Goal: Task Accomplishment & Management: Manage account settings

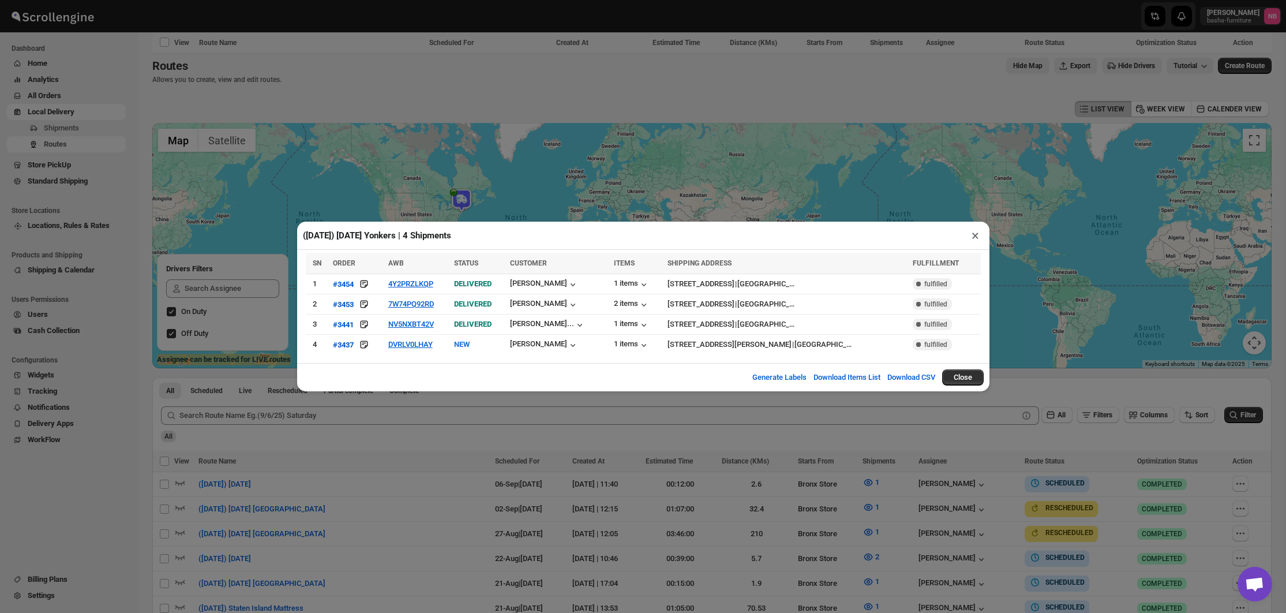
scroll to position [548, 0]
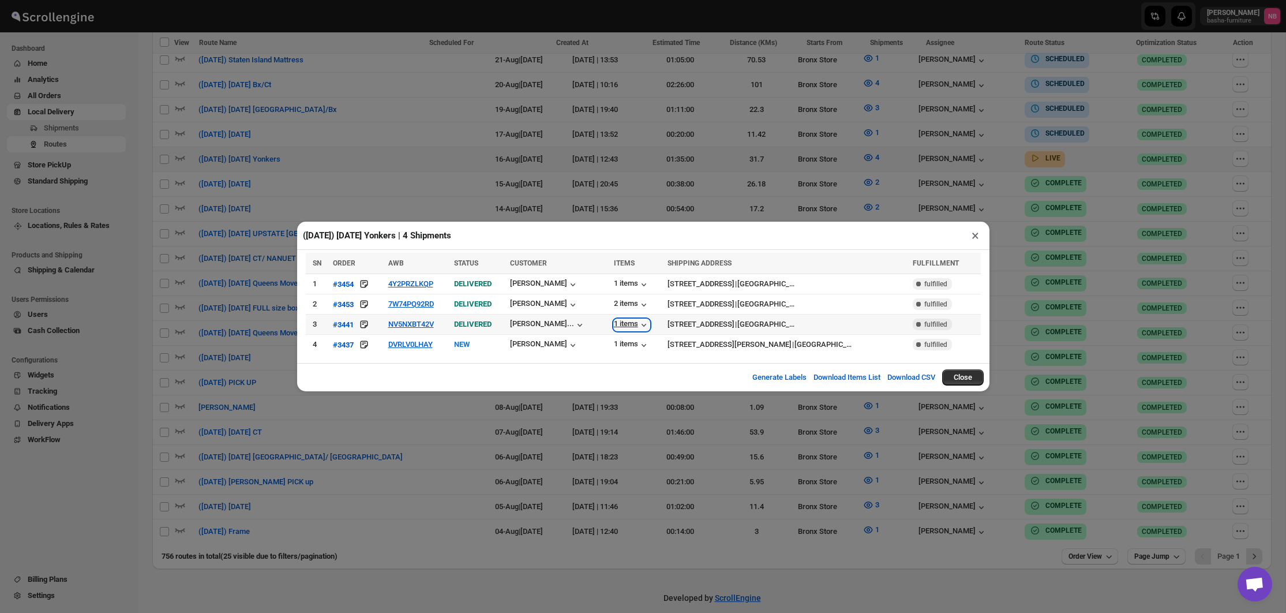
click at [624, 324] on div "1 items" at bounding box center [632, 325] width 36 height 12
click at [632, 305] on div "2 items" at bounding box center [632, 305] width 36 height 12
click at [627, 283] on div "1 items" at bounding box center [632, 285] width 36 height 12
click at [543, 282] on div "[PERSON_NAME]" at bounding box center [544, 285] width 69 height 12
click at [557, 302] on div "[PERSON_NAME]" at bounding box center [544, 305] width 69 height 12
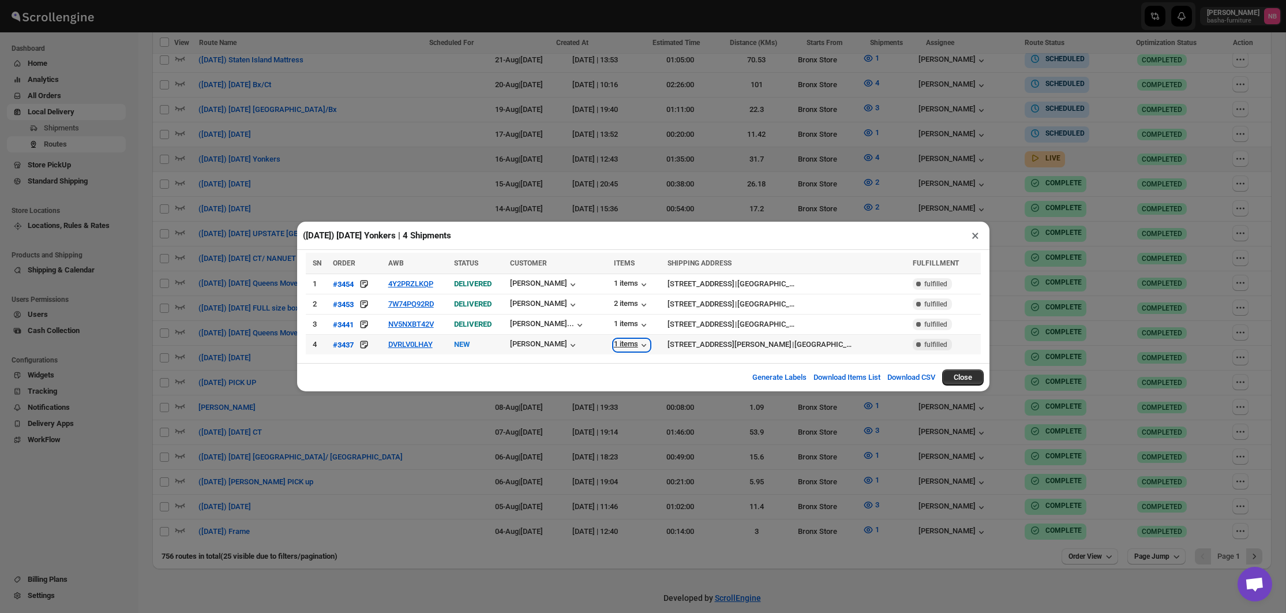
click at [620, 347] on div "1 items" at bounding box center [632, 345] width 36 height 12
click at [403, 344] on button "DVRLV0LHAY" at bounding box center [410, 344] width 44 height 9
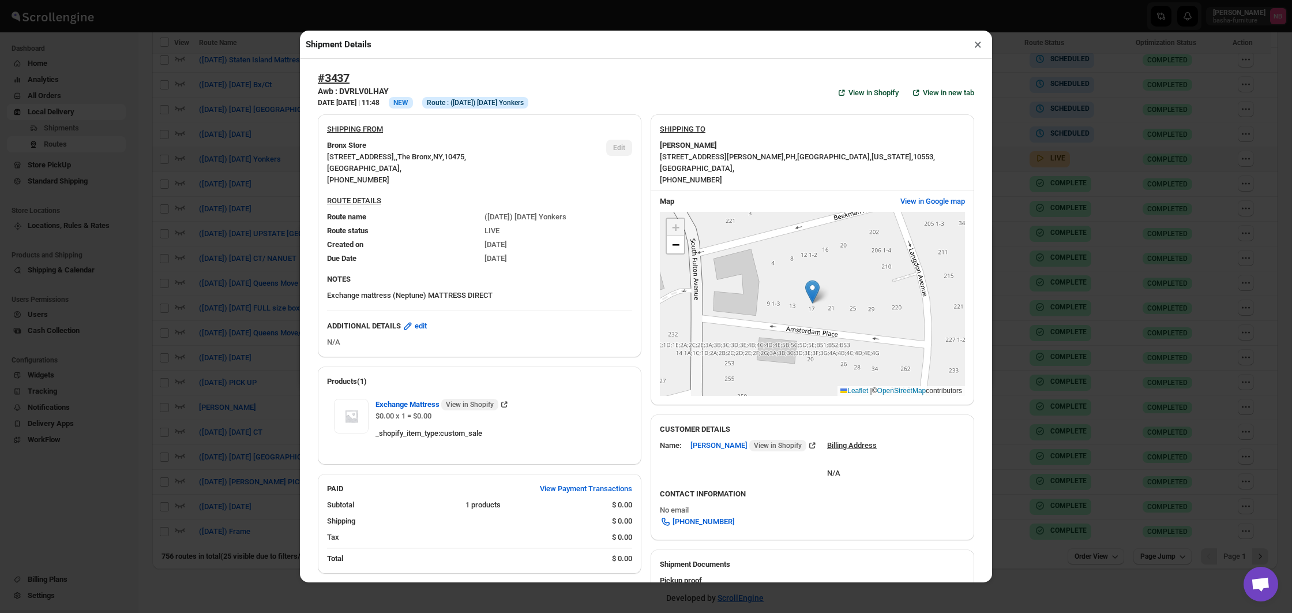
click at [204, 306] on div "Shipment Details × #3437 Awb : DVRLV0LHAY DATE [DATE] | 11:48 Info NEW Info Rou…" at bounding box center [646, 306] width 1292 height 613
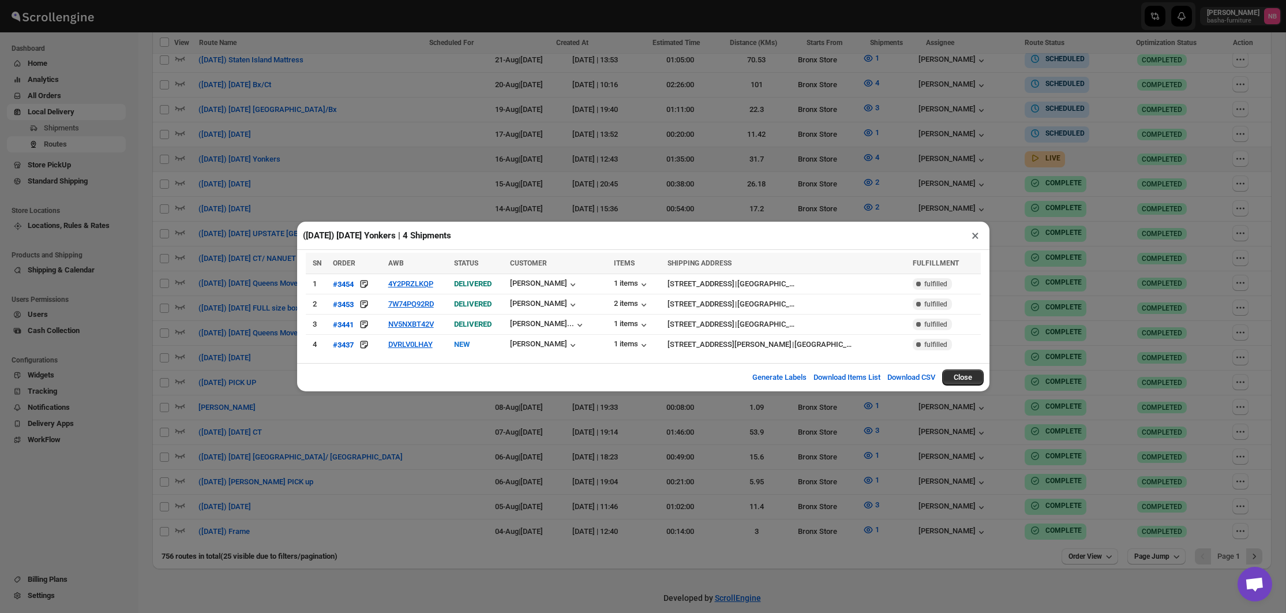
click at [801, 486] on div "([DATE]) [DATE] Yonkers | 4 Shipments × SN ORDER AWB STATUS CUSTOMER ITEMS SHIP…" at bounding box center [643, 306] width 1286 height 613
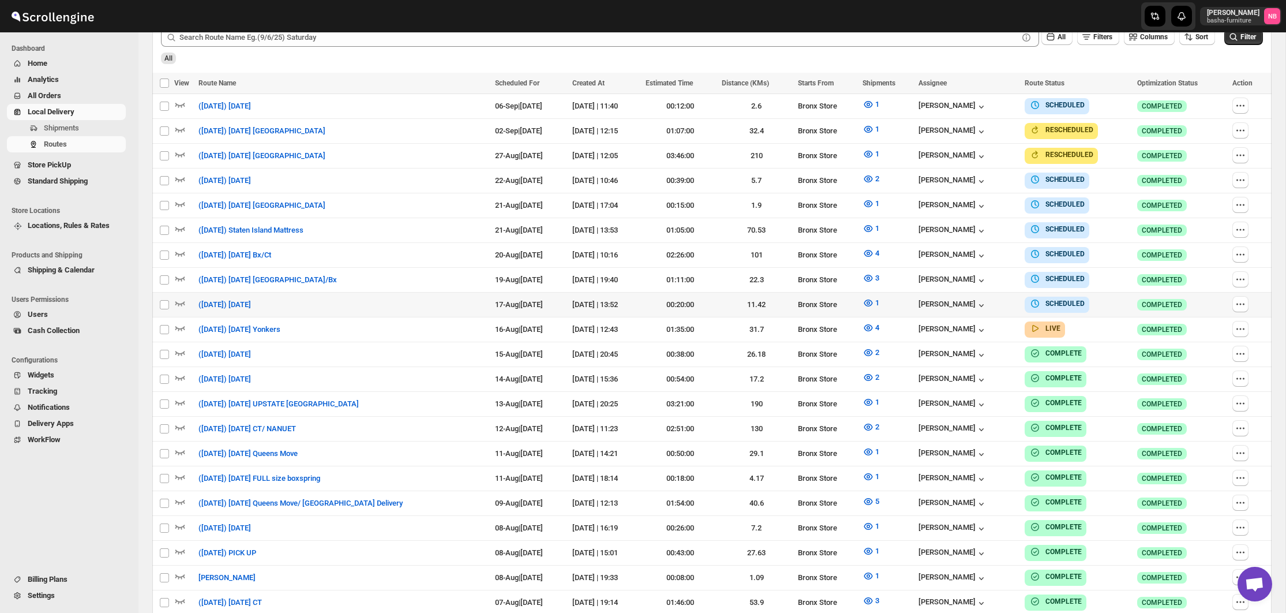
scroll to position [272, 0]
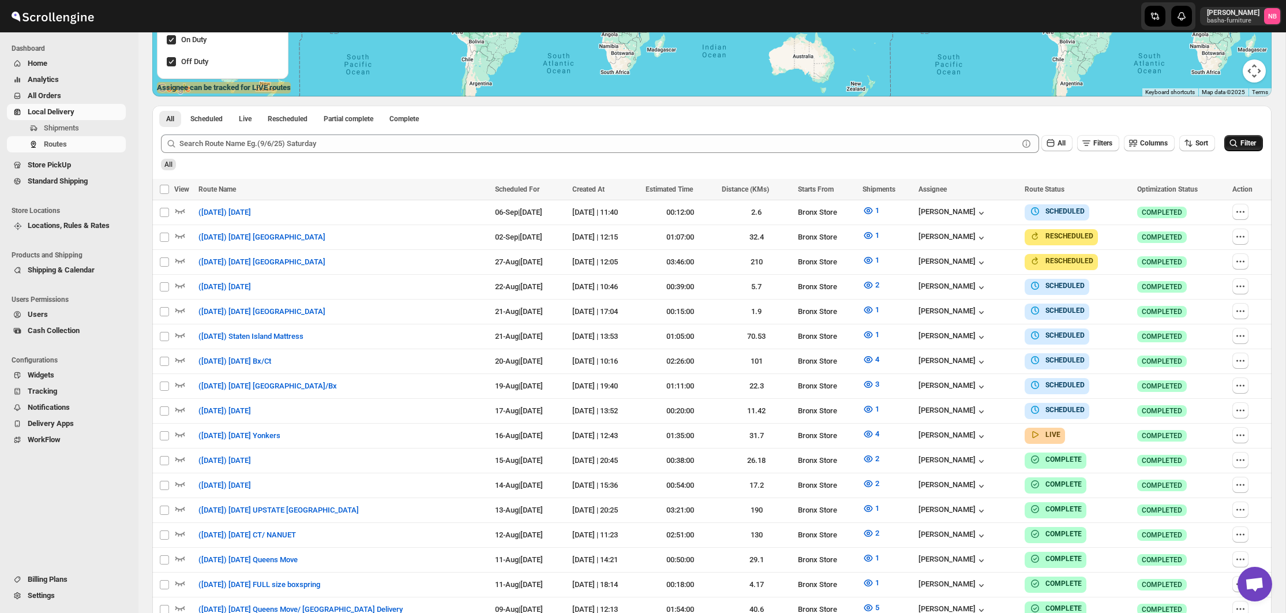
click at [1240, 148] on span "Filter" at bounding box center [1248, 142] width 16 height 9
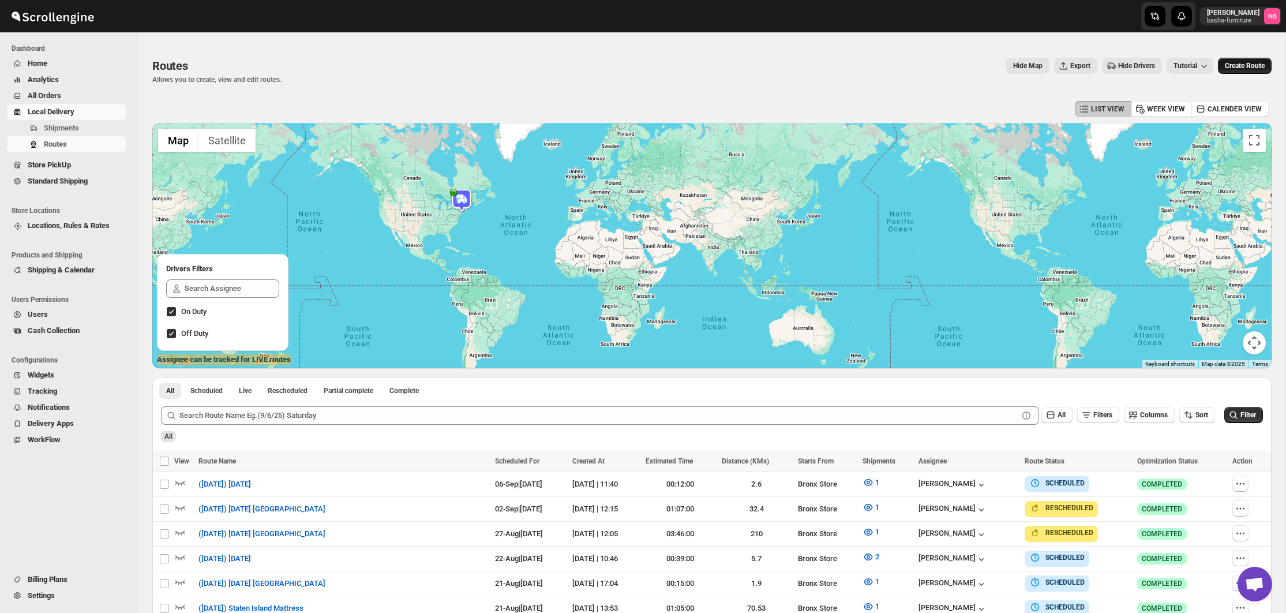
scroll to position [0, 0]
click at [1254, 73] on button "Create Route" at bounding box center [1245, 66] width 54 height 16
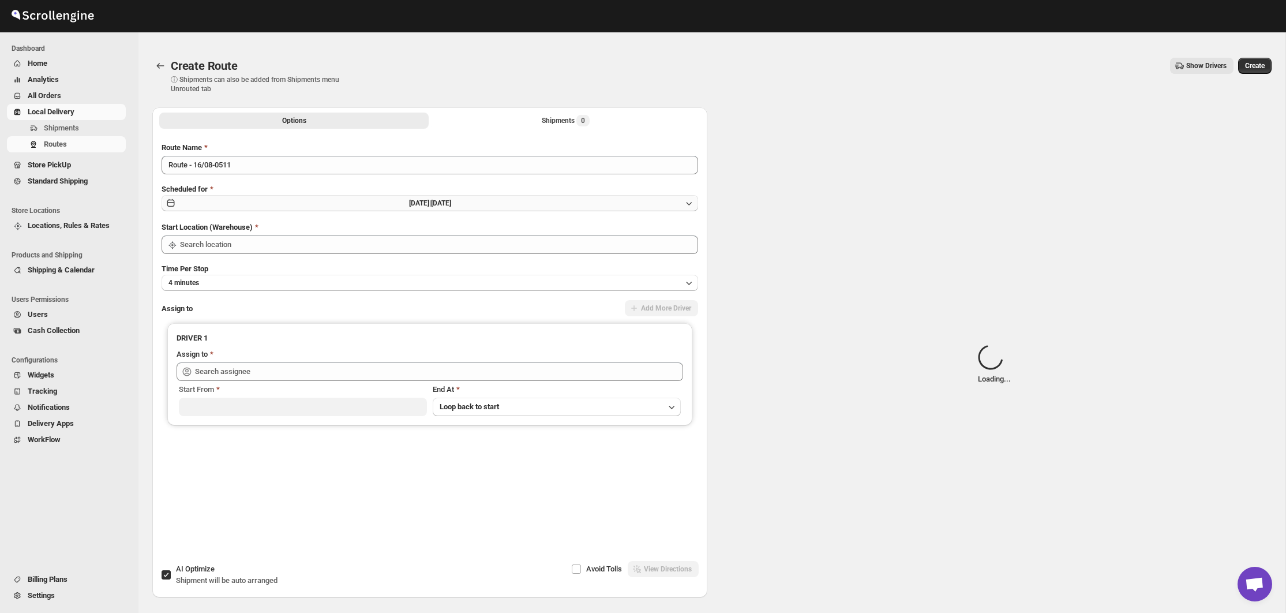
type input "Not Available"
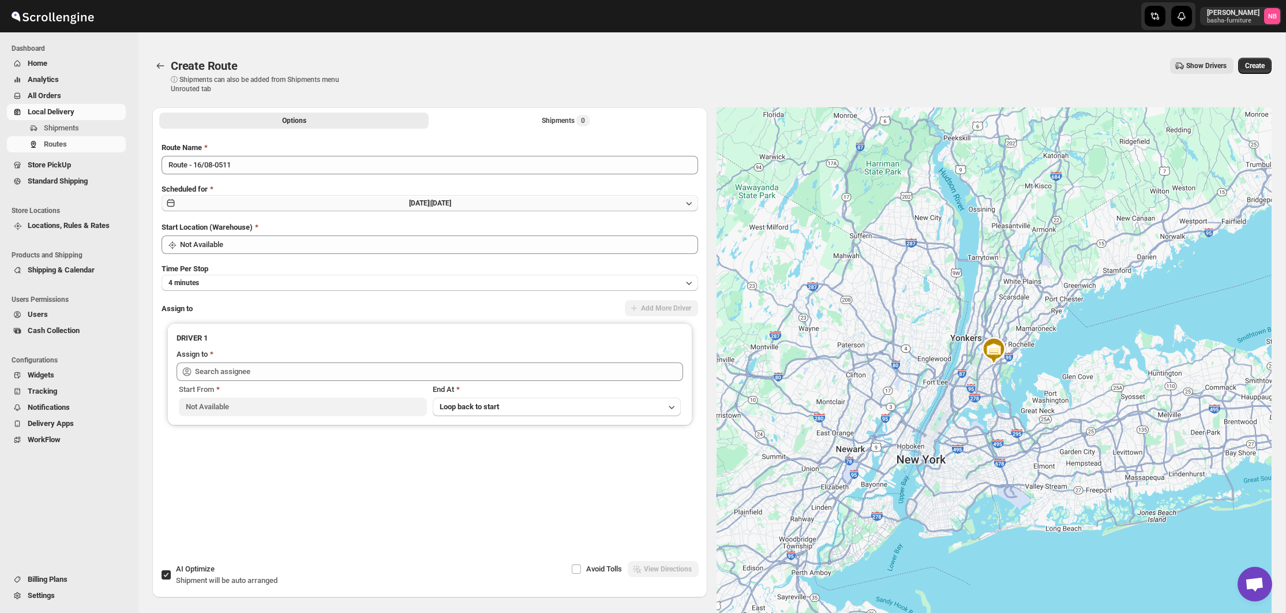
click at [592, 204] on button "[DATE] | [DATE]" at bounding box center [430, 203] width 537 height 16
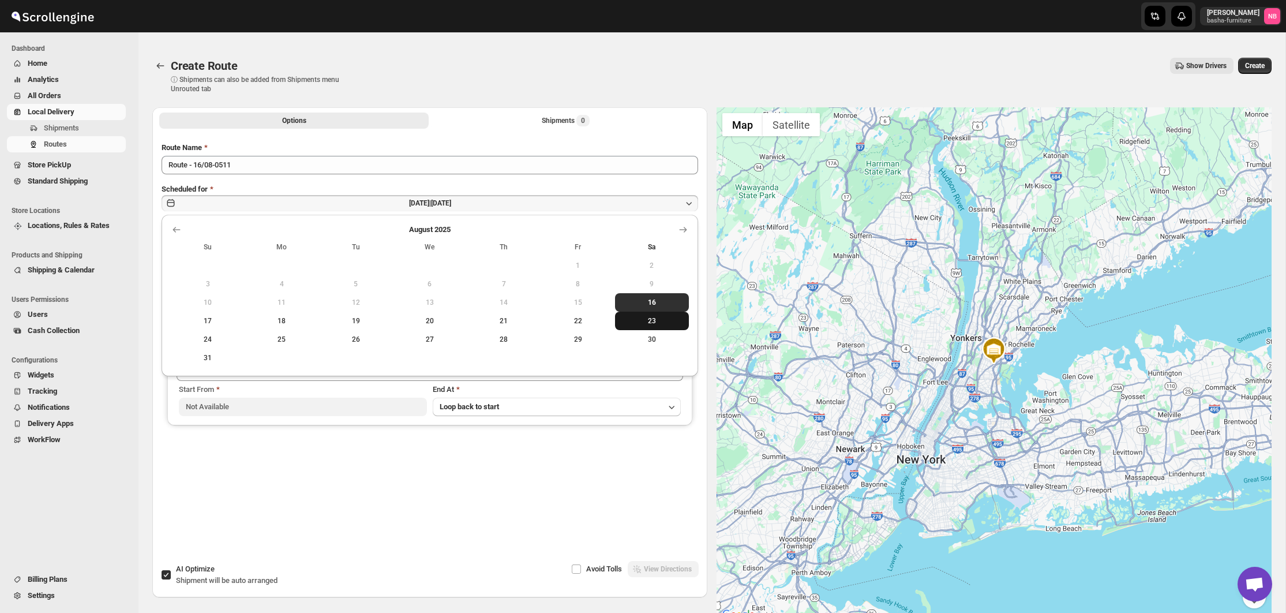
click at [643, 323] on span "23" at bounding box center [652, 320] width 65 height 9
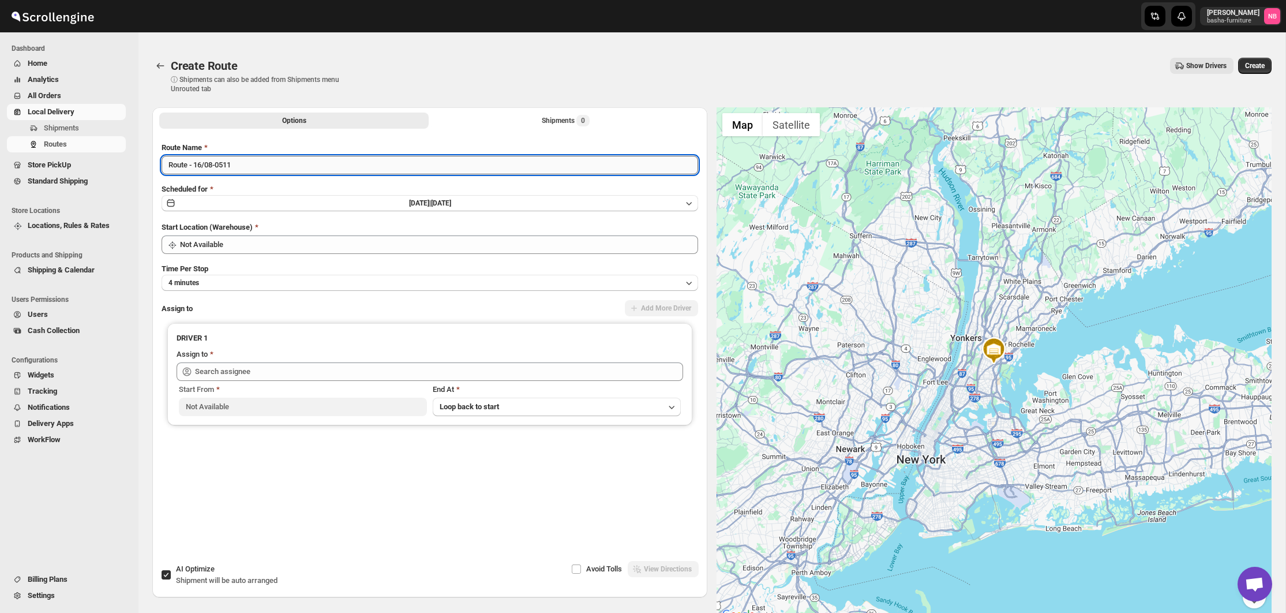
click at [282, 160] on input "Route - 16/08-0511" at bounding box center [430, 165] width 537 height 18
type input "([DATE]) [DATE]"
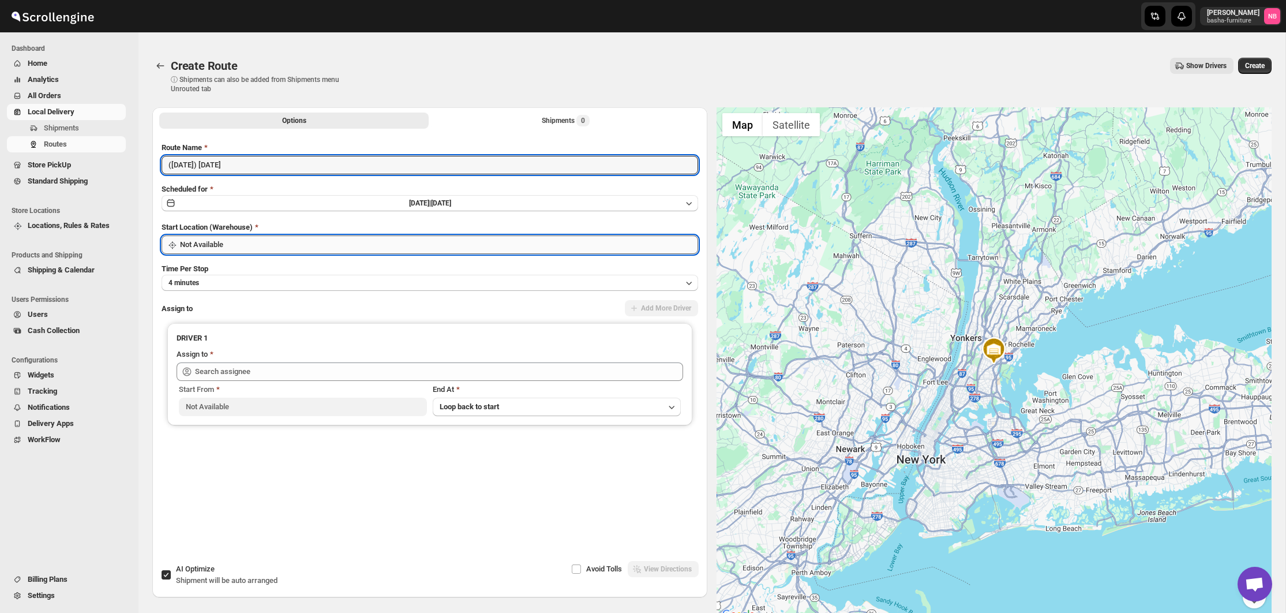
click at [247, 237] on input "Not Available" at bounding box center [439, 244] width 518 height 18
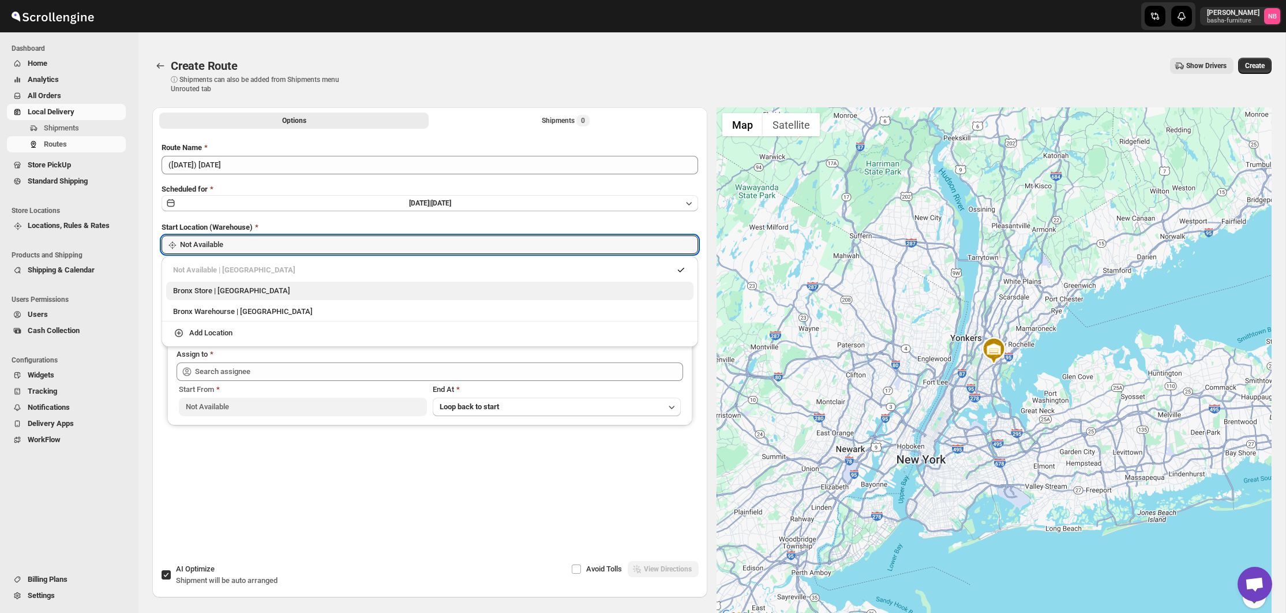
click at [226, 284] on div "Bronx Store | [GEOGRAPHIC_DATA]" at bounding box center [429, 291] width 527 height 18
type input "Bronx Store"
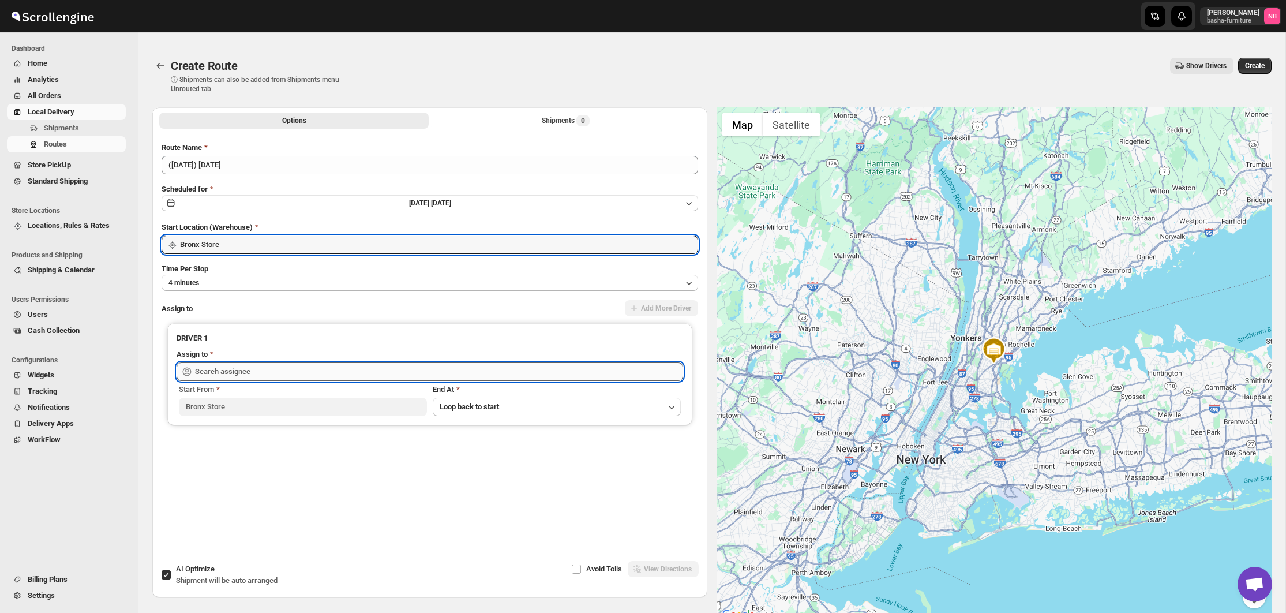
click at [241, 378] on input "text" at bounding box center [439, 371] width 488 height 18
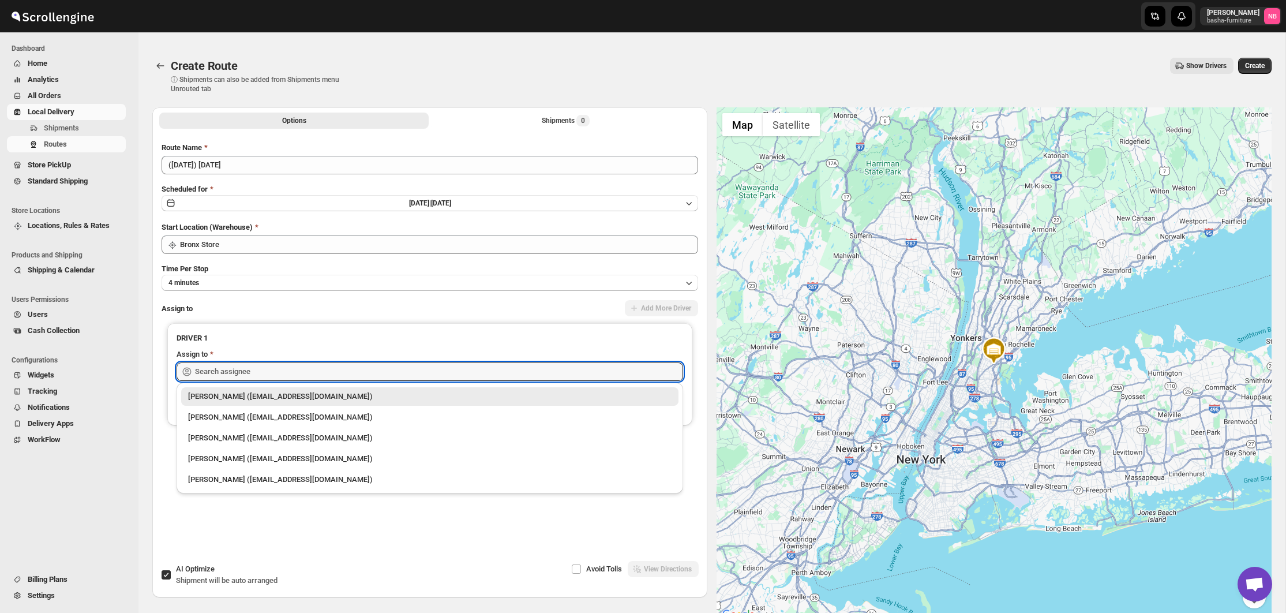
click at [230, 411] on div "[PERSON_NAME] ([EMAIL_ADDRESS][DOMAIN_NAME])" at bounding box center [429, 417] width 483 height 12
type input "[PERSON_NAME] ([EMAIL_ADDRESS][DOMAIN_NAME])"
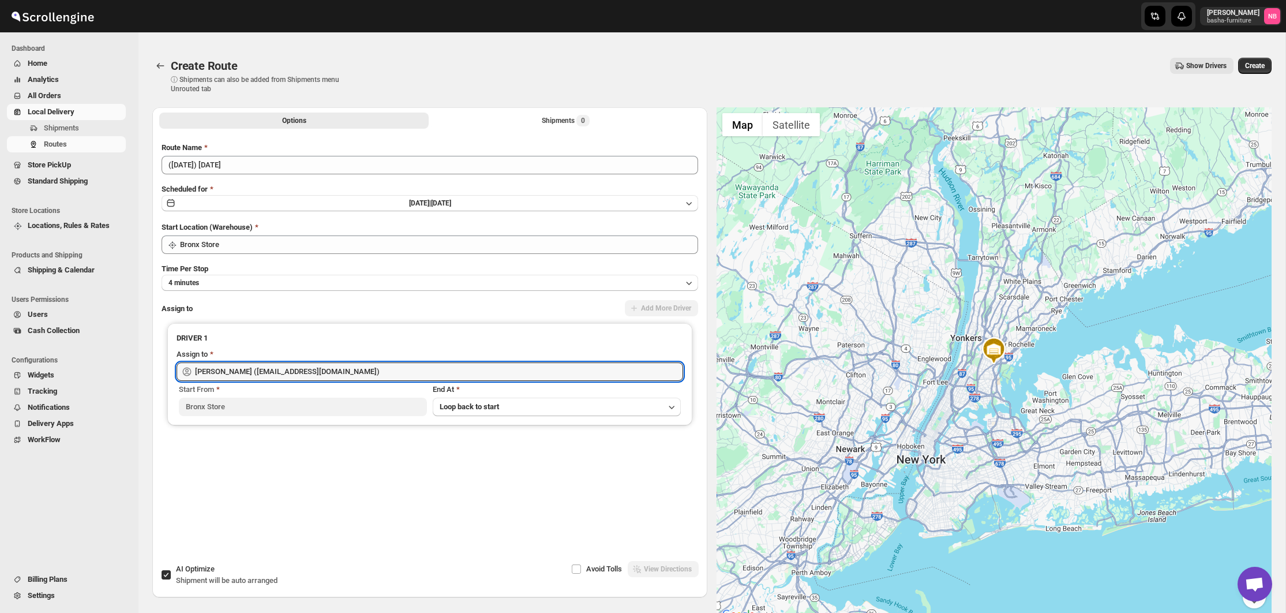
click at [928, 71] on div "Show Drivers" at bounding box center [798, 66] width 872 height 16
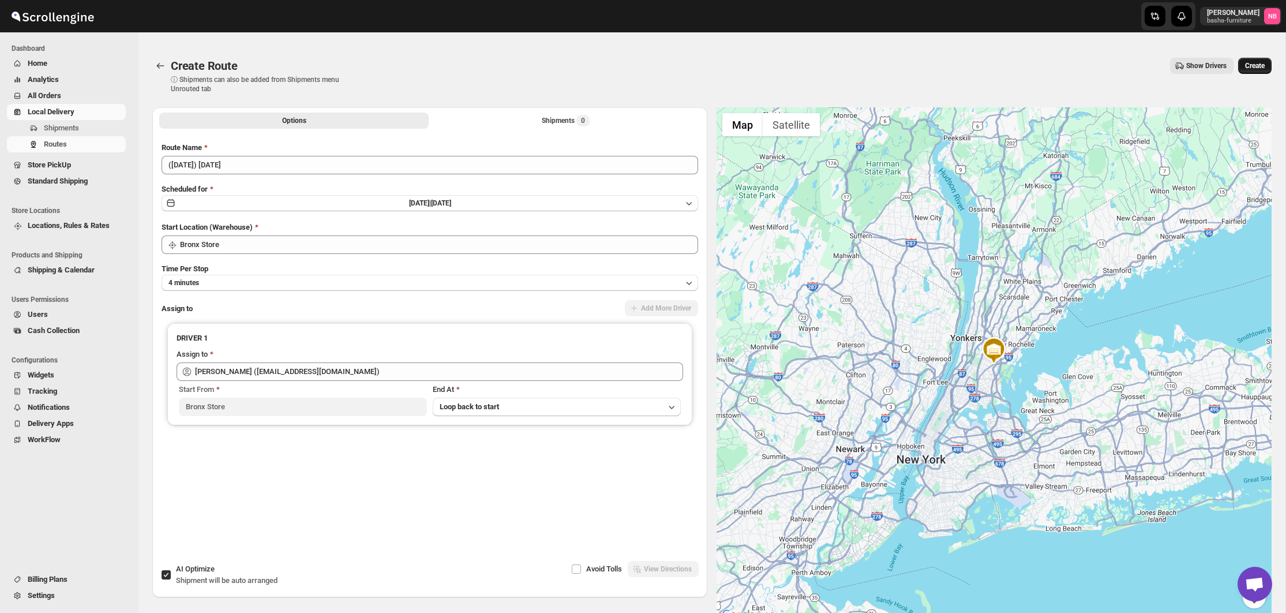
click at [1239, 62] on button "Create" at bounding box center [1254, 66] width 33 height 16
click at [501, 123] on button "Shipments 0" at bounding box center [565, 120] width 269 height 16
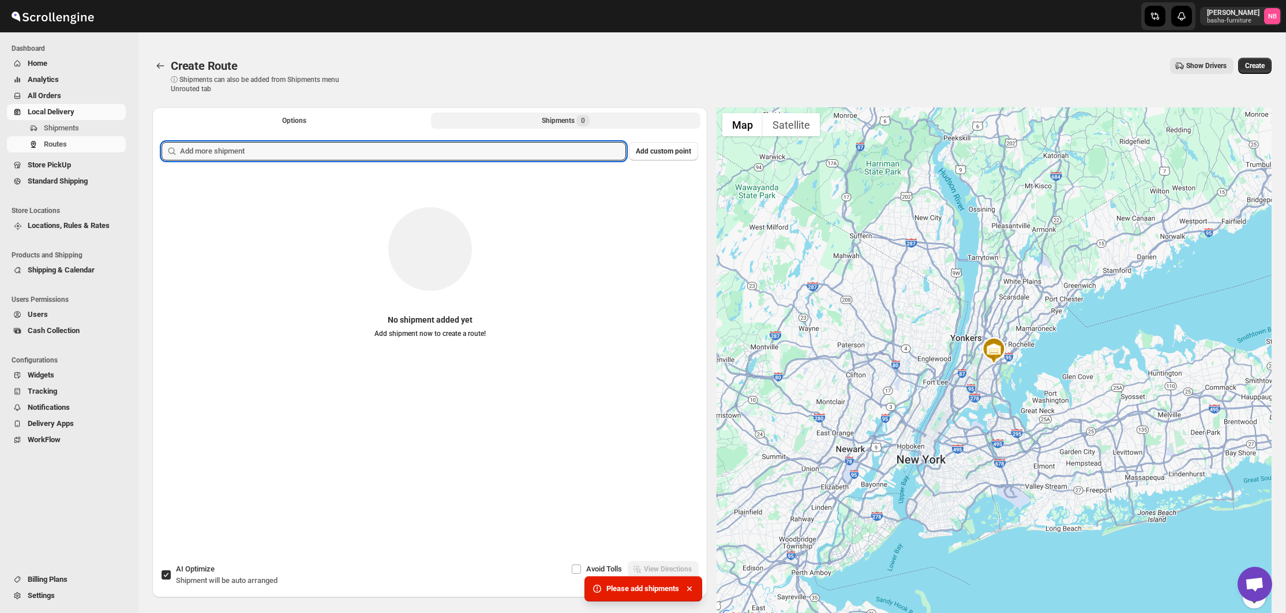
click at [490, 159] on input "text" at bounding box center [403, 151] width 446 height 18
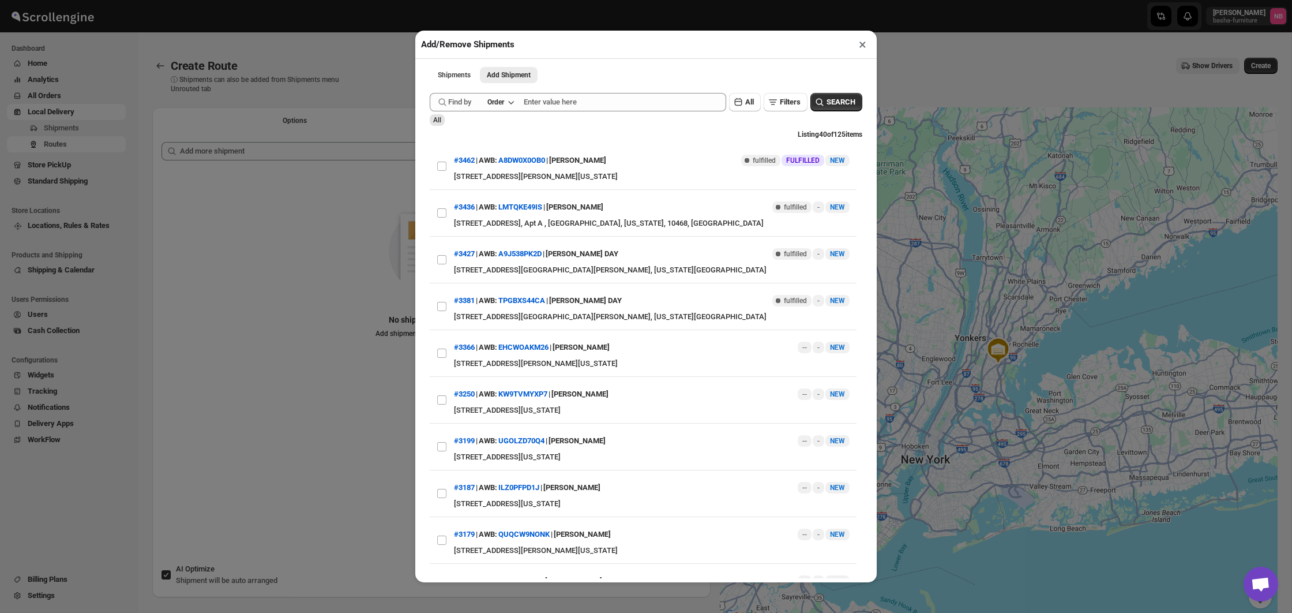
click at [324, 216] on div "Add/Remove Shipments × Shipments Add Shipment More views Shipments Add Shipment…" at bounding box center [646, 306] width 1292 height 613
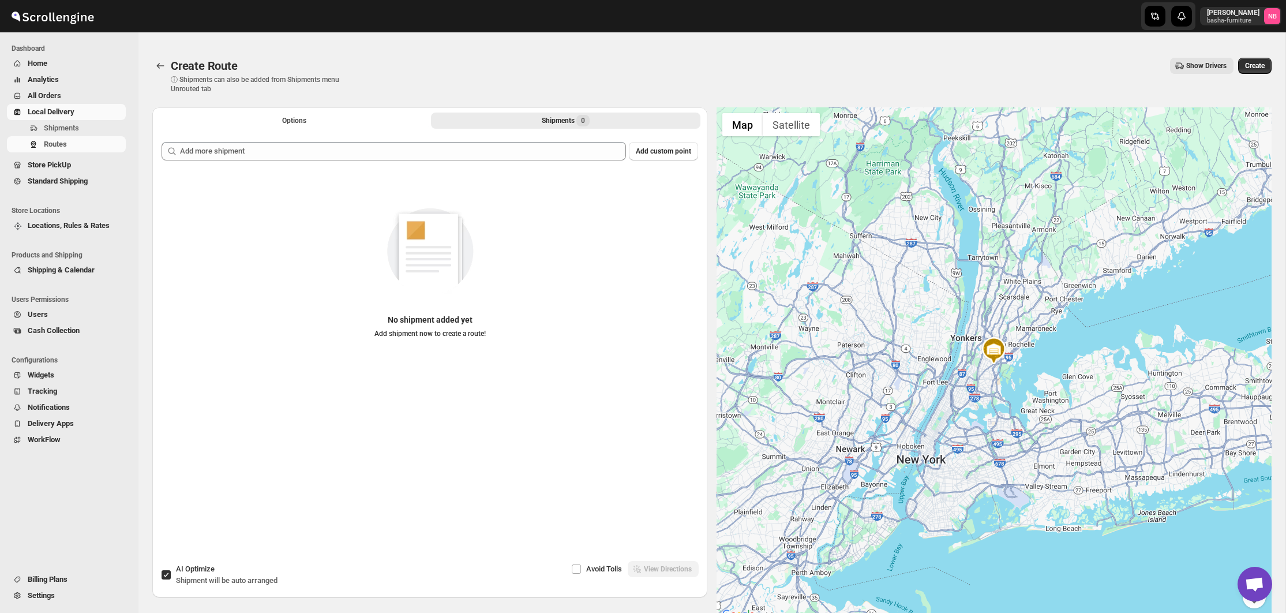
click at [59, 95] on span "All Orders" at bounding box center [44, 95] width 33 height 9
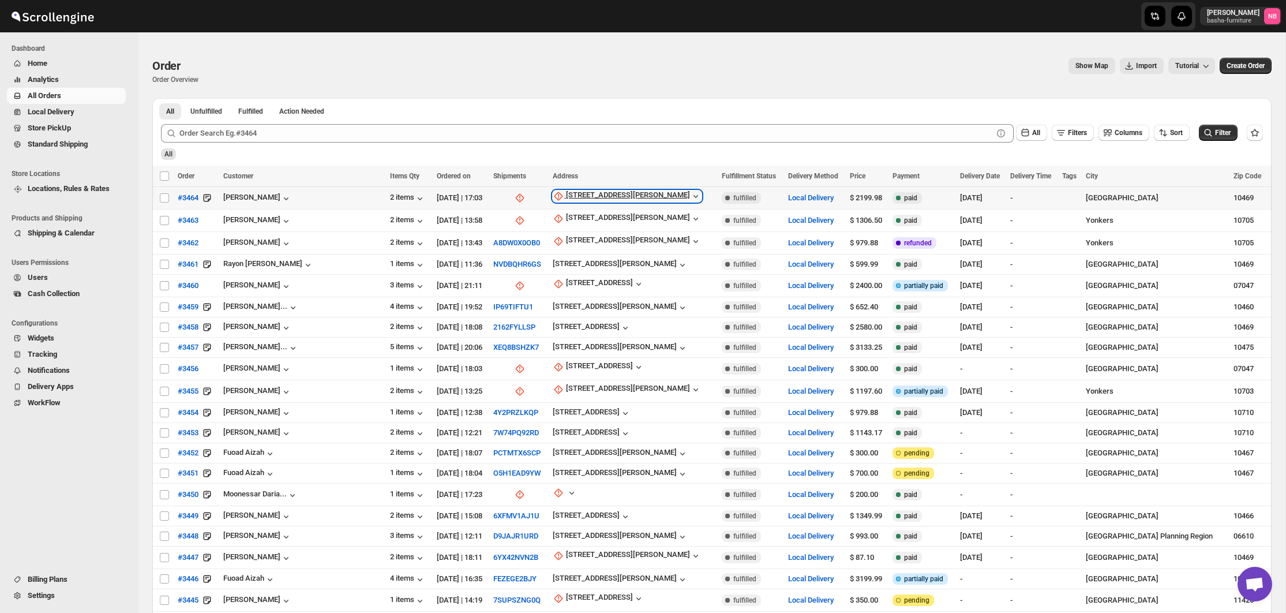
click at [566, 194] on div "[STREET_ADDRESS][PERSON_NAME]" at bounding box center [628, 196] width 124 height 12
click at [538, 253] on icon "button" at bounding box center [538, 259] width 12 height 12
select select "US"
select select "[US_STATE]"
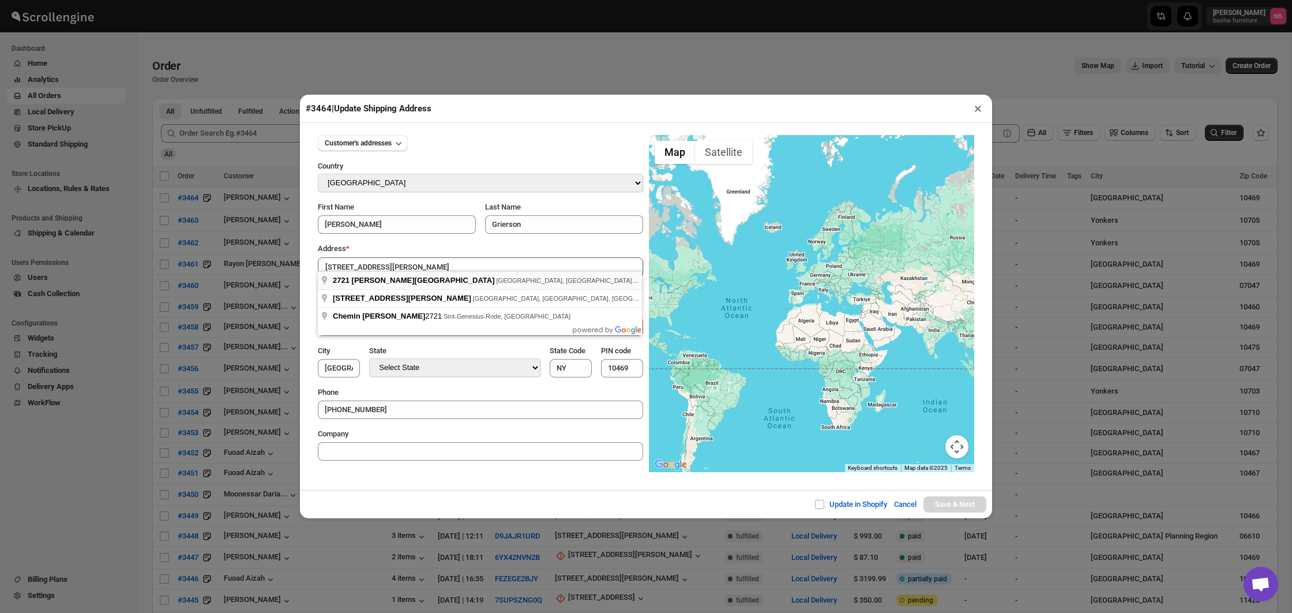
type input "[STREET_ADDRESS][PERSON_NAME]"
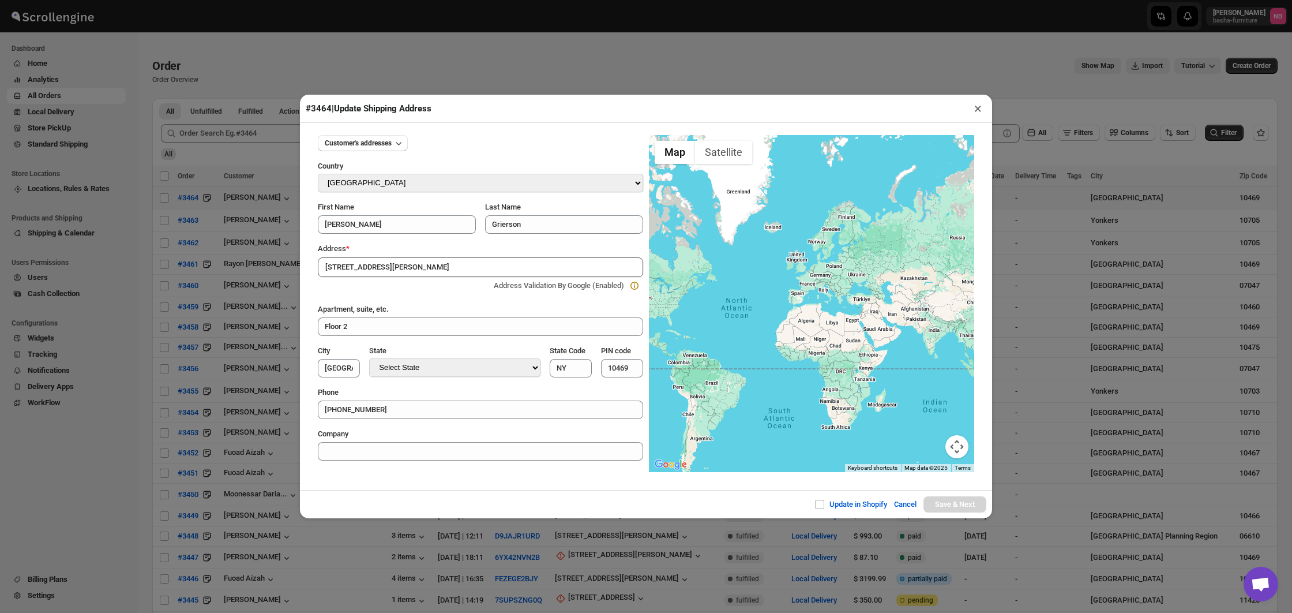
type input "[GEOGRAPHIC_DATA]"
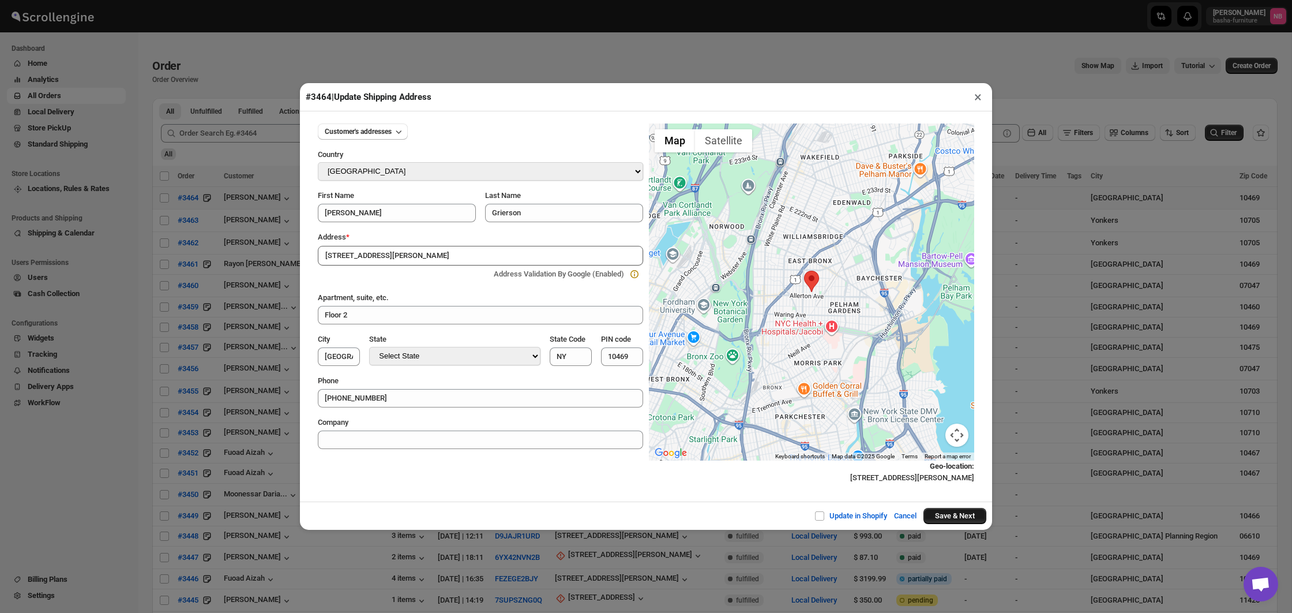
click at [952, 512] on button "Save & Next" at bounding box center [955, 516] width 63 height 16
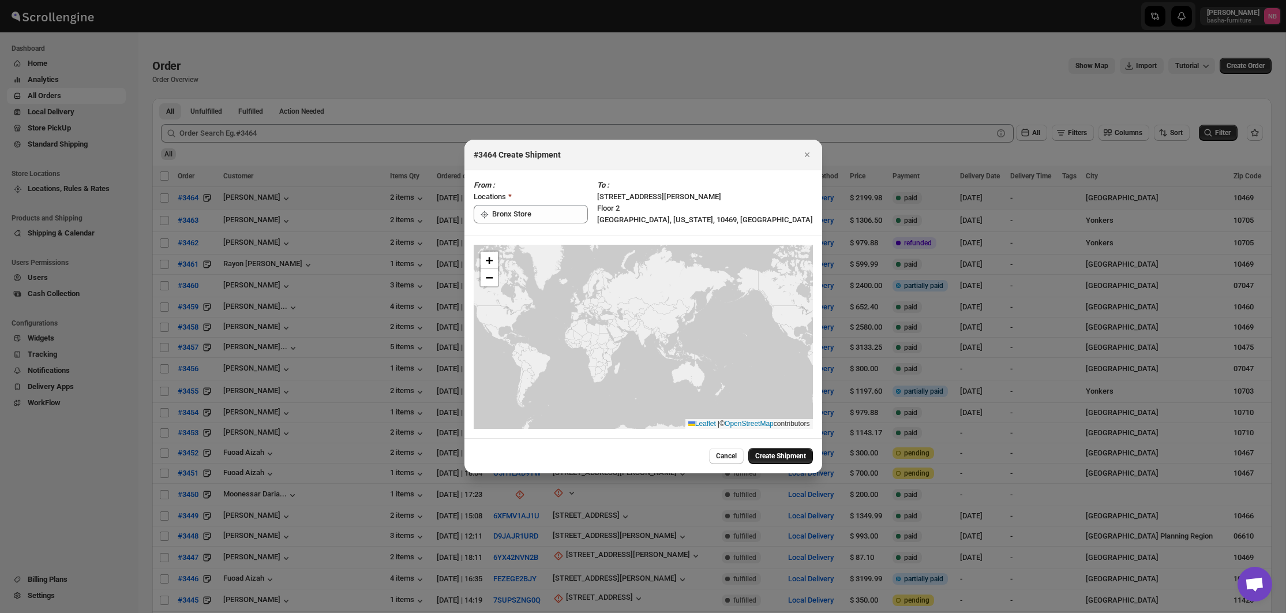
click at [768, 453] on span "Create Shipment" at bounding box center [780, 455] width 51 height 9
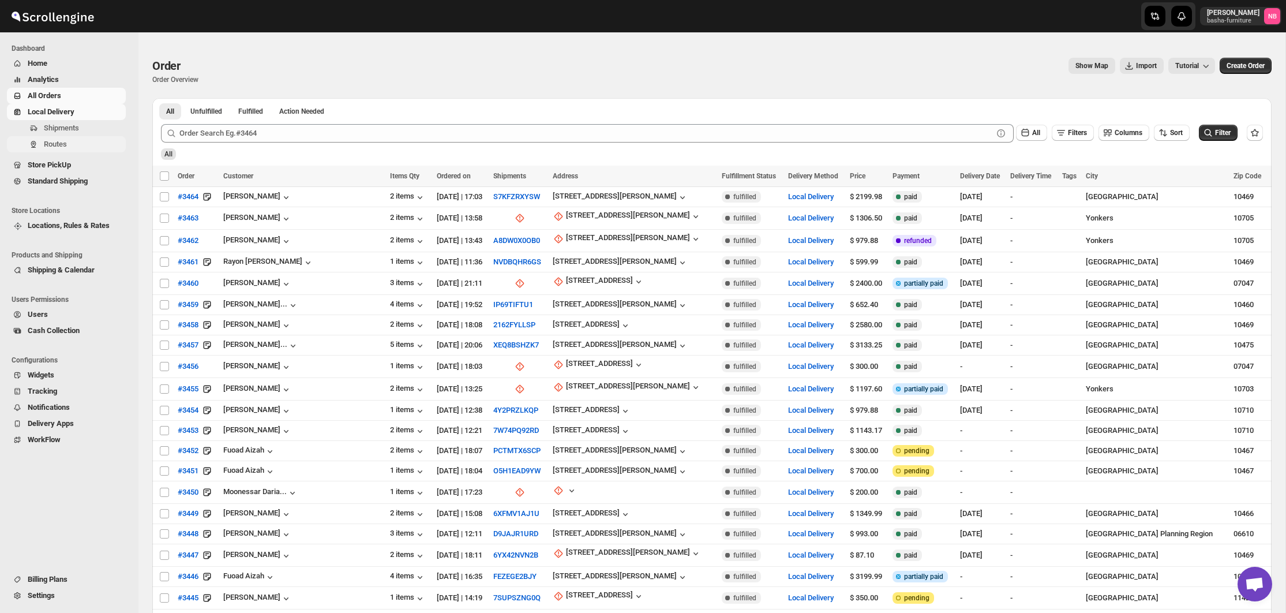
click at [83, 148] on span "Routes" at bounding box center [84, 144] width 80 height 12
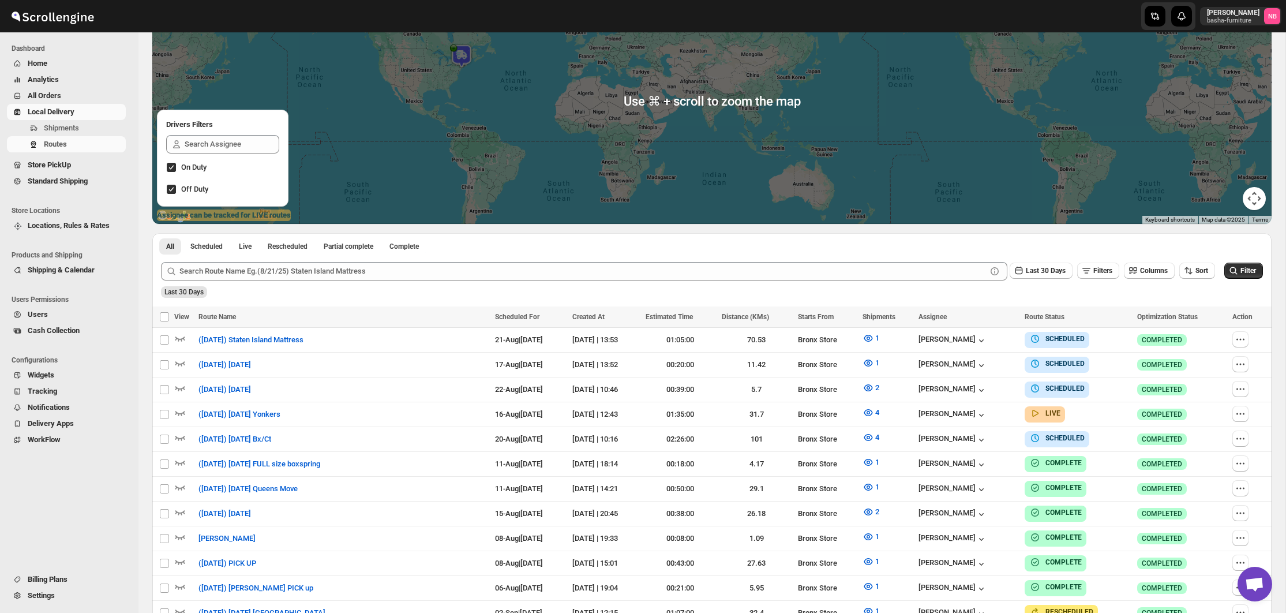
scroll to position [173, 0]
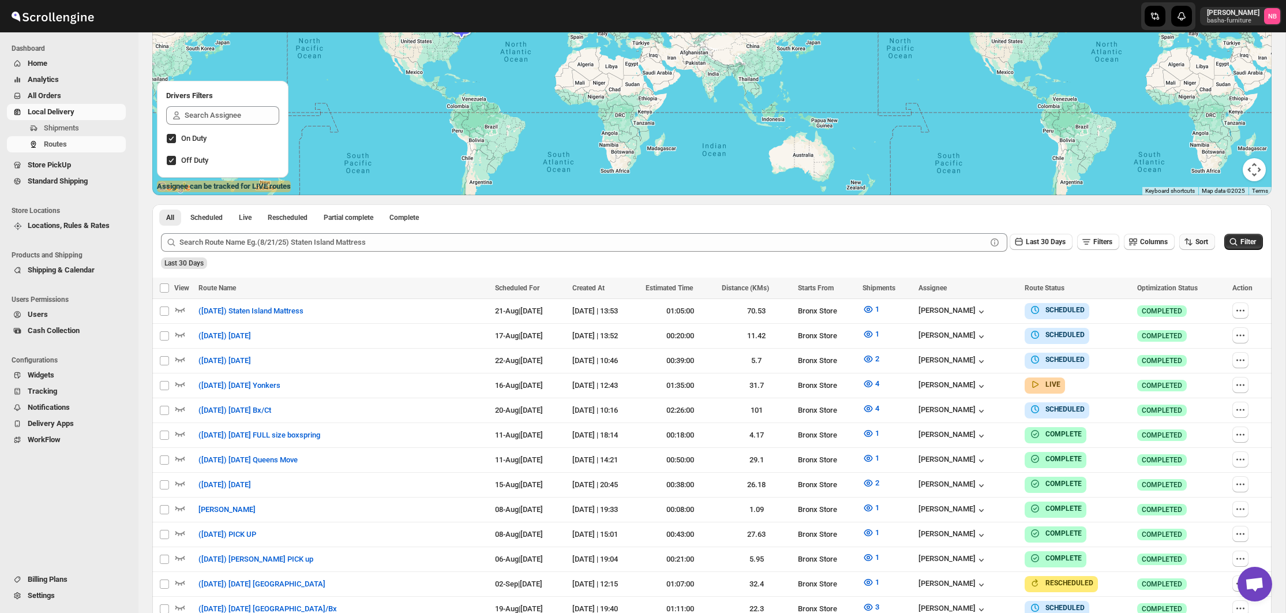
click at [1183, 239] on icon "button" at bounding box center [1189, 242] width 12 height 12
click at [1183, 309] on div "Due Date" at bounding box center [1176, 304] width 31 height 12
click at [1043, 237] on button "Last 30 Days" at bounding box center [1041, 242] width 63 height 16
drag, startPoint x: 1037, startPoint y: 388, endPoint x: 1071, endPoint y: 380, distance: 35.0
click at [1038, 388] on button "All" at bounding box center [1029, 386] width 66 height 18
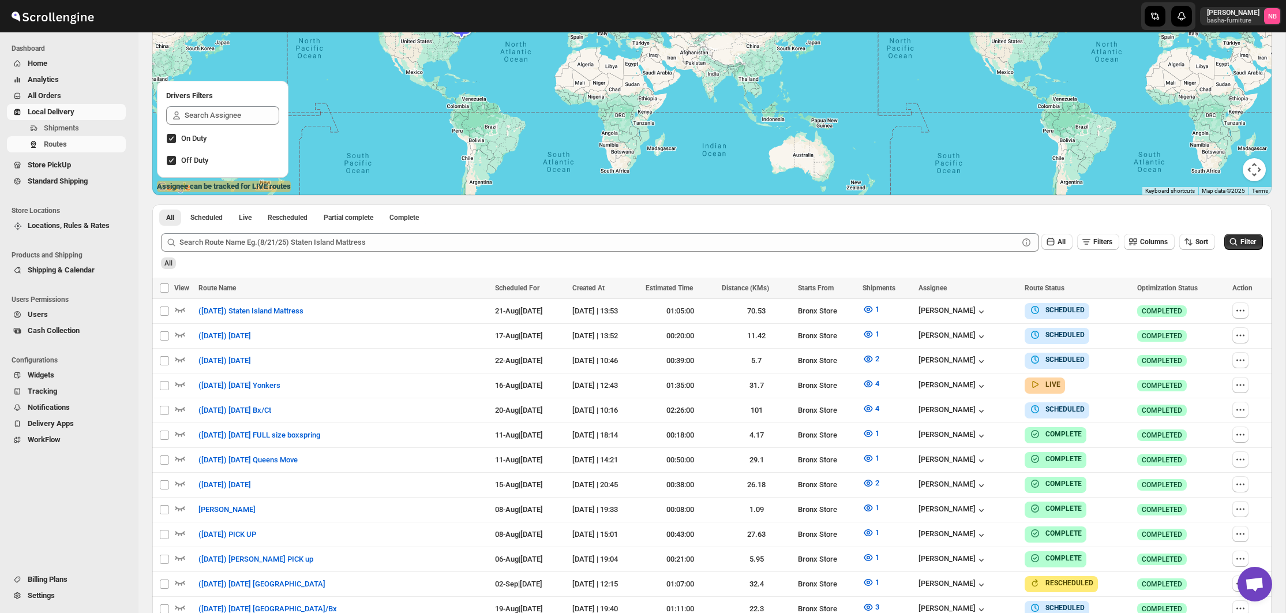
click at [1236, 254] on div "All" at bounding box center [711, 259] width 1104 height 20
click at [1236, 248] on button "Filter" at bounding box center [1243, 242] width 39 height 16
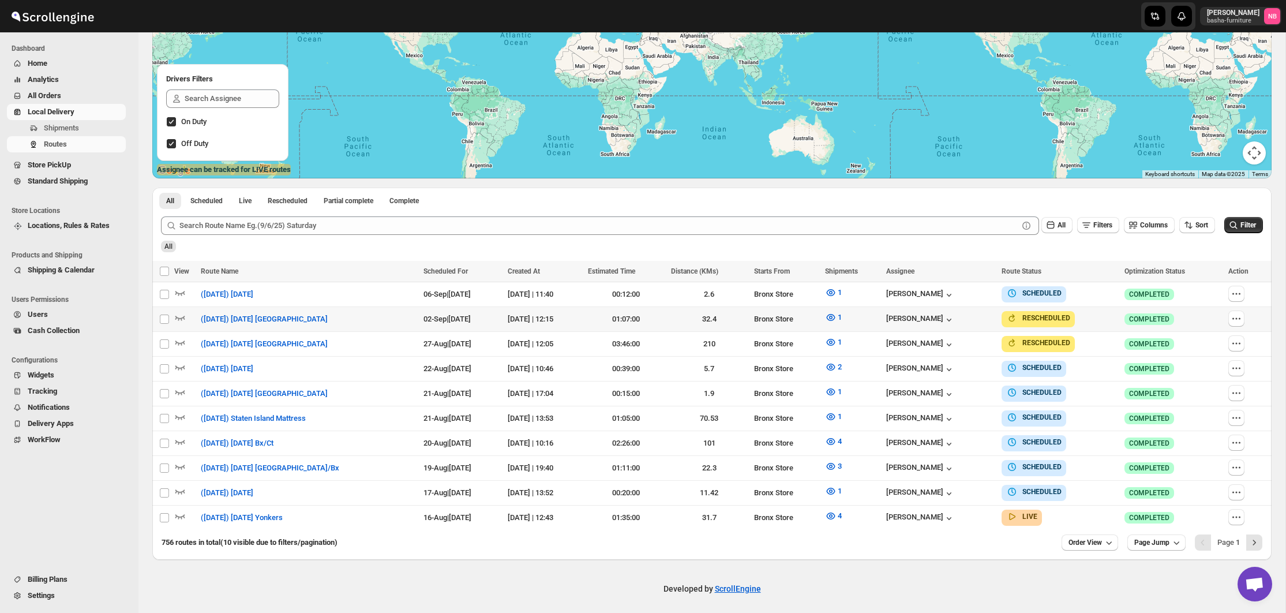
scroll to position [189, 0]
click at [1242, 391] on icon "button" at bounding box center [1237, 394] width 12 height 12
checkbox input "true"
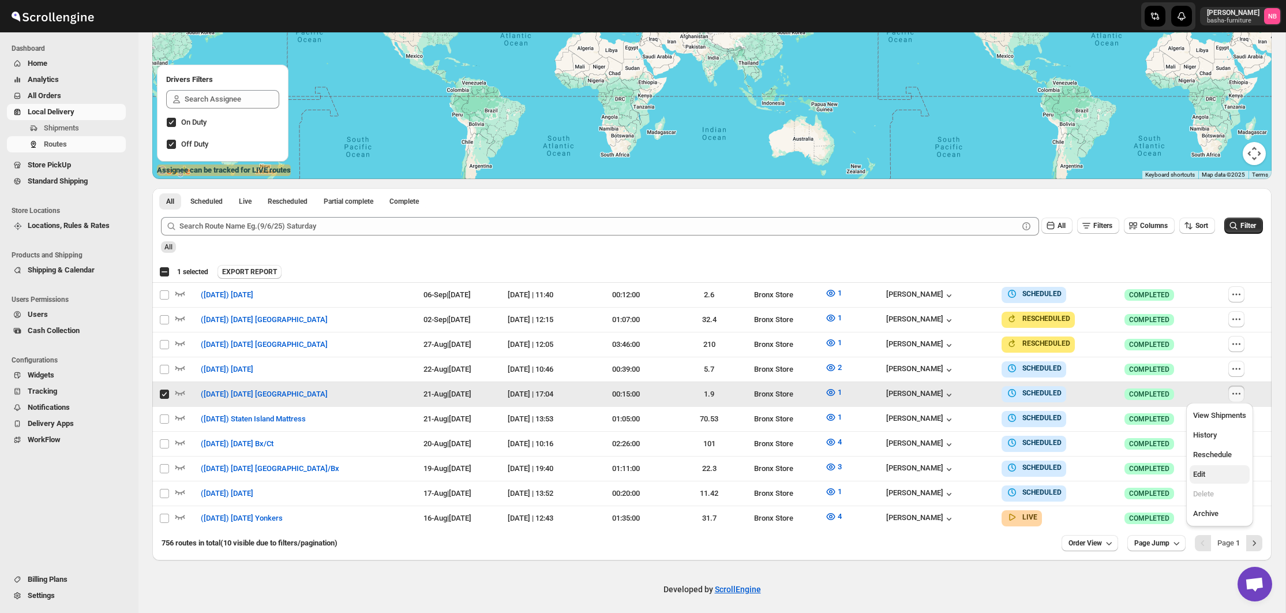
click at [1203, 474] on span "Edit" at bounding box center [1199, 474] width 12 height 9
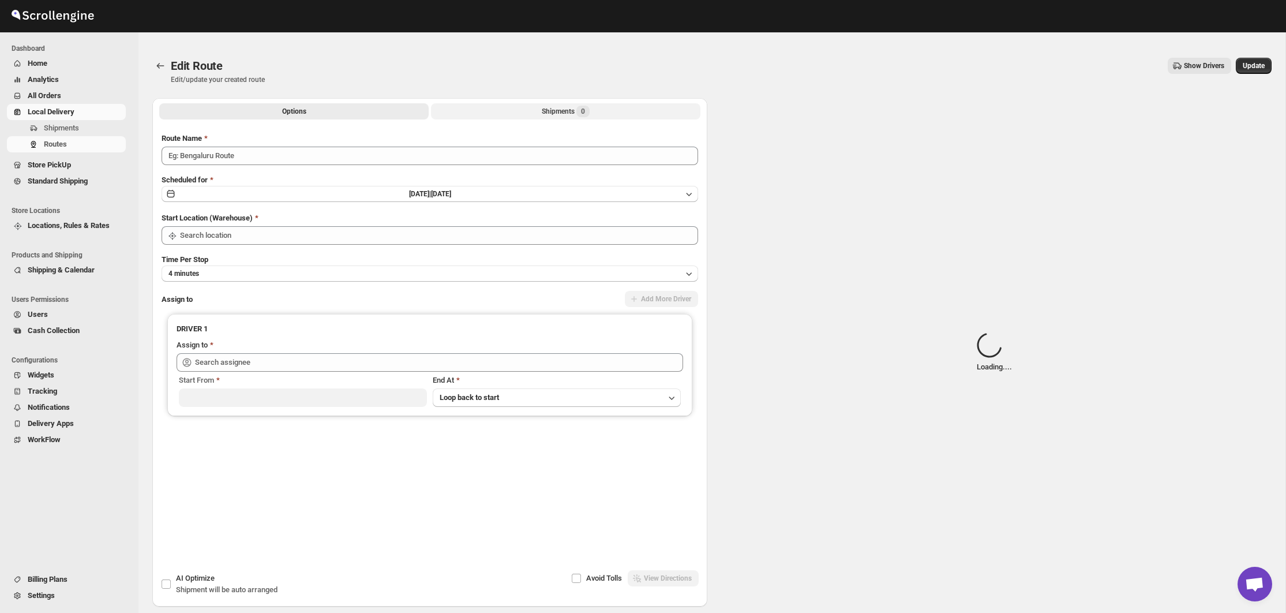
type input "([DATE]) [DATE] [GEOGRAPHIC_DATA]"
type input "Bronx Store"
type input "[PERSON_NAME] ([EMAIL_ADDRESS][DOMAIN_NAME])"
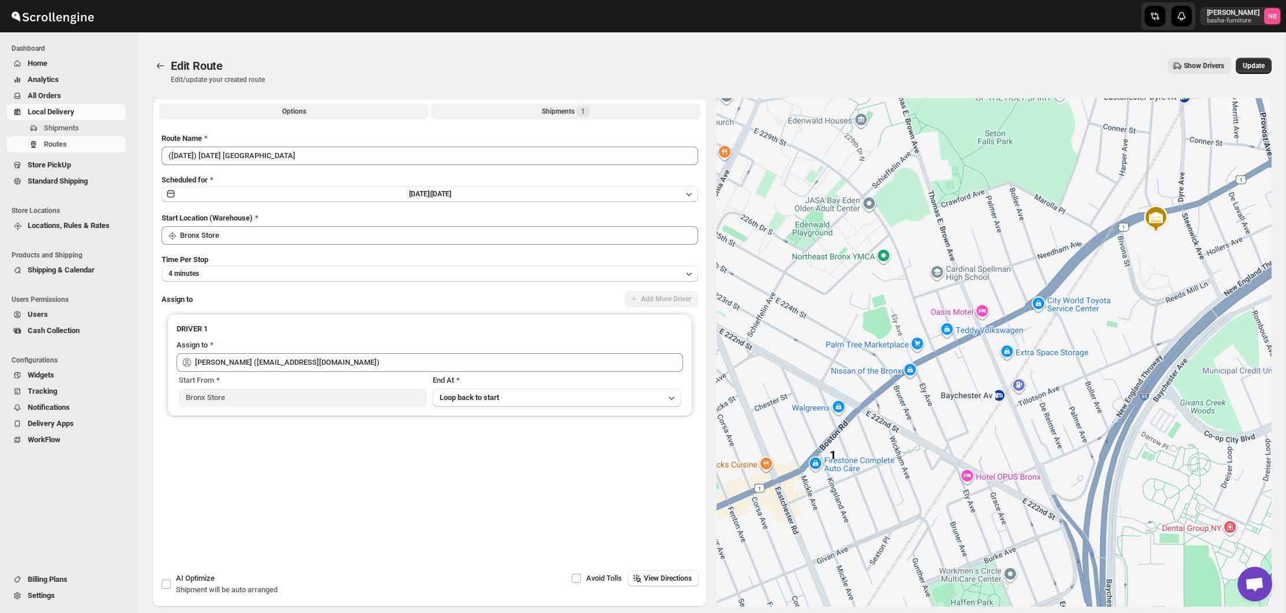
click at [567, 110] on div "Shipments 1" at bounding box center [566, 112] width 48 height 12
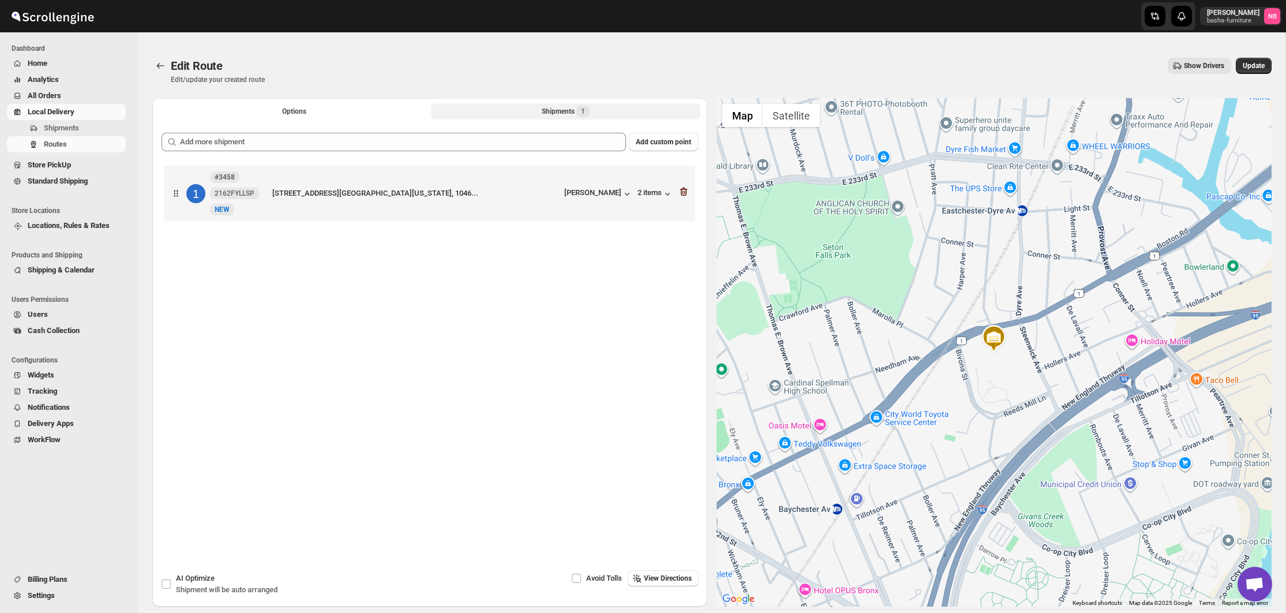
click at [682, 192] on icon "button" at bounding box center [684, 192] width 12 height 12
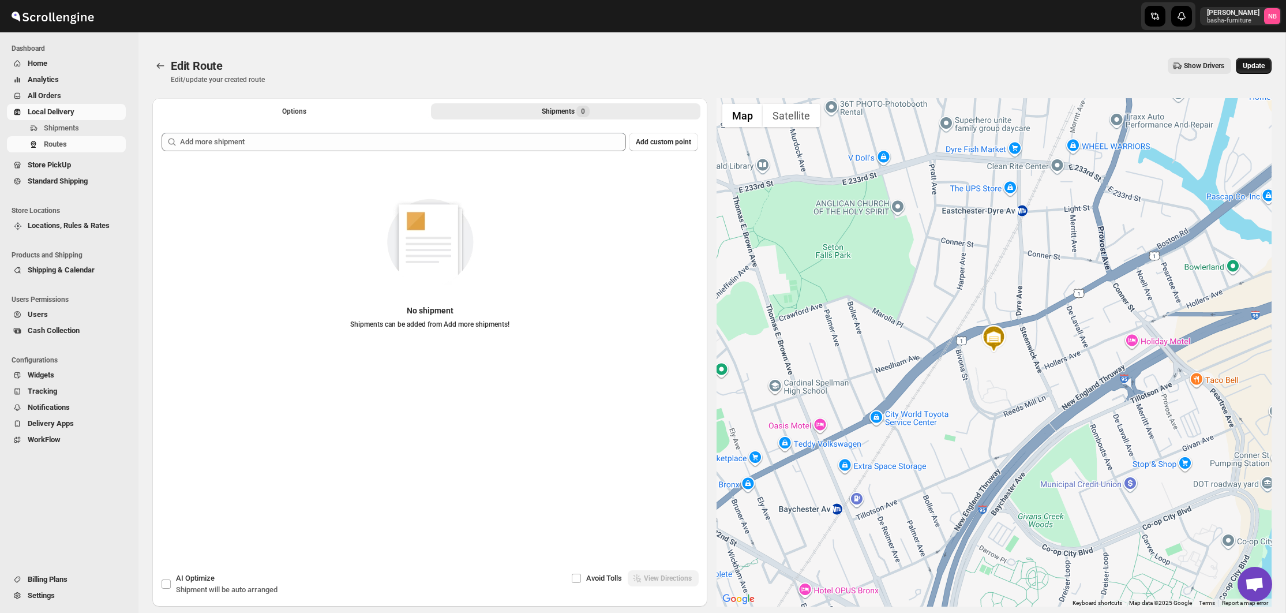
click at [1236, 65] on button "Update" at bounding box center [1254, 66] width 36 height 16
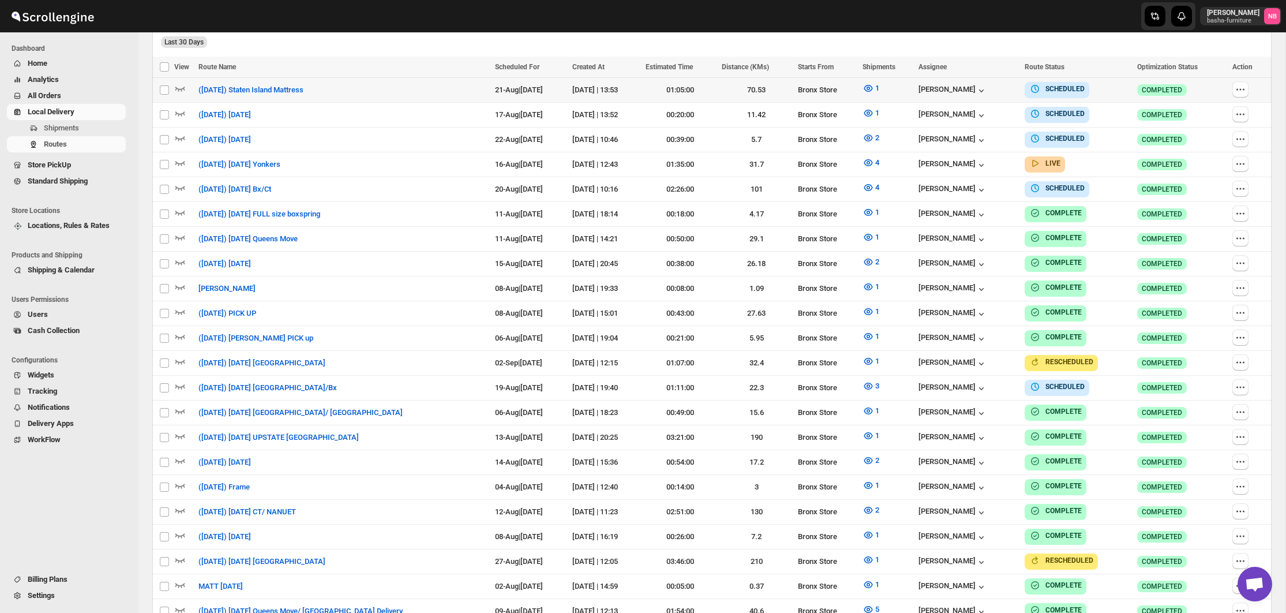
scroll to position [347, 0]
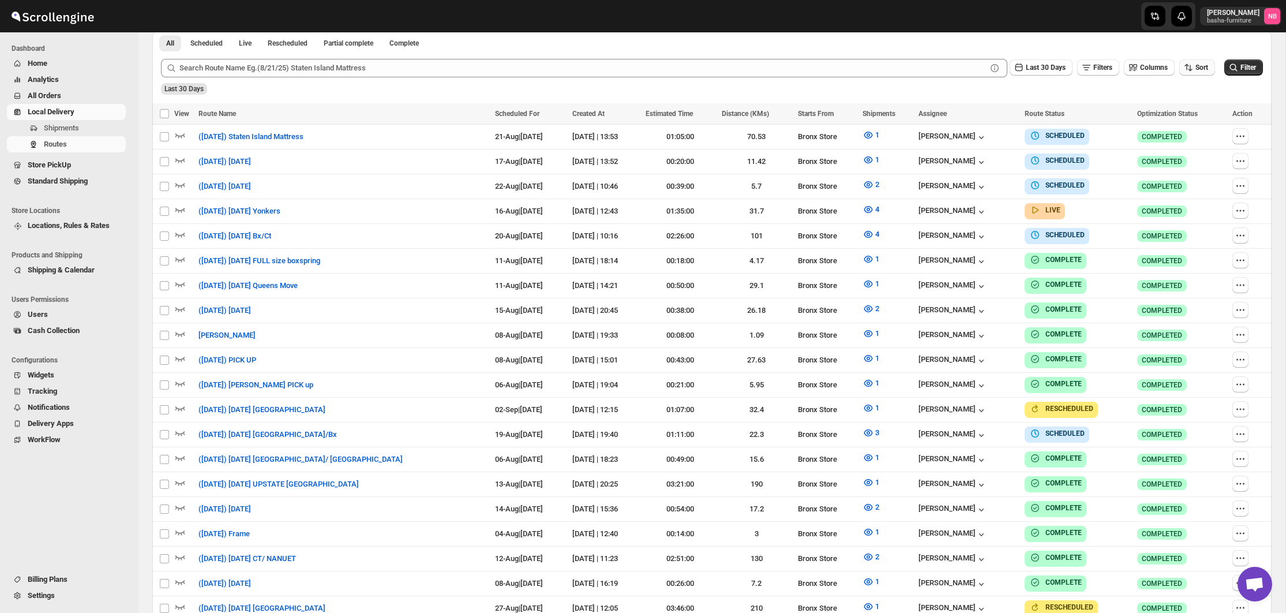
click at [1195, 72] on span "Sort" at bounding box center [1201, 67] width 13 height 8
click at [1202, 134] on button "Due Date" at bounding box center [1193, 129] width 70 height 18
click at [1038, 67] on span "Last 30 Days" at bounding box center [1046, 67] width 40 height 8
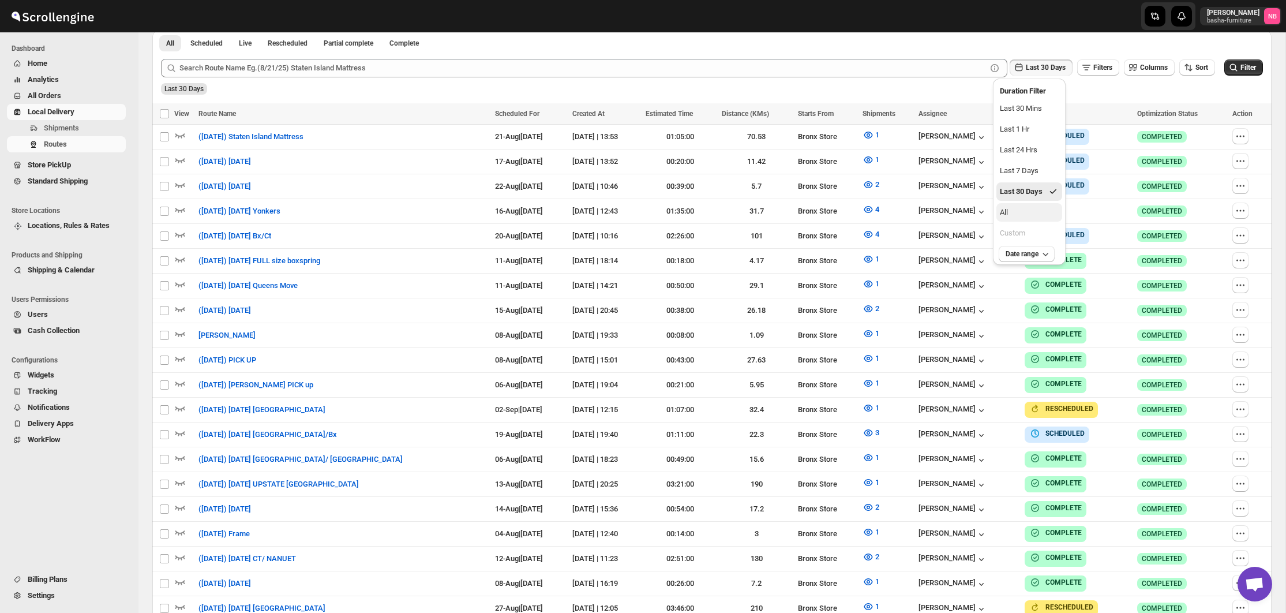
click at [1036, 206] on button "All" at bounding box center [1029, 212] width 66 height 18
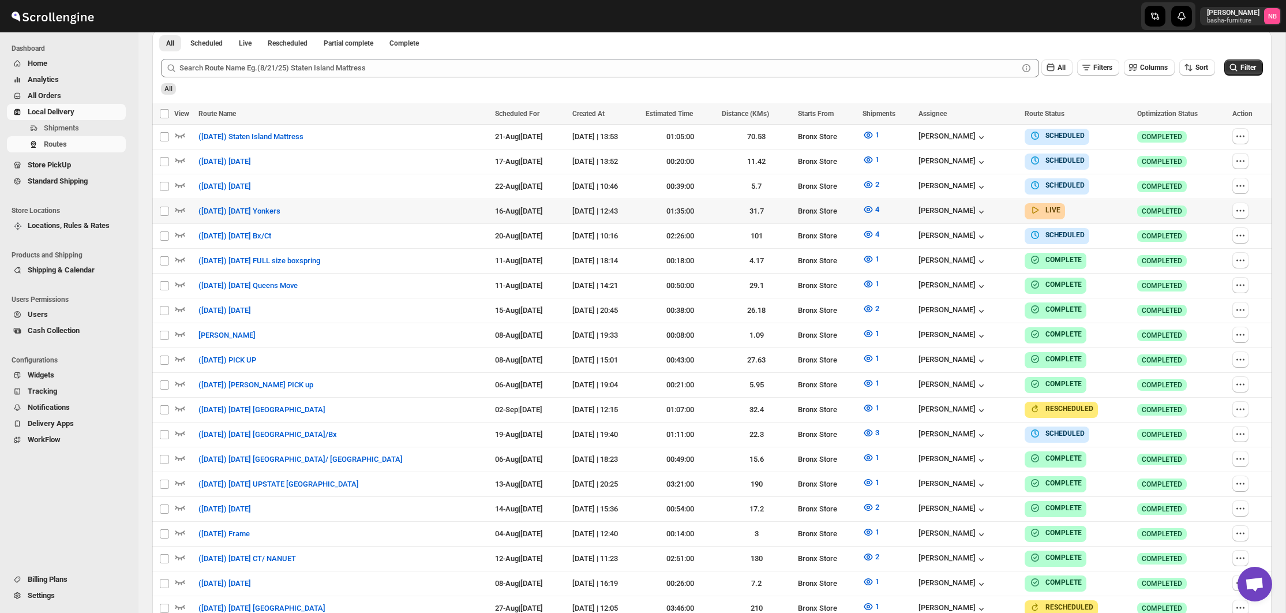
click at [1218, 71] on div "All Filters Columns Sort Filter" at bounding box center [707, 64] width 1111 height 28
click at [1228, 69] on icon "submit" at bounding box center [1234, 68] width 12 height 12
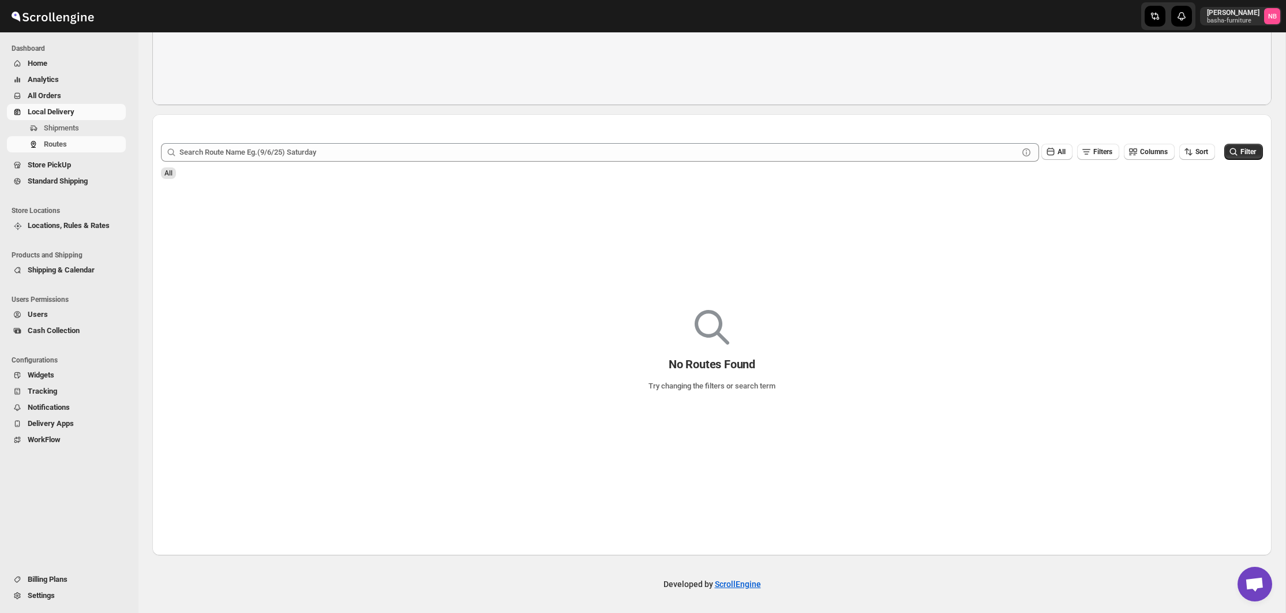
scroll to position [185, 0]
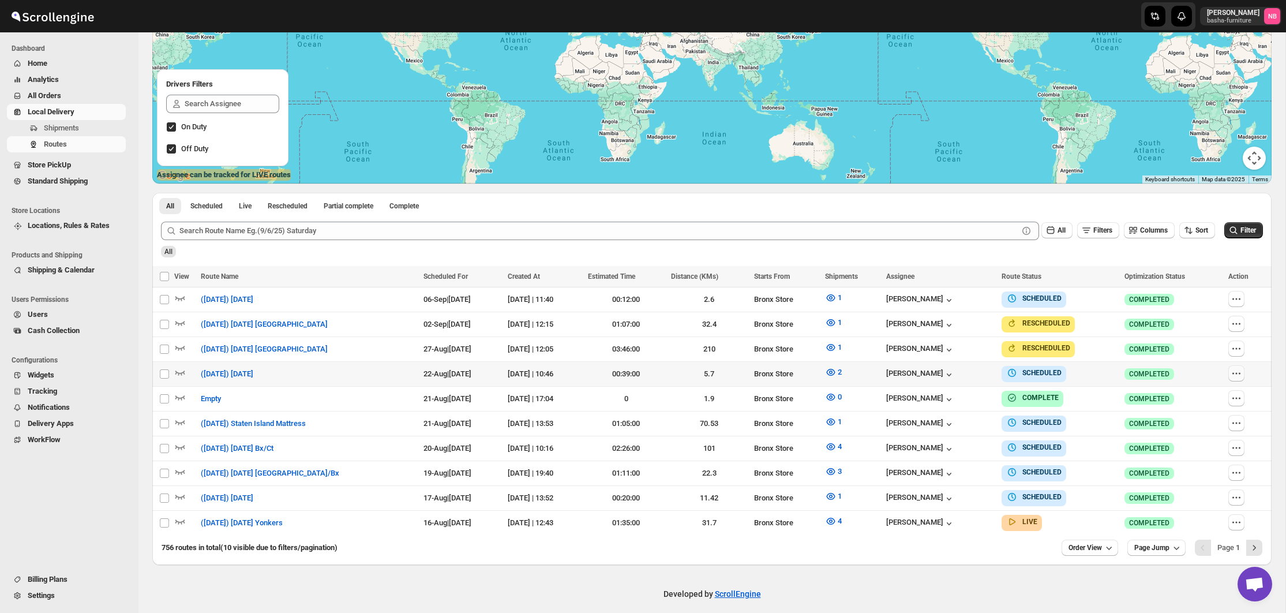
click at [1234, 373] on icon "button" at bounding box center [1233, 373] width 2 height 2
checkbox input "true"
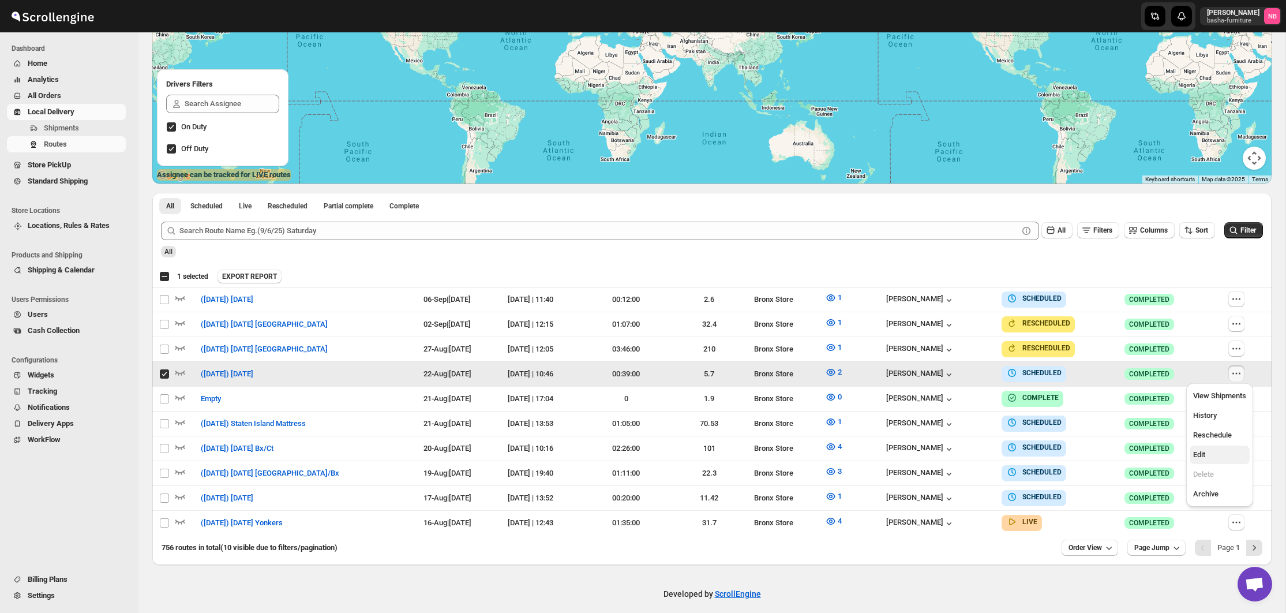
click at [1210, 452] on span "Edit" at bounding box center [1219, 455] width 53 height 12
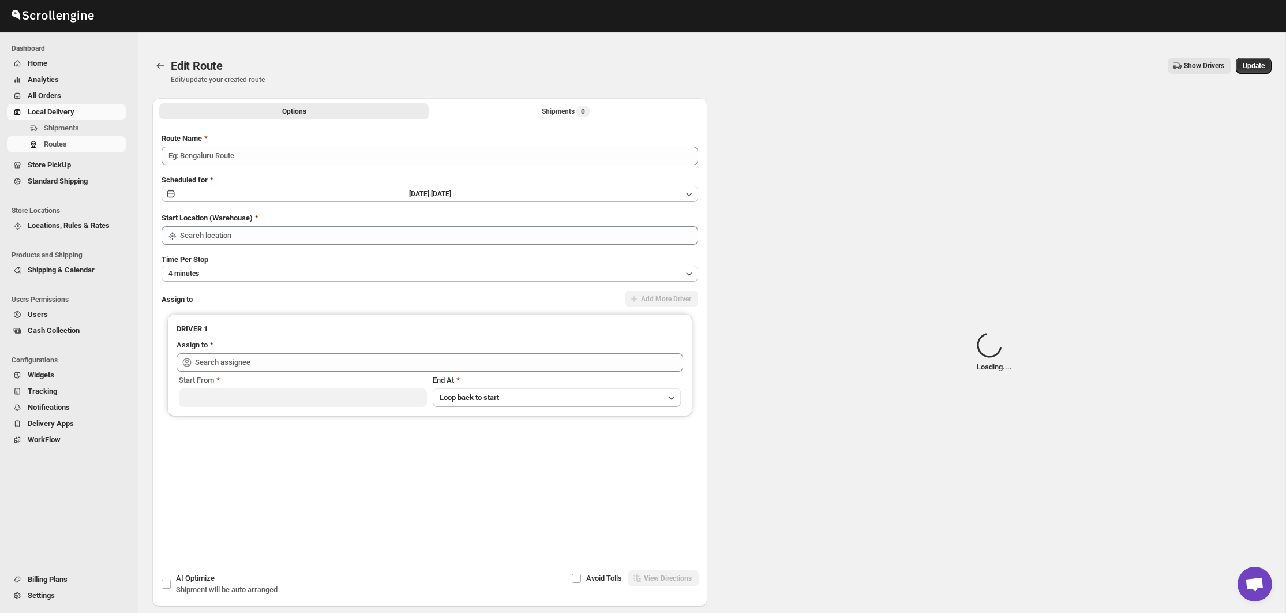
type input "([DATE]) [DATE]"
type input "Bronx Store"
type input "[PERSON_NAME] ([EMAIL_ADDRESS][DOMAIN_NAME])"
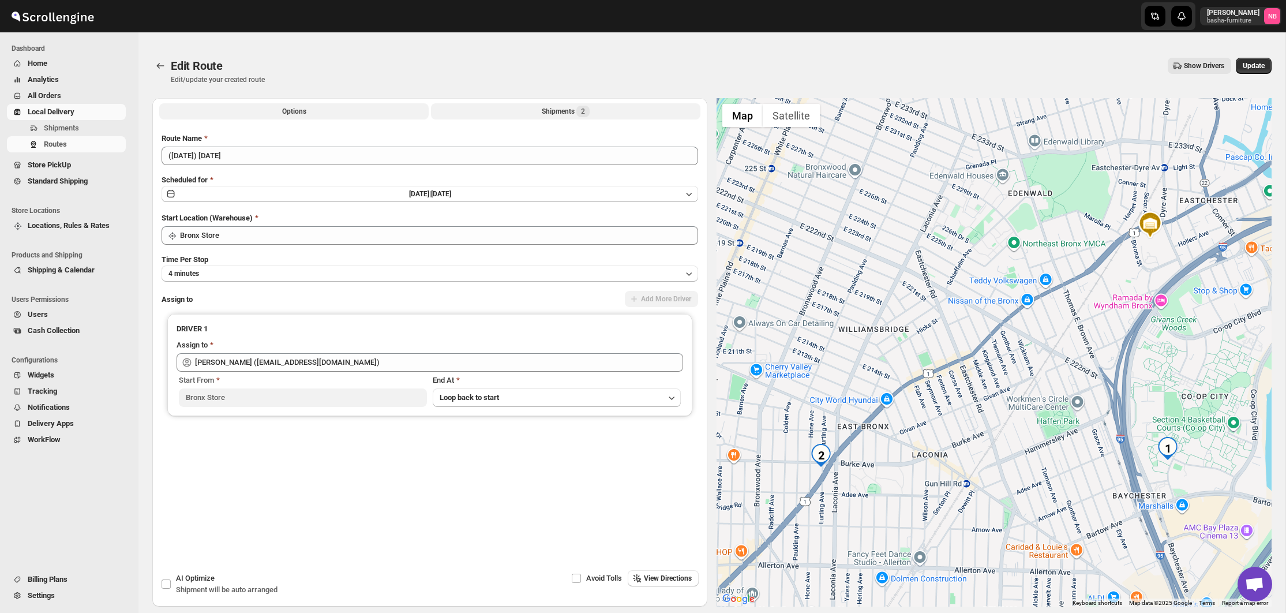
click at [535, 111] on button "Shipments 2" at bounding box center [565, 111] width 269 height 16
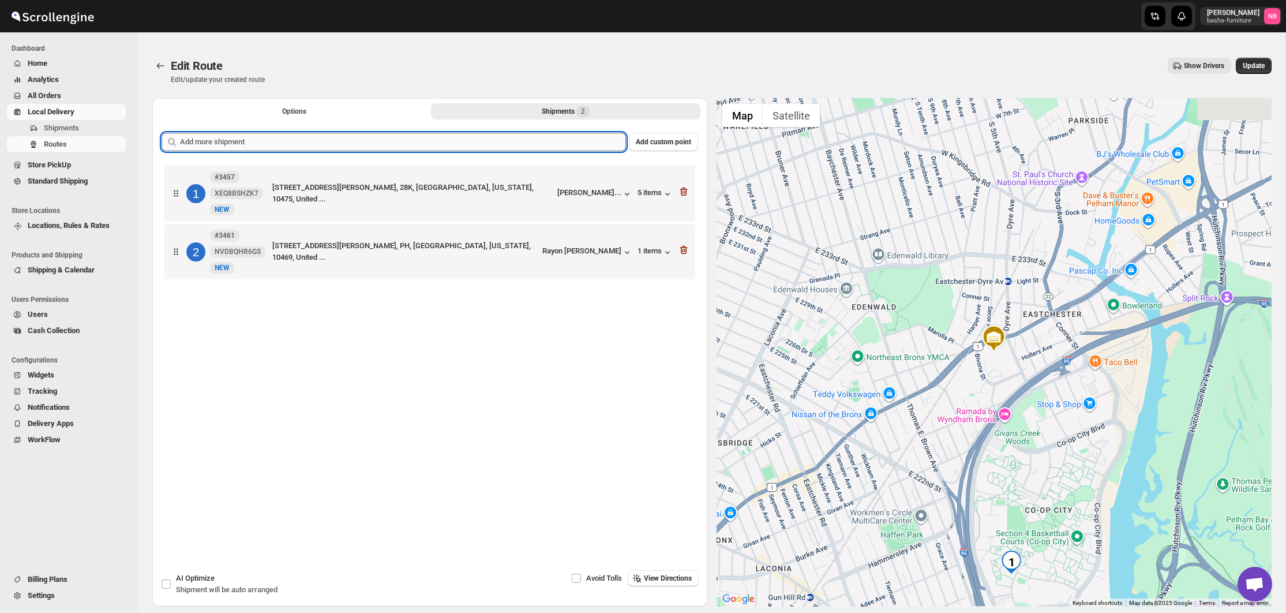
click at [492, 145] on input "text" at bounding box center [403, 142] width 446 height 18
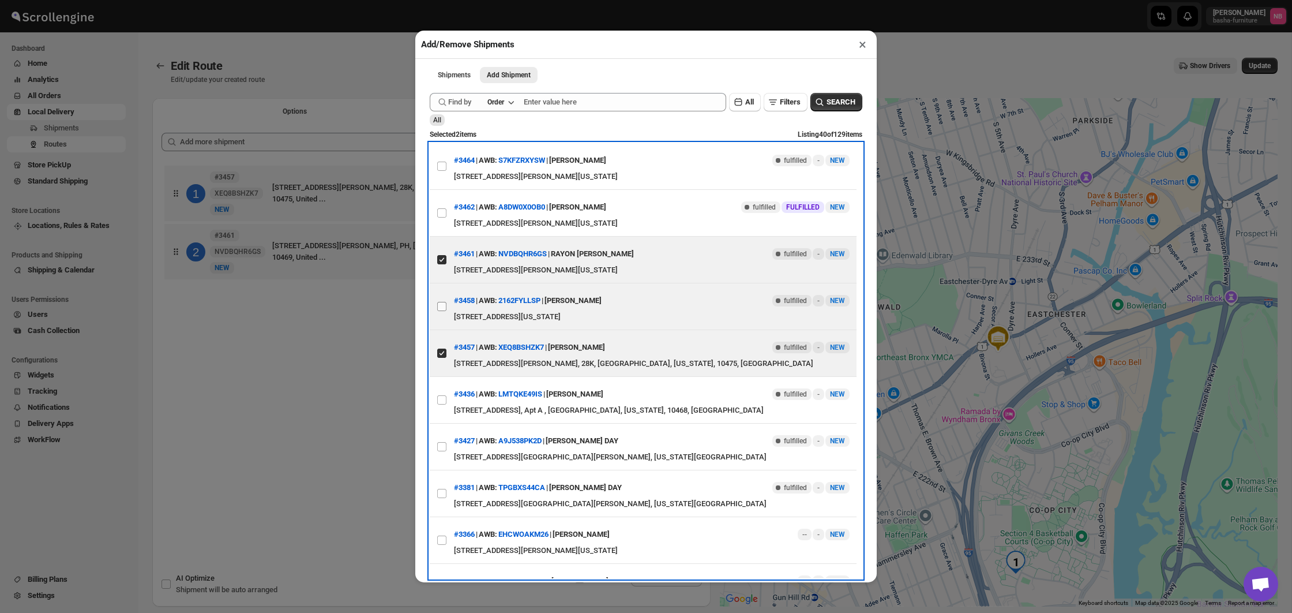
click at [441, 301] on label "View details for 68a0c4e5eb510359434f42f0" at bounding box center [442, 306] width 24 height 46
click at [441, 302] on input "View details for 68a0c4e5eb510359434f42f0" at bounding box center [441, 306] width 9 height 9
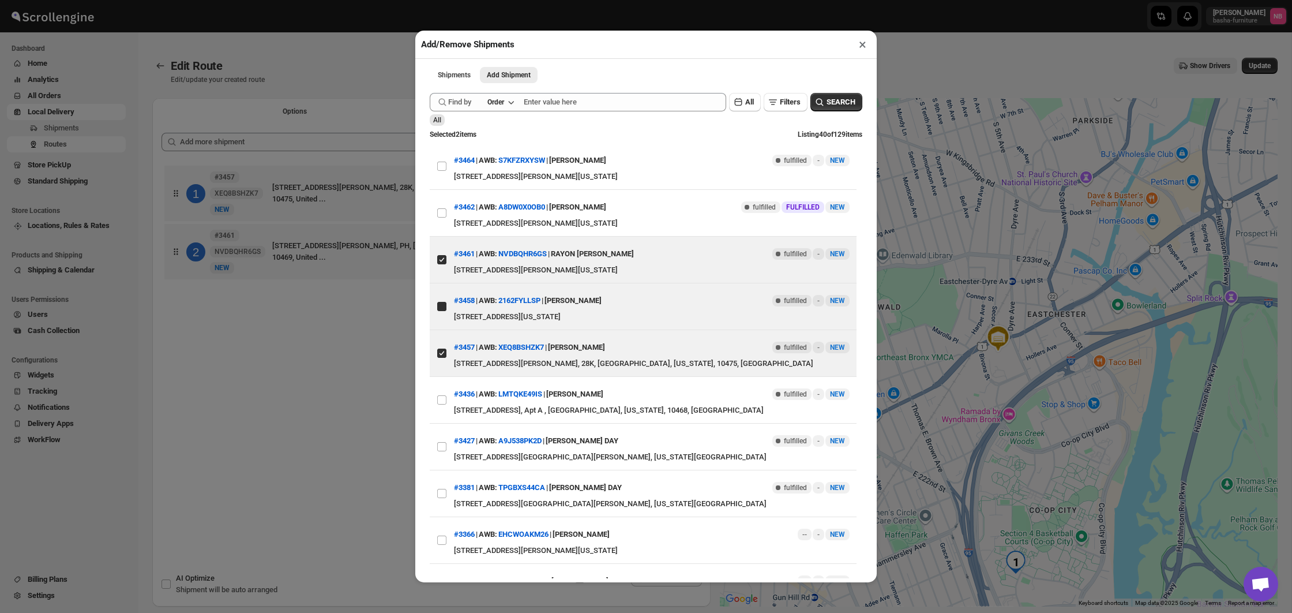
checkbox input "true"
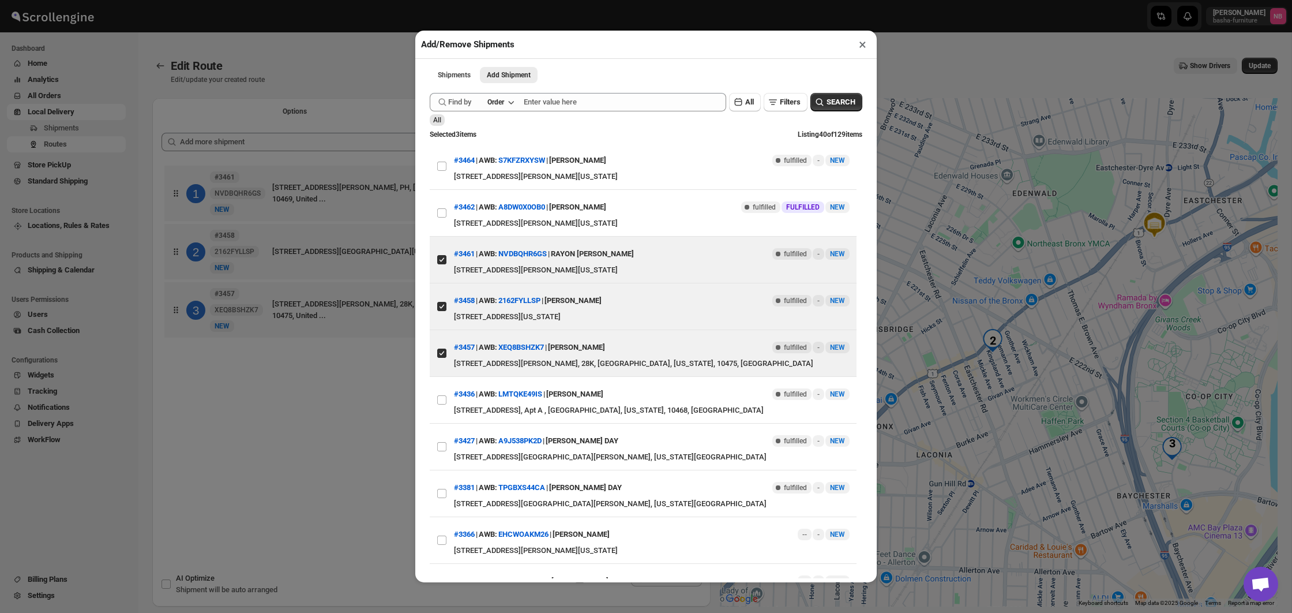
click at [303, 387] on div "Add/Remove Shipments × Shipments Add Shipment More views Shipments Add Shipment…" at bounding box center [646, 306] width 1292 height 613
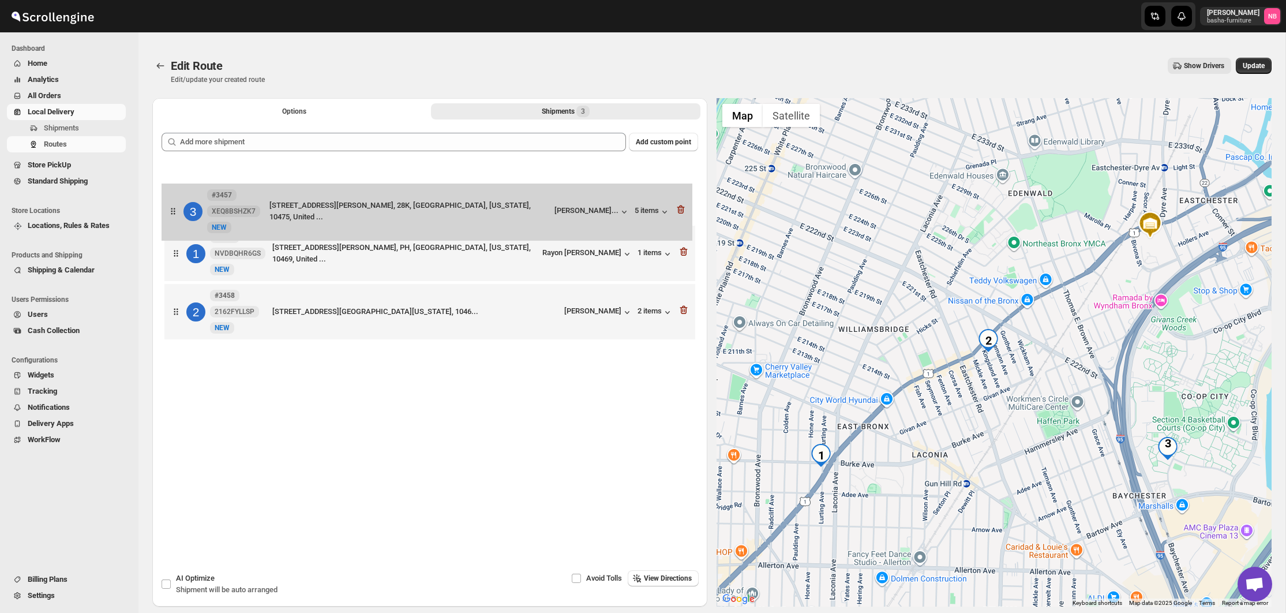
drag, startPoint x: 480, startPoint y: 322, endPoint x: 477, endPoint y: 199, distance: 123.5
click at [477, 199] on div "1 #3461 NVDBQHR6GS [GEOGRAPHIC_DATA][STREET_ADDRESS][PERSON_NAME][US_STATE], Un…" at bounding box center [430, 254] width 537 height 182
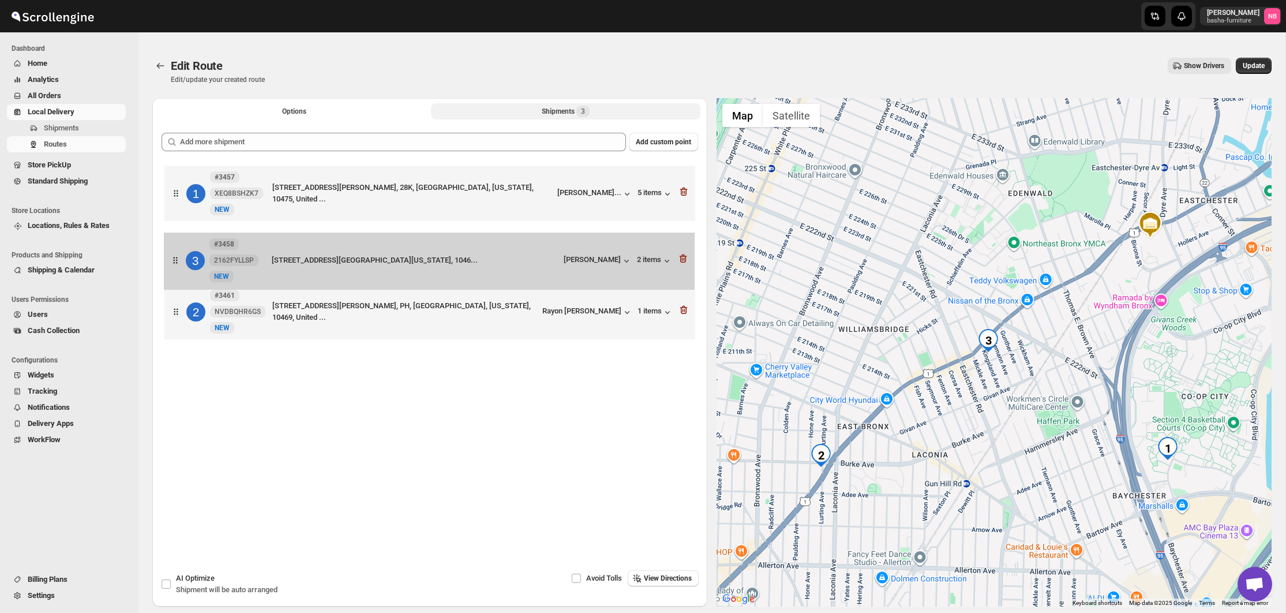
drag, startPoint x: 472, startPoint y: 317, endPoint x: 471, endPoint y: 258, distance: 58.3
click at [471, 258] on div "1 #3457 XEQ8BSHZK7 [GEOGRAPHIC_DATA][STREET_ADDRESS][PERSON_NAME][GEOGRAPHIC_DA…" at bounding box center [430, 254] width 537 height 182
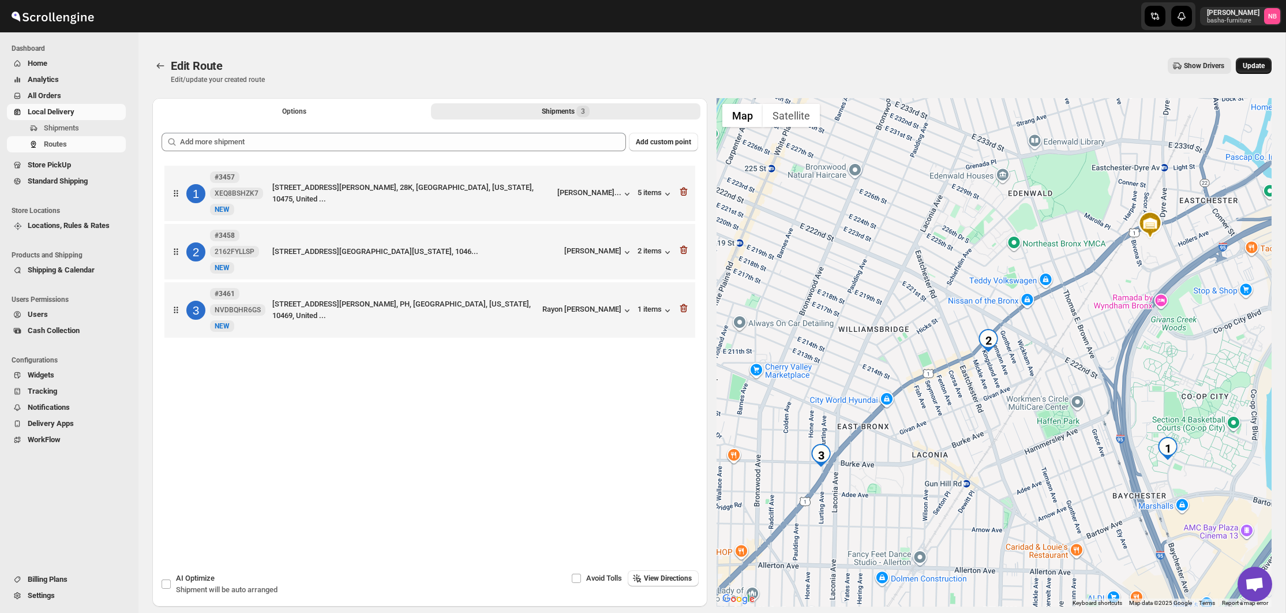
click at [1263, 65] on span "Update" at bounding box center [1254, 65] width 22 height 9
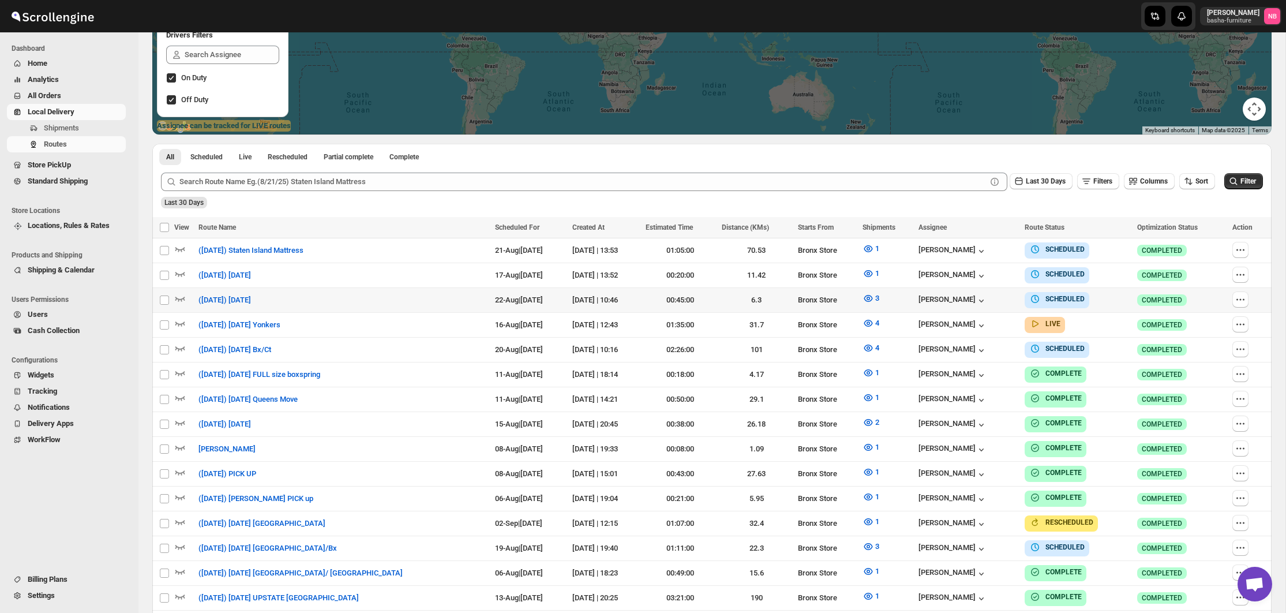
scroll to position [290, 0]
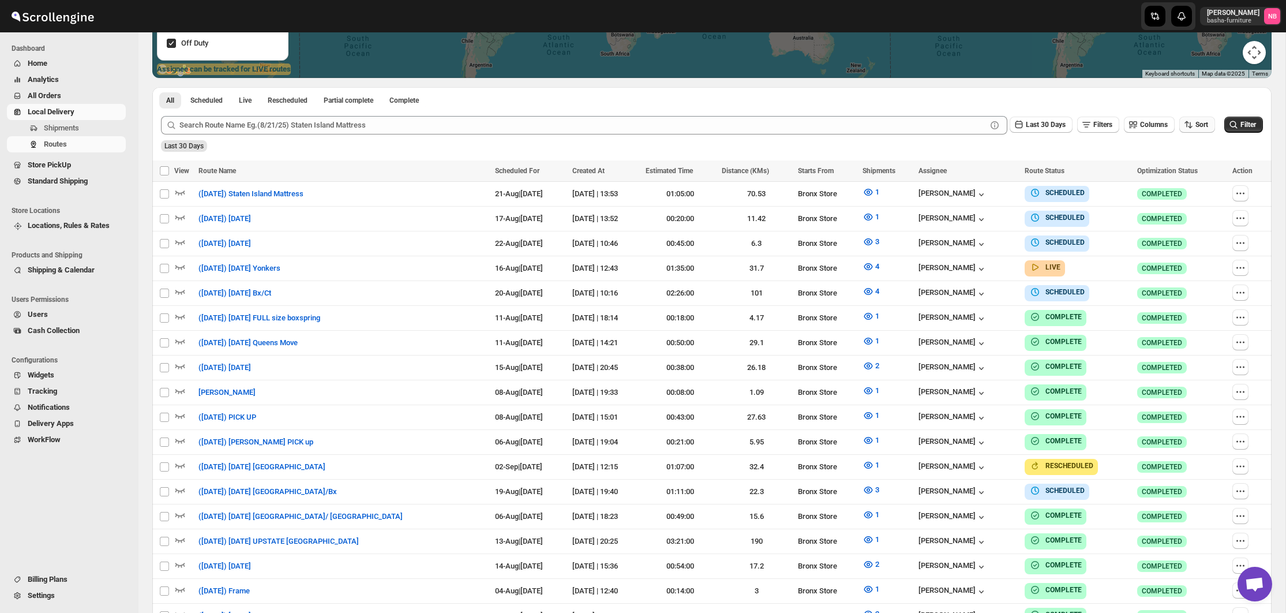
click at [1191, 130] on icon "button" at bounding box center [1189, 125] width 12 height 12
drag, startPoint x: 1189, startPoint y: 191, endPoint x: 1079, endPoint y: 136, distance: 123.1
click at [1189, 191] on div "Due Date" at bounding box center [1176, 187] width 31 height 12
click at [1026, 123] on span "Last 30 Days" at bounding box center [1046, 125] width 40 height 8
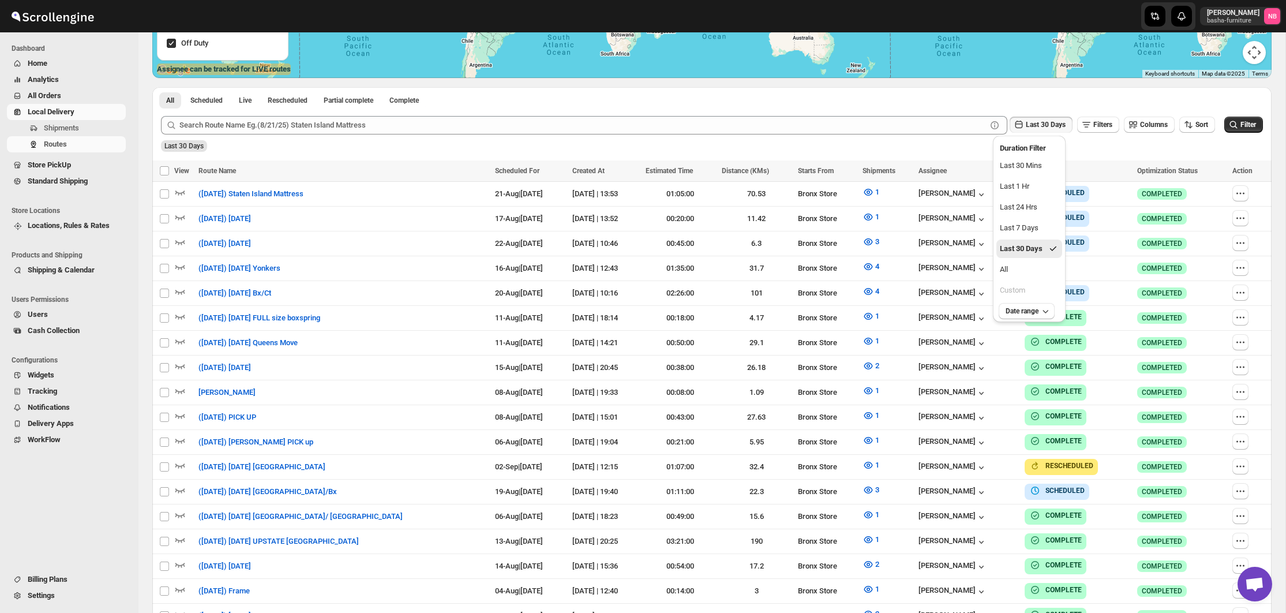
click at [1052, 280] on ul "Last 30 Mins Last 1 Hr Last 24 Hrs Last 7 Days Last 30 Days All Custom" at bounding box center [1029, 227] width 66 height 143
click at [1048, 271] on button "All" at bounding box center [1029, 269] width 66 height 18
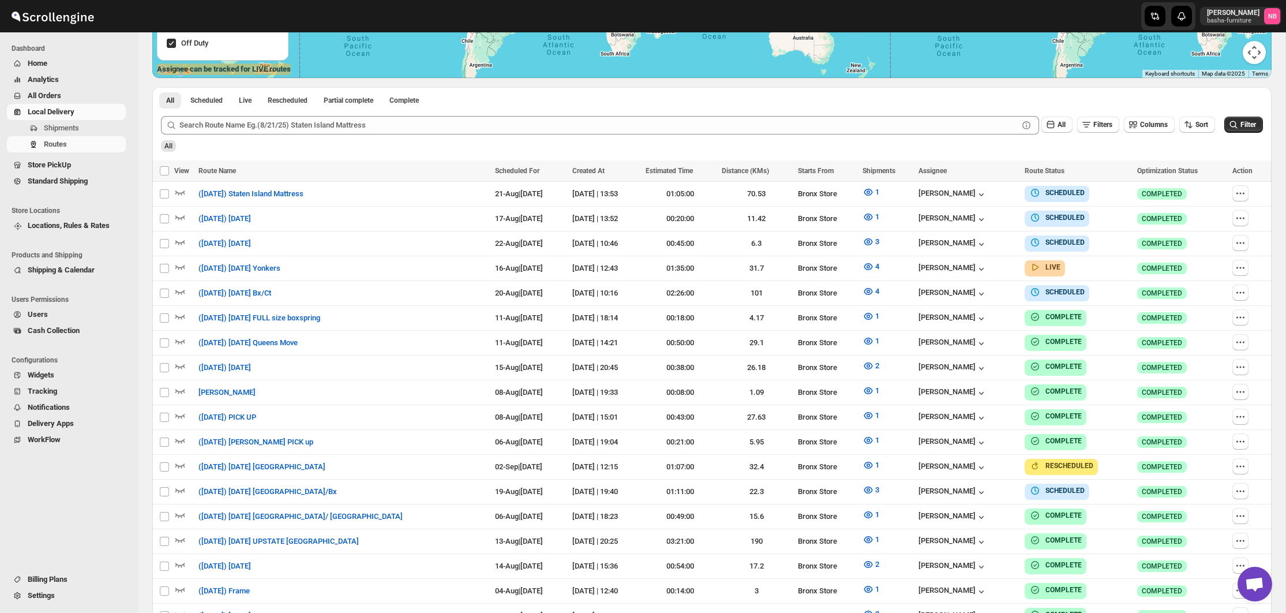
click at [1231, 133] on div "Filter" at bounding box center [1243, 125] width 39 height 17
click at [1230, 129] on icon "submit" at bounding box center [1234, 125] width 12 height 12
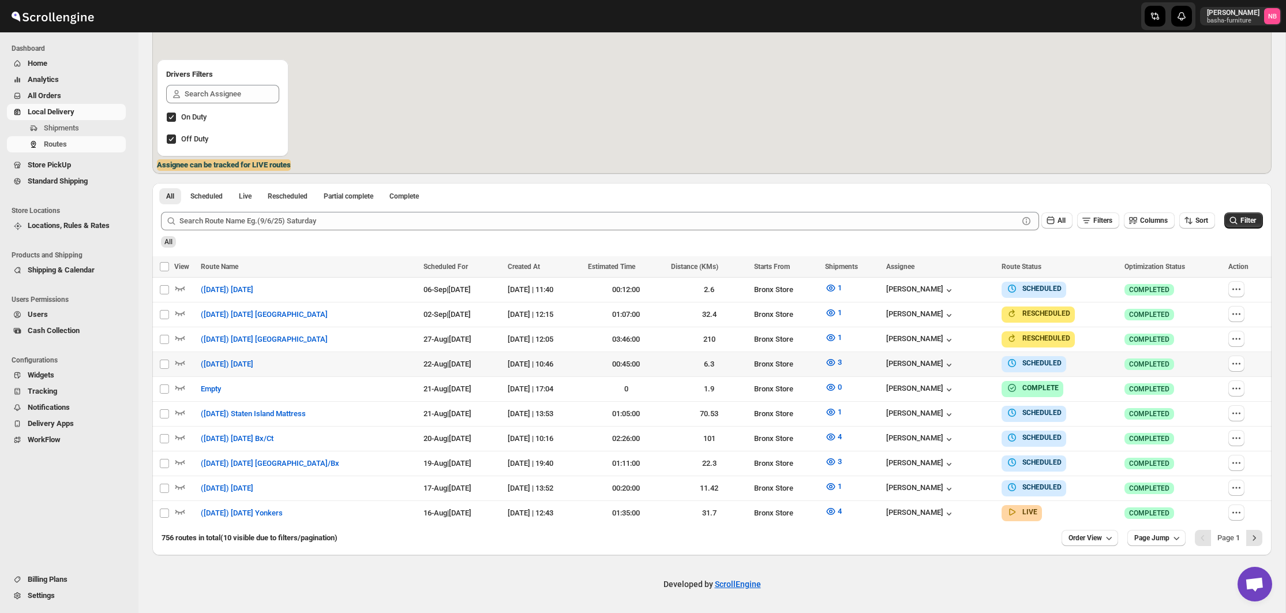
scroll to position [185, 0]
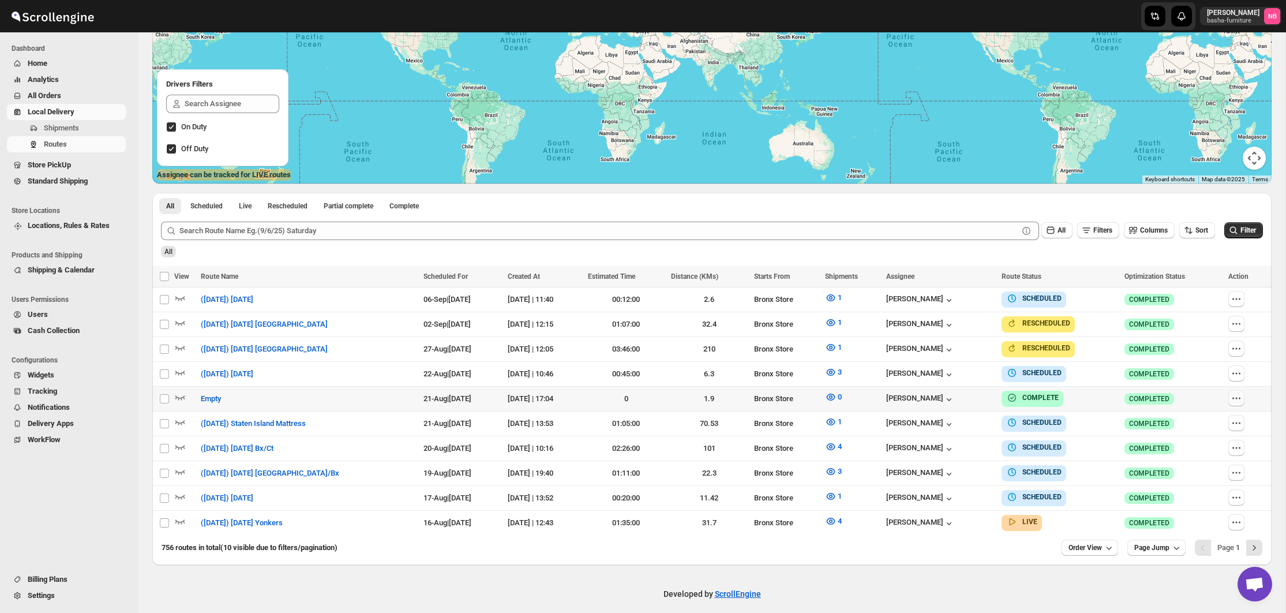
click at [1239, 395] on icon "button" at bounding box center [1237, 398] width 12 height 12
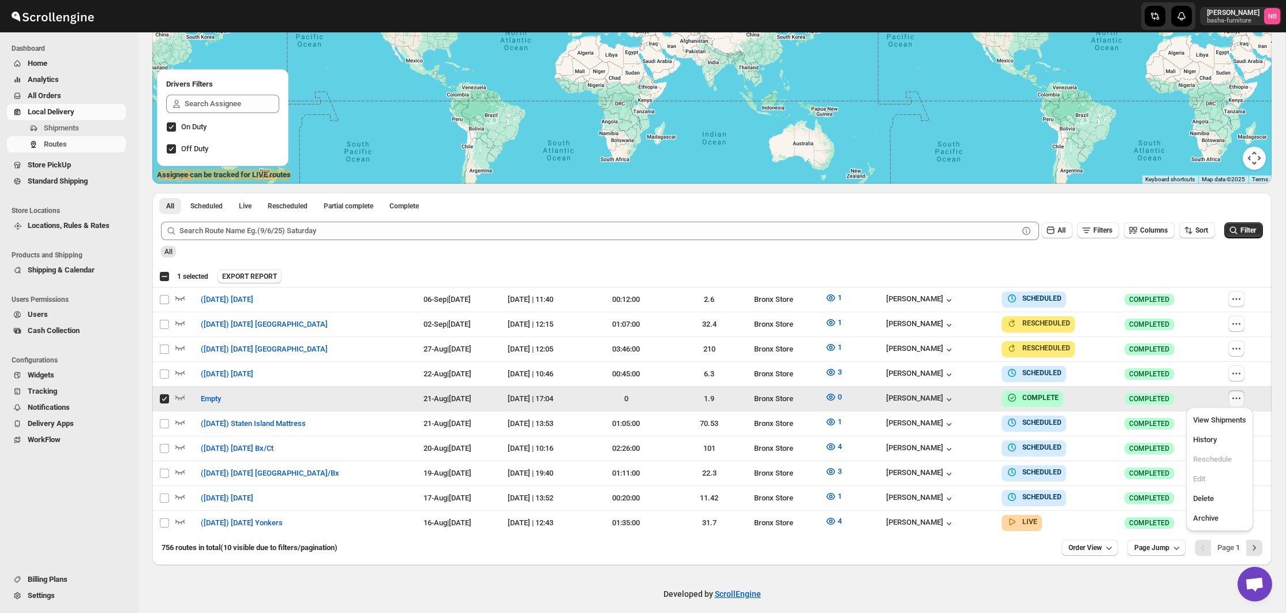
click at [1208, 500] on span "Delete" at bounding box center [1203, 498] width 21 height 9
checkbox input "false"
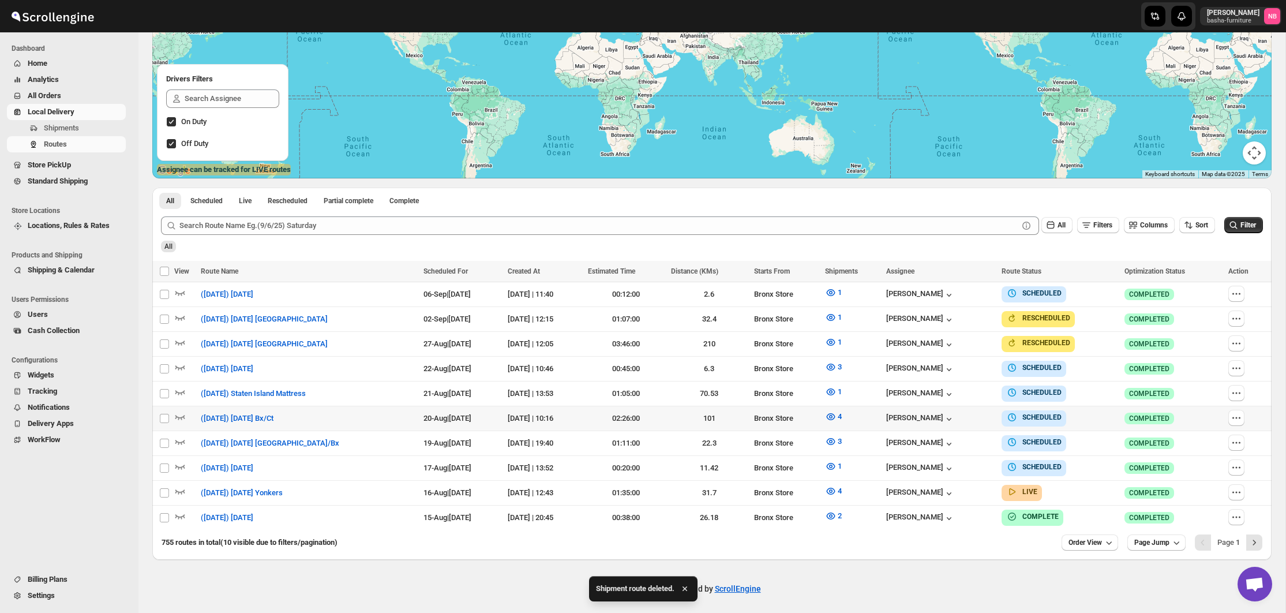
scroll to position [189, 0]
click at [1240, 394] on icon "button" at bounding box center [1237, 394] width 12 height 12
checkbox input "true"
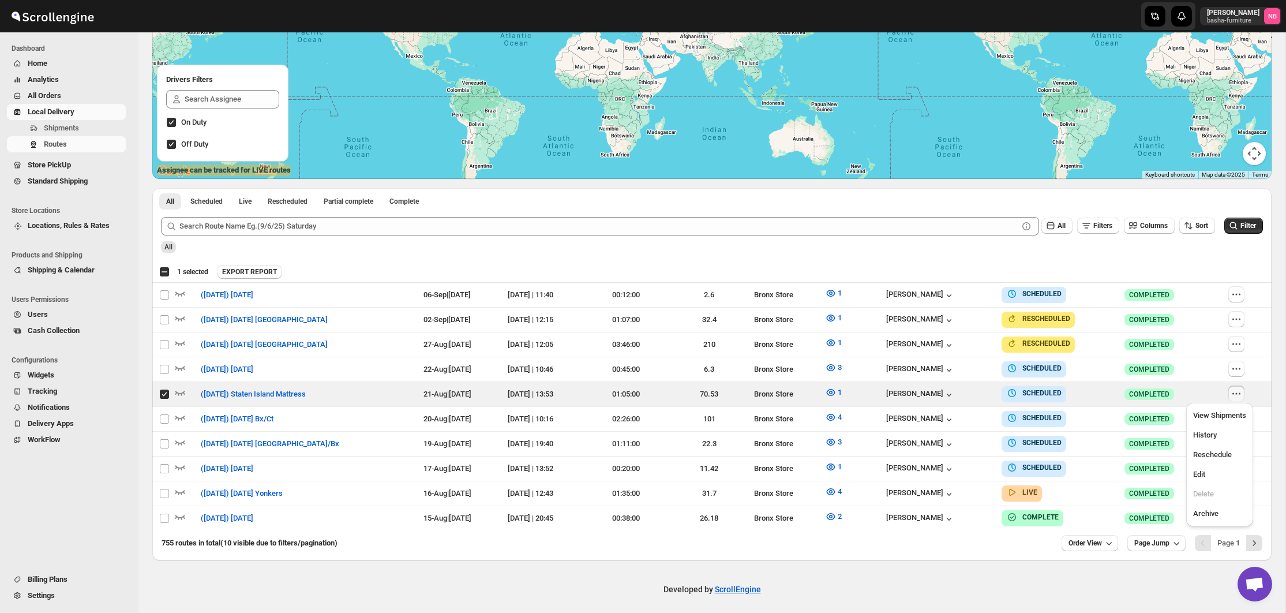
click at [1127, 253] on div "All" at bounding box center [711, 243] width 1104 height 20
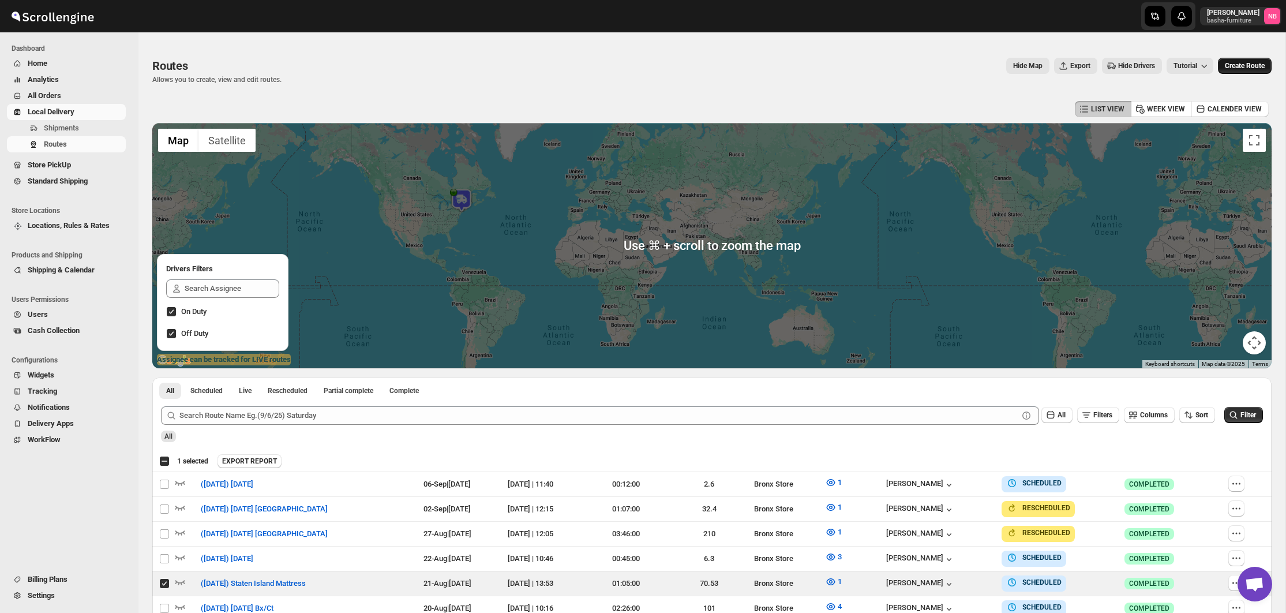
scroll to position [0, 0]
click at [1235, 59] on button "Create Route" at bounding box center [1245, 66] width 54 height 16
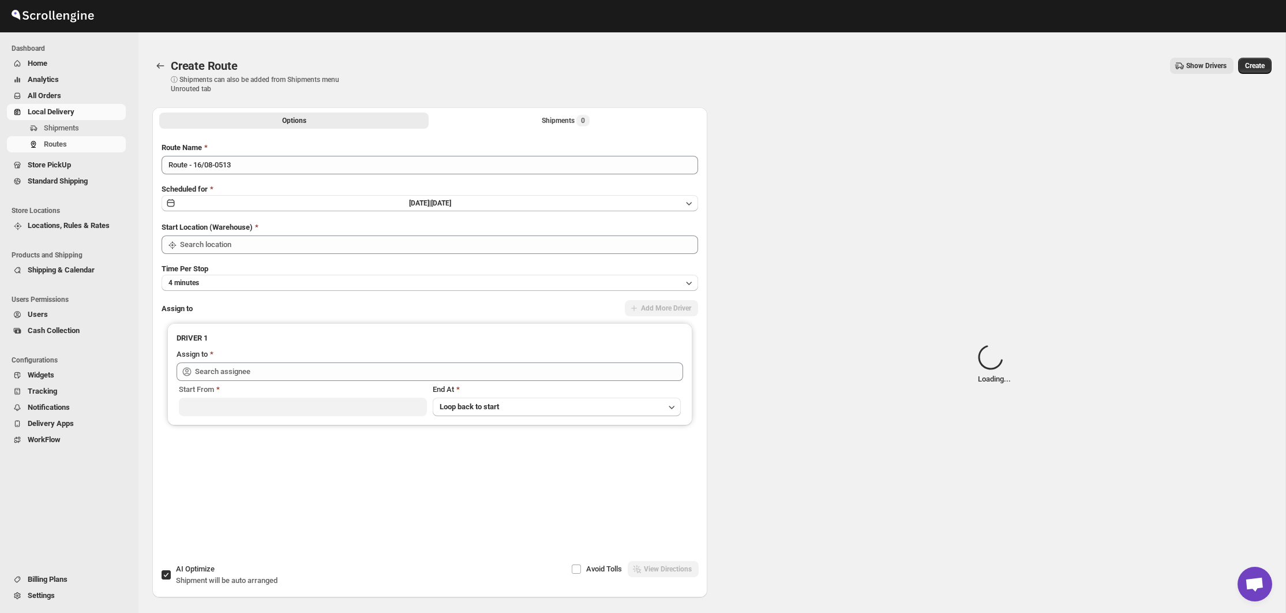
type input "Bronx Store"
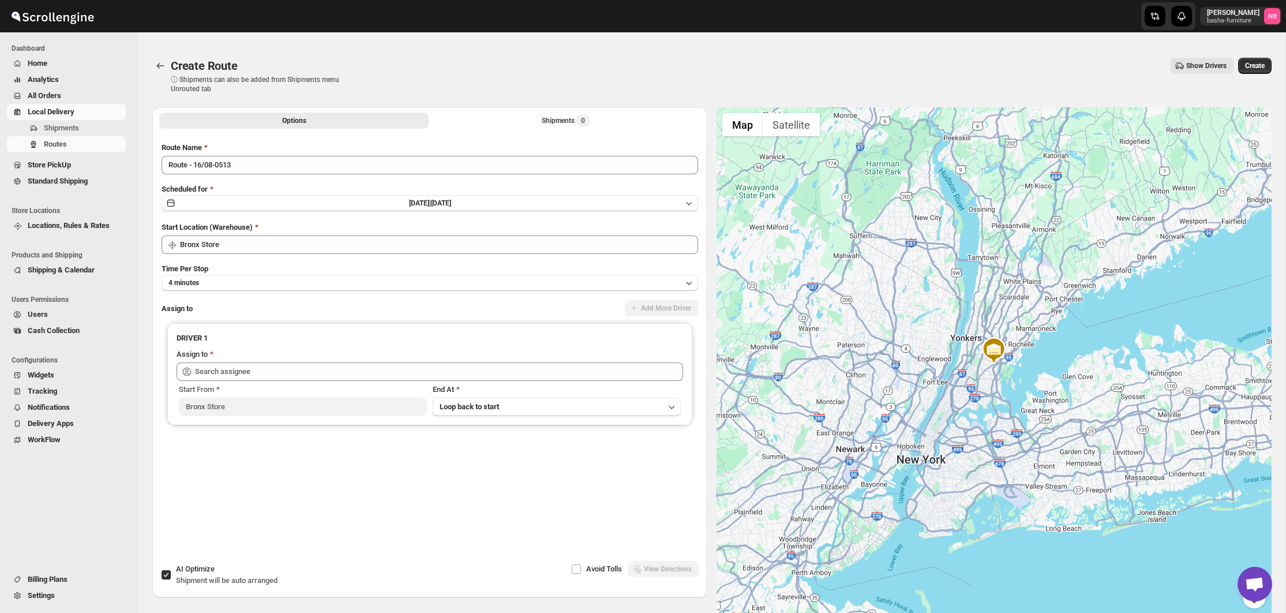
click at [102, 90] on span "All Orders" at bounding box center [76, 96] width 96 height 12
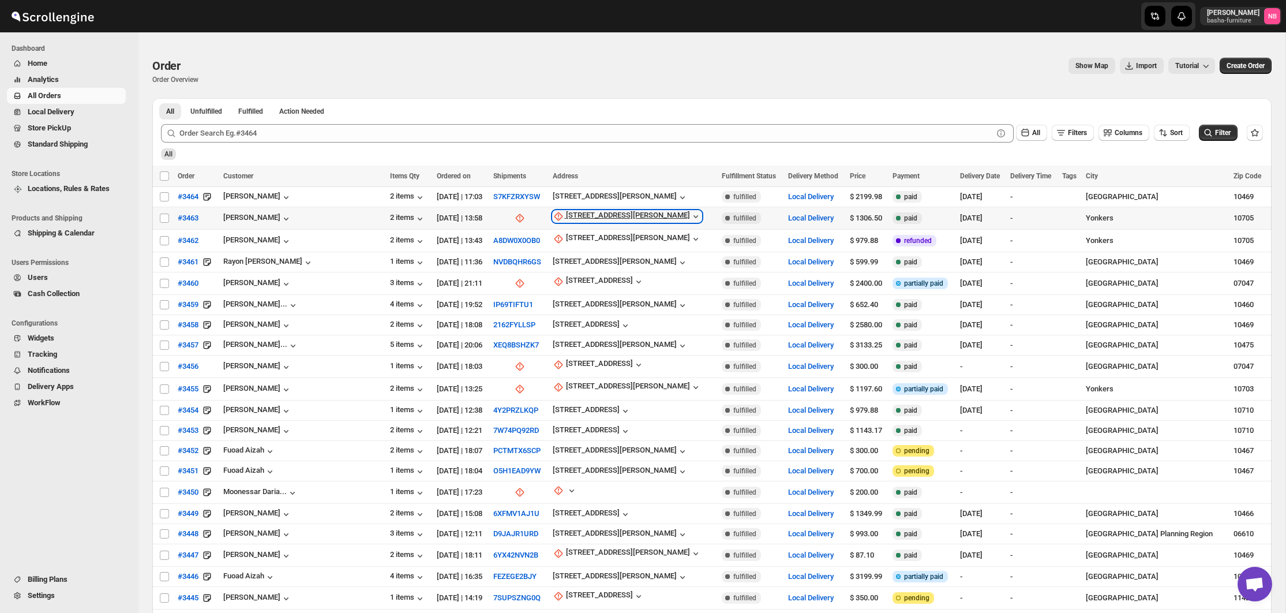
click at [566, 219] on div "[STREET_ADDRESS][PERSON_NAME]" at bounding box center [628, 217] width 124 height 12
click at [566, 218] on div "[STREET_ADDRESS][PERSON_NAME]" at bounding box center [628, 217] width 124 height 12
click at [568, 287] on div "Request customer Update manually" at bounding box center [557, 268] width 89 height 45
click at [568, 284] on span "Update manually" at bounding box center [565, 279] width 61 height 12
select select "US"
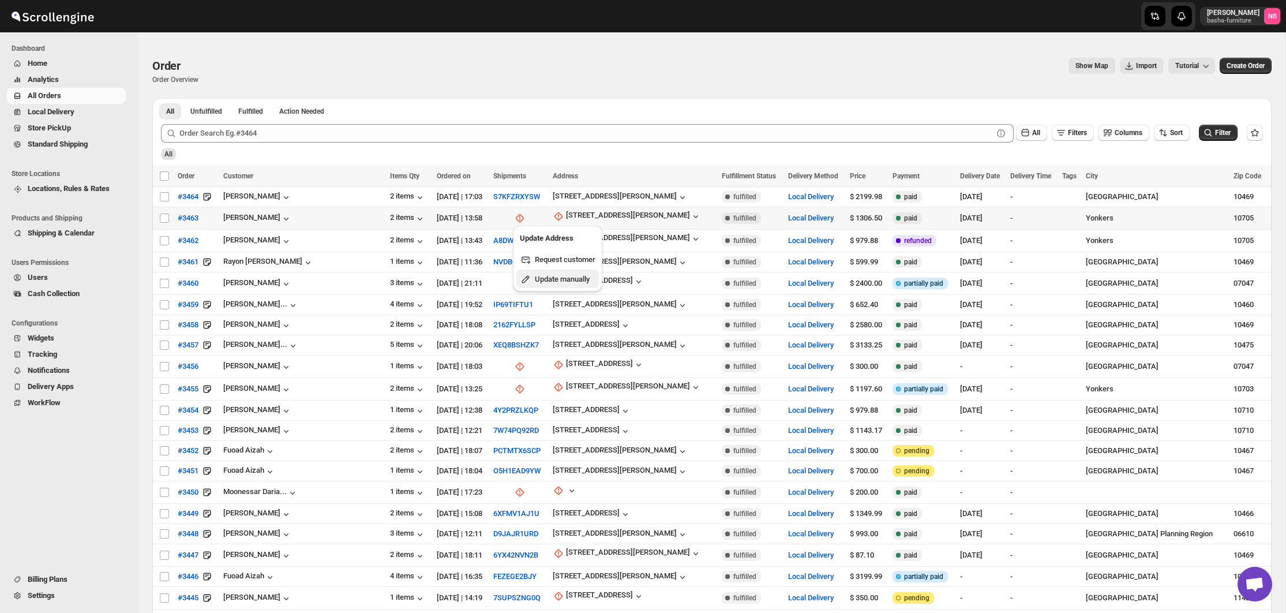
select select "[US_STATE]"
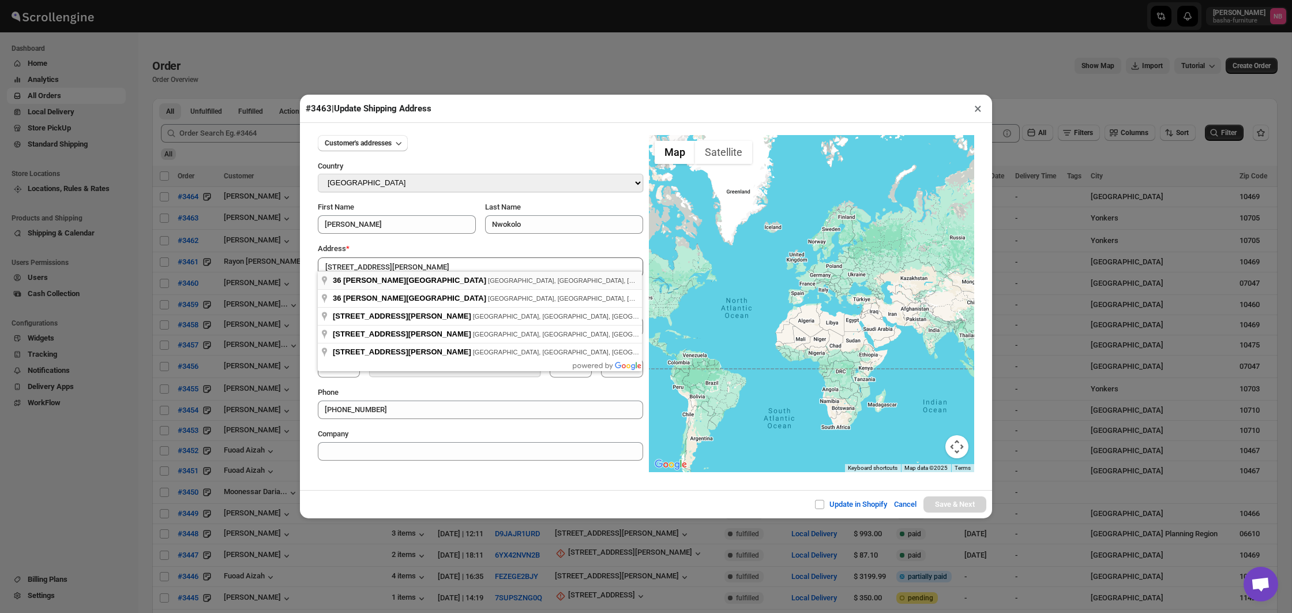
type input "[STREET_ADDRESS][PERSON_NAME]"
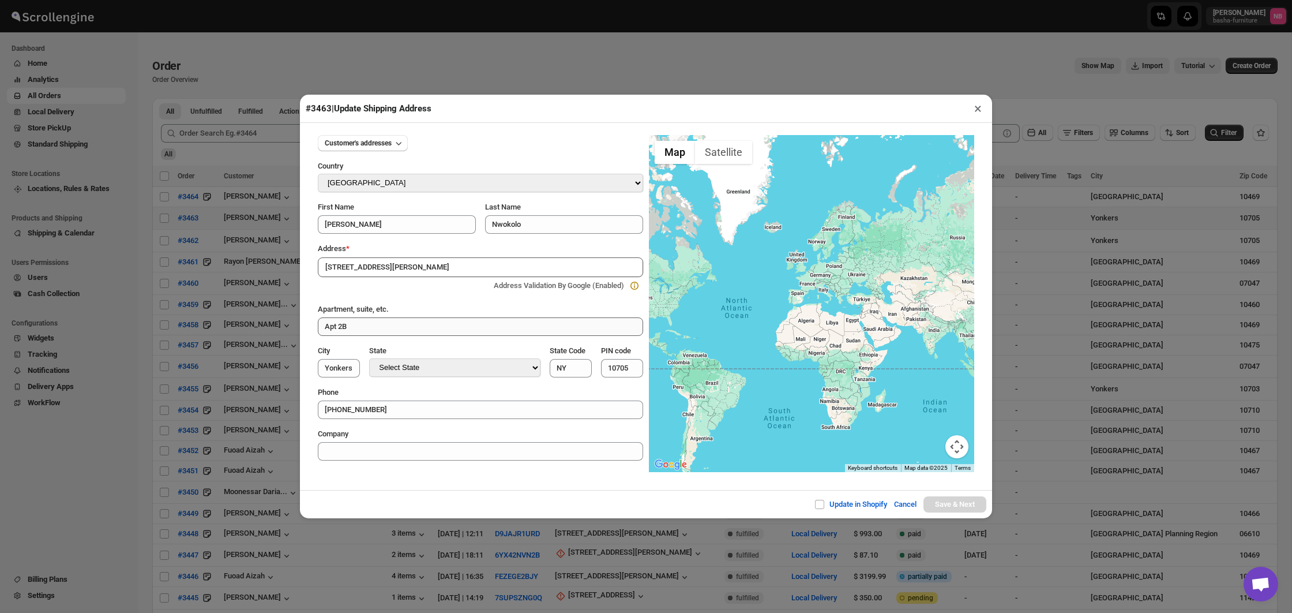
type input "[GEOGRAPHIC_DATA]"
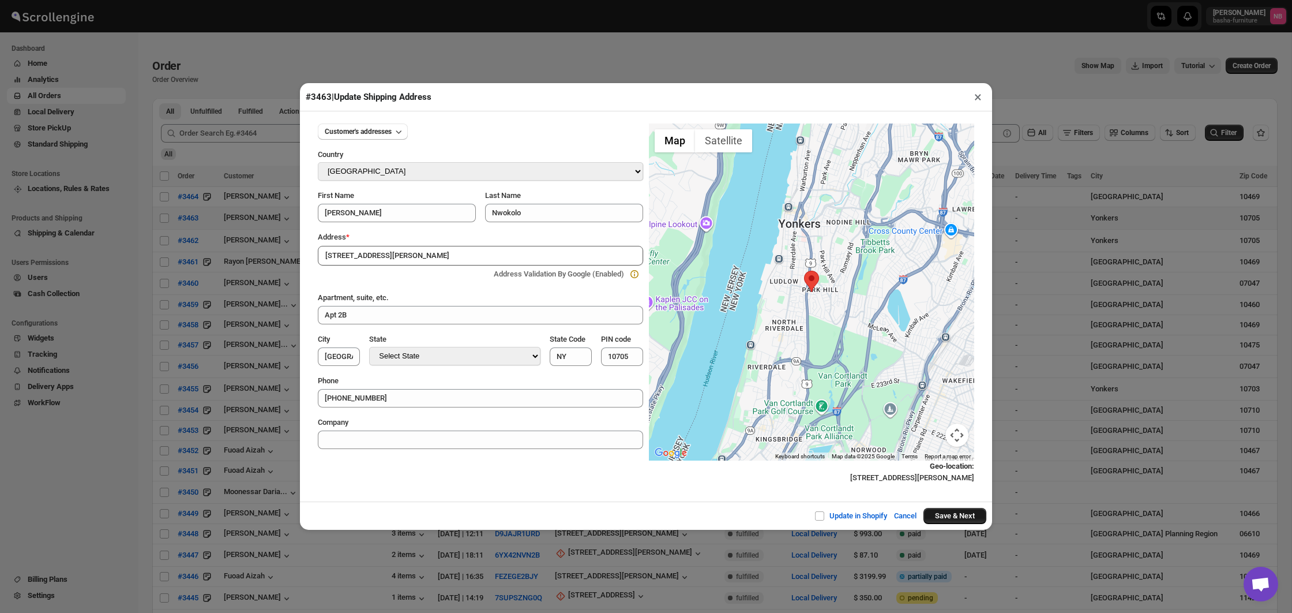
click at [929, 516] on button "Save & Next" at bounding box center [955, 516] width 63 height 16
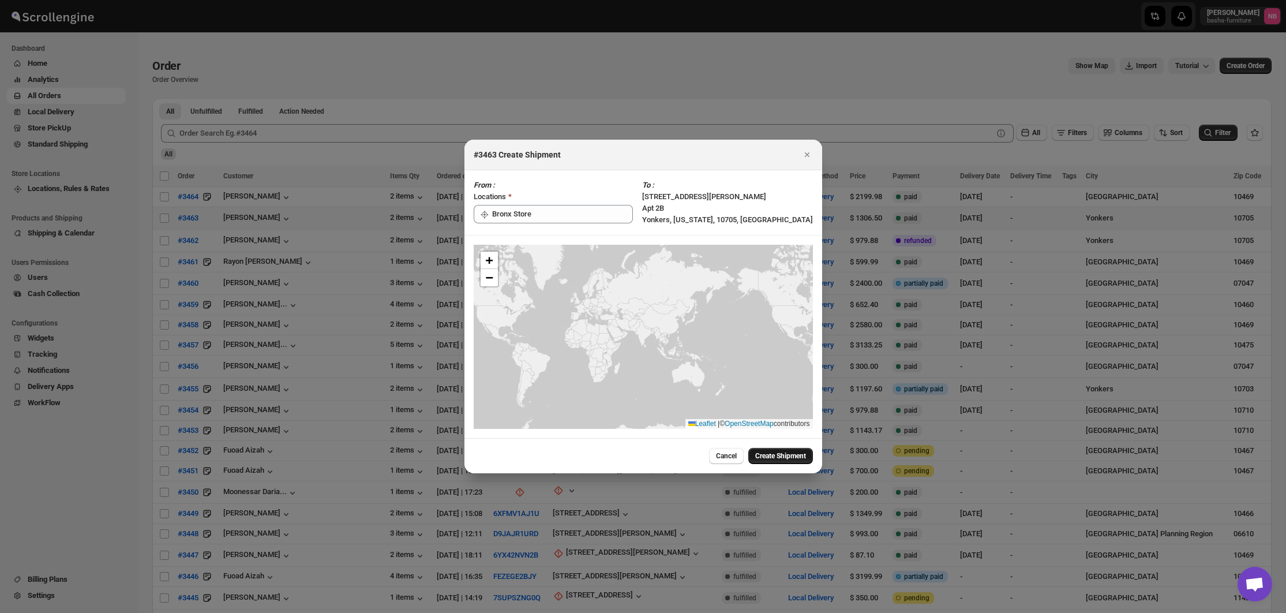
click at [791, 453] on span "Create Shipment" at bounding box center [780, 455] width 51 height 9
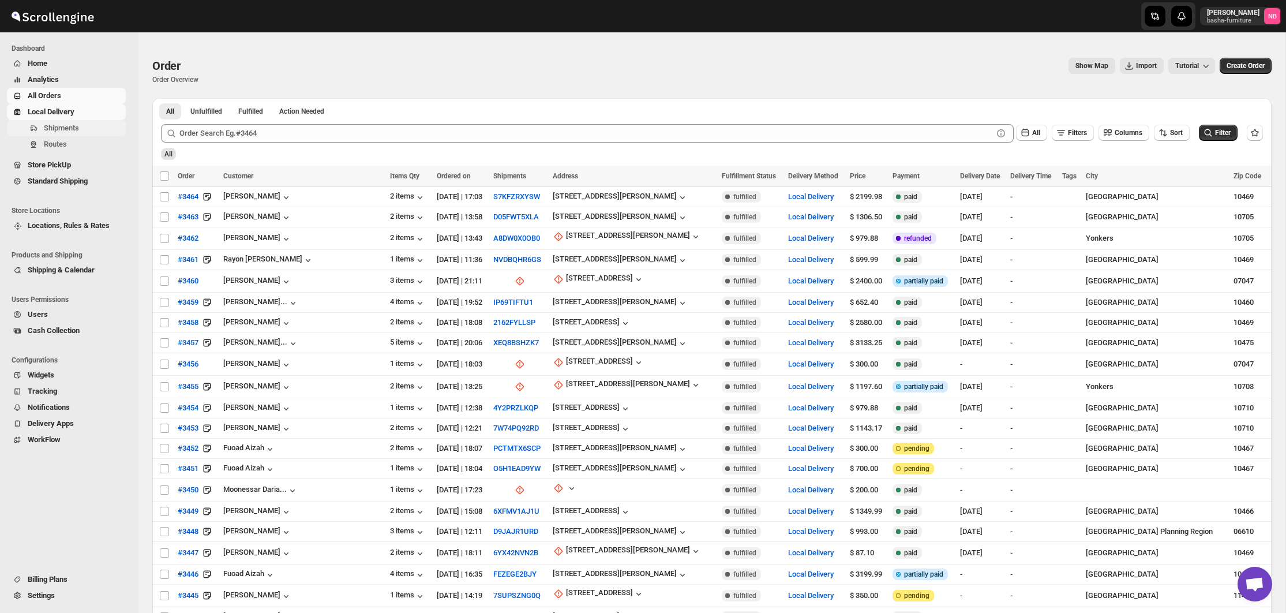
click at [75, 132] on span "Shipments" at bounding box center [61, 127] width 35 height 9
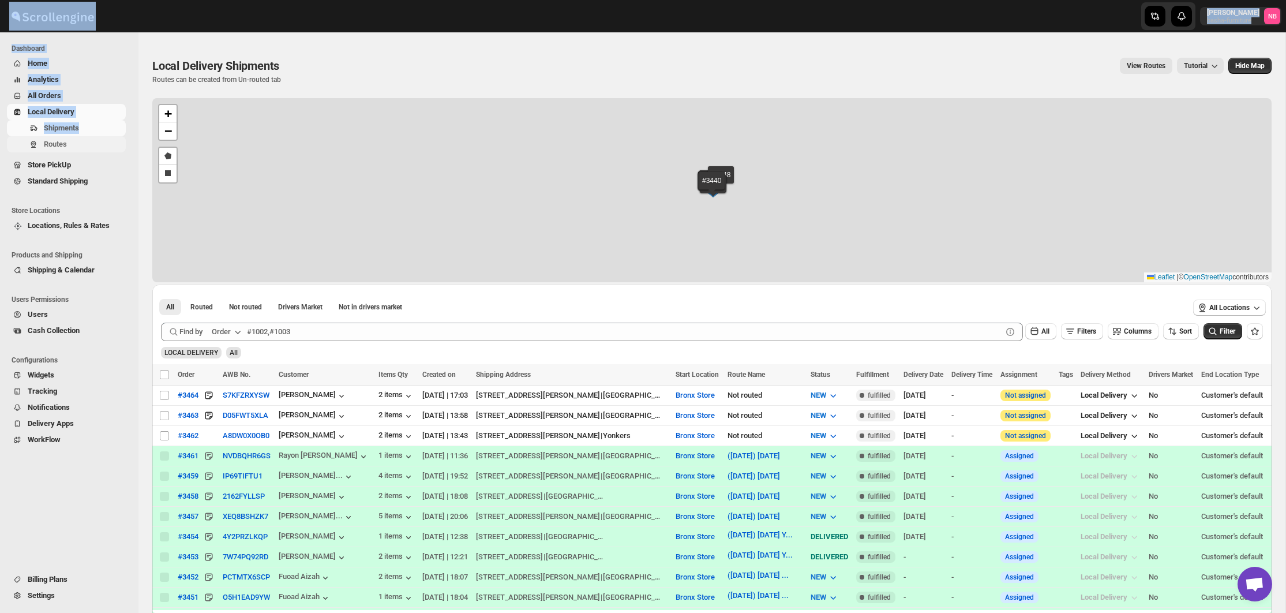
click at [44, 139] on span "Routes" at bounding box center [84, 144] width 80 height 12
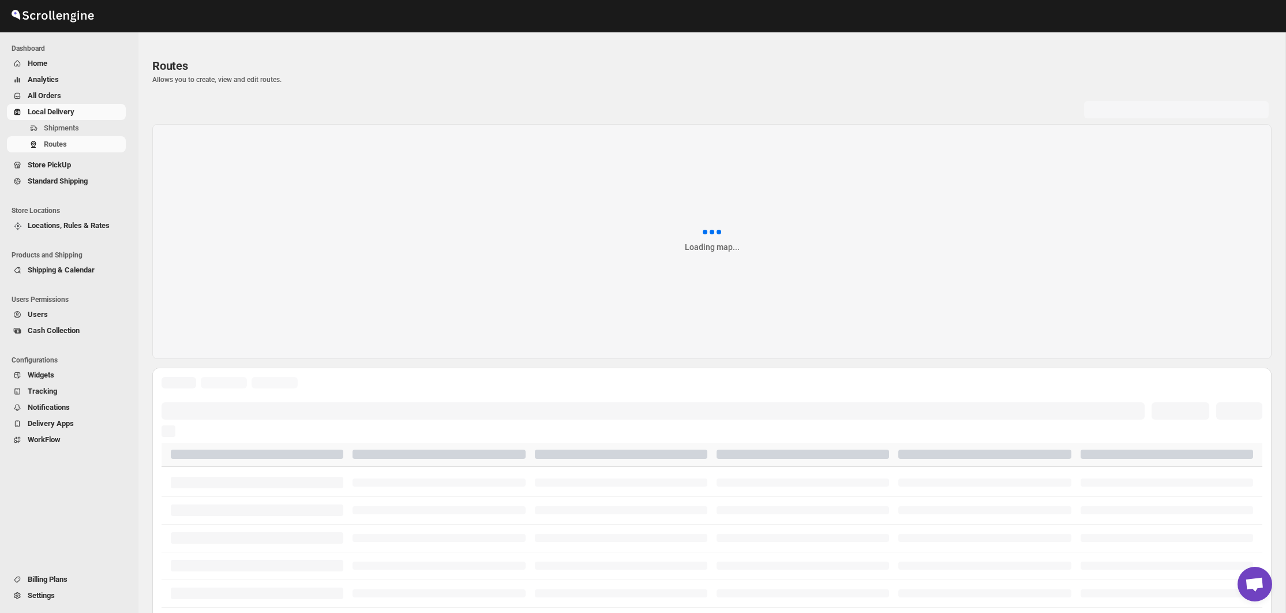
click at [326, 121] on div "Loading map..." at bounding box center [711, 509] width 1119 height 823
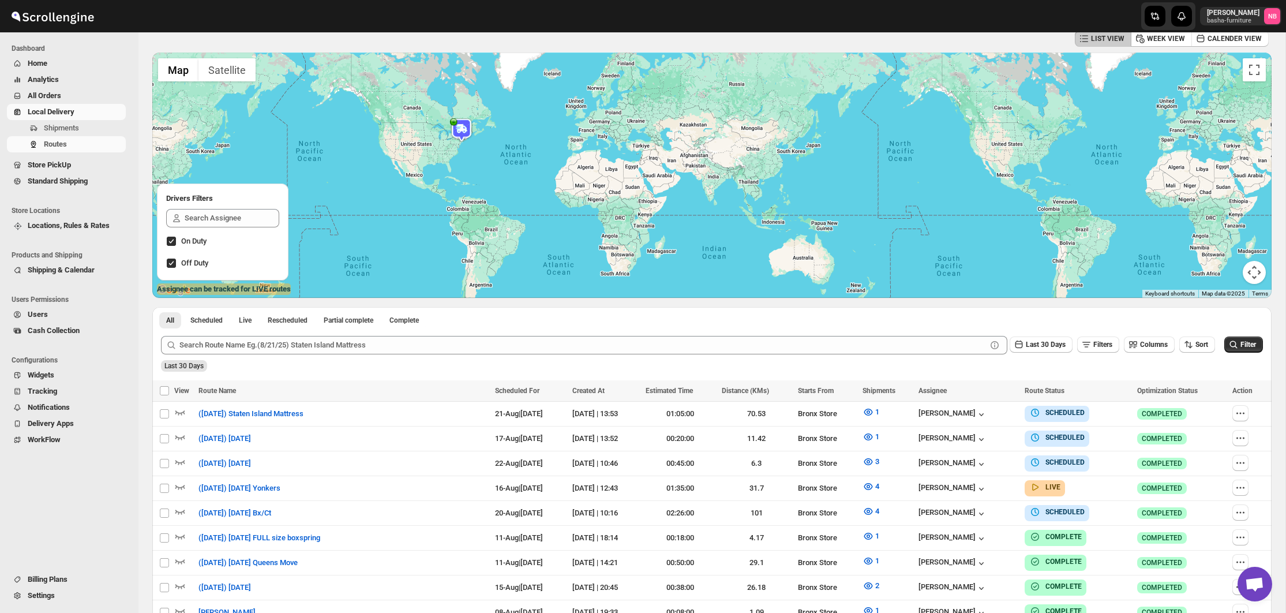
scroll to position [190, 0]
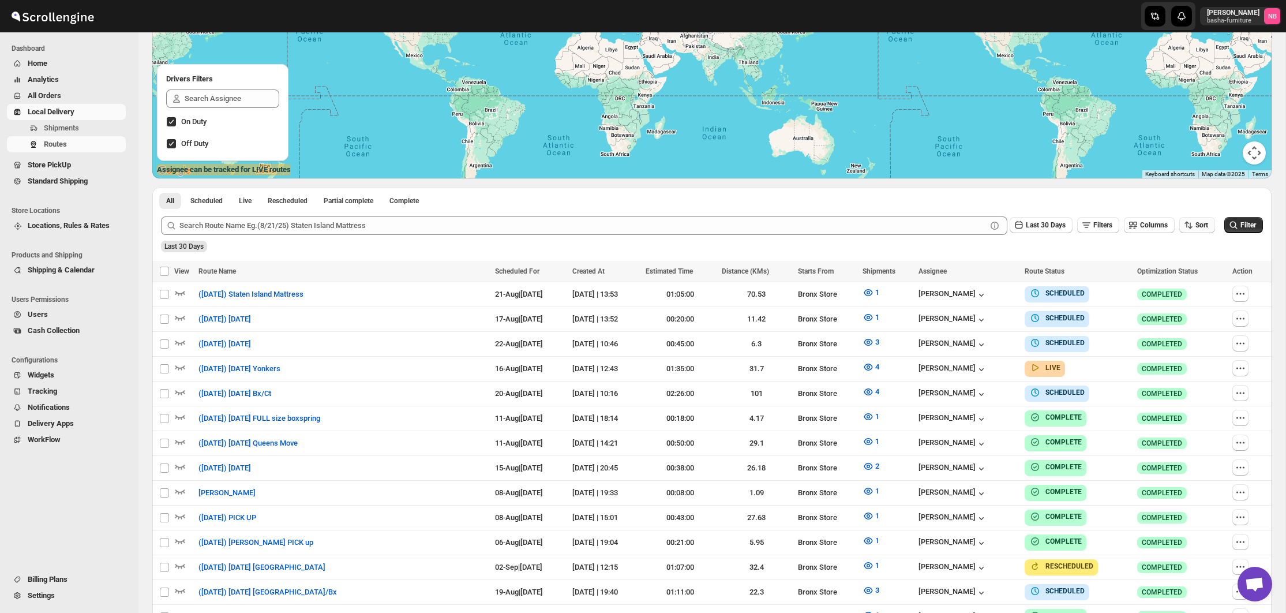
click at [1199, 226] on span "Sort" at bounding box center [1201, 225] width 13 height 8
click at [1190, 284] on div "Due Date" at bounding box center [1176, 287] width 31 height 12
click at [1039, 224] on span "Last 30 Days" at bounding box center [1046, 225] width 40 height 8
click at [1023, 370] on button "All" at bounding box center [1029, 370] width 66 height 18
click at [1228, 226] on icon "submit" at bounding box center [1234, 225] width 12 height 12
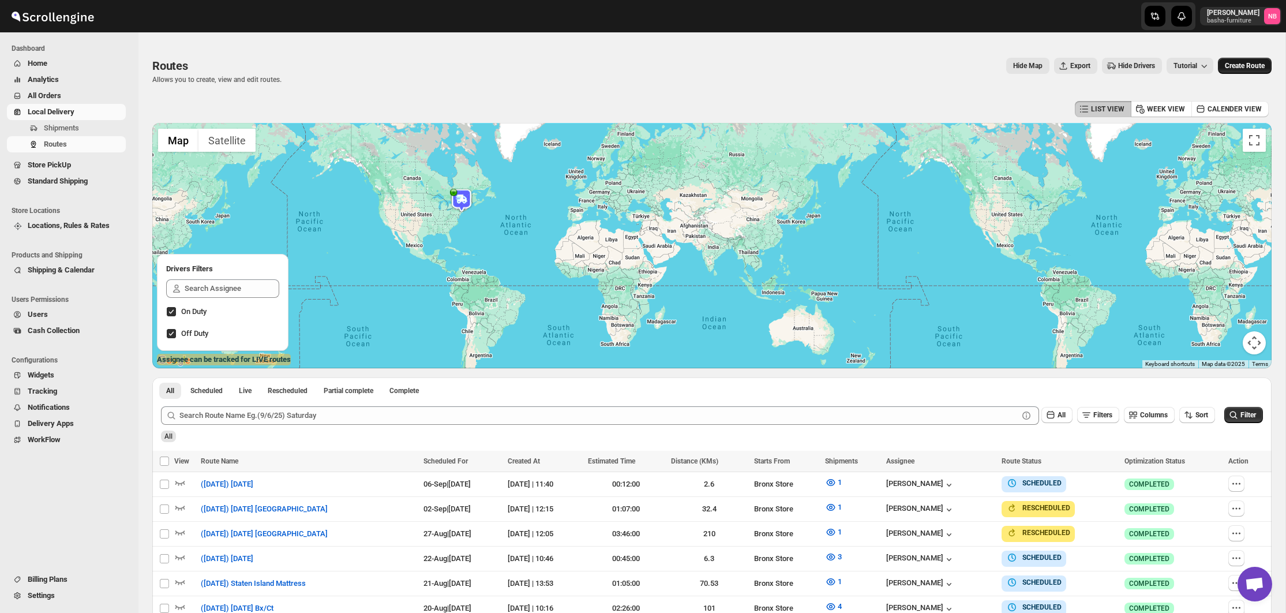
scroll to position [0, 0]
click at [1237, 67] on span "Create Route" at bounding box center [1245, 65] width 40 height 9
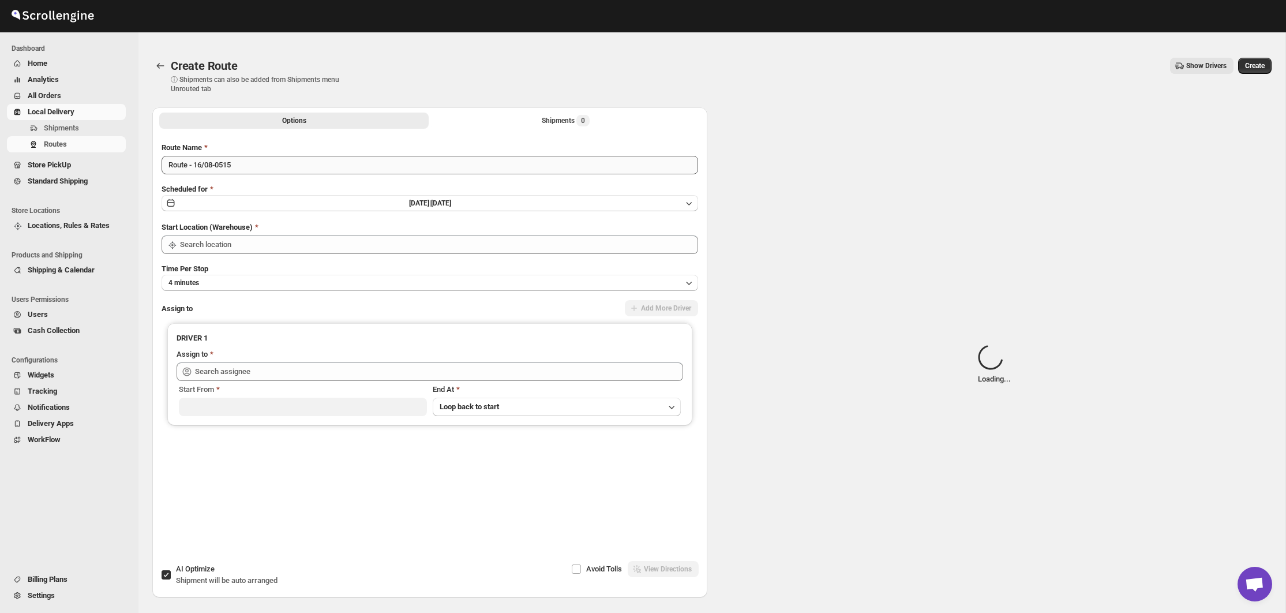
type input "Bronx Store"
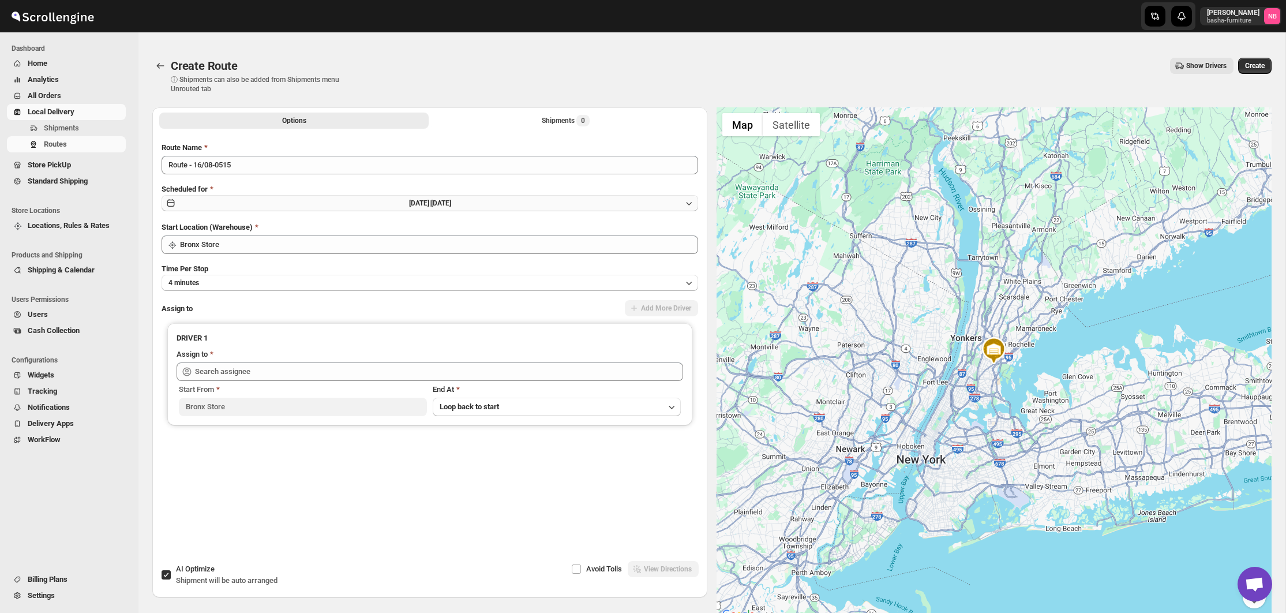
click at [385, 203] on button "[DATE] | [DATE]" at bounding box center [430, 203] width 537 height 16
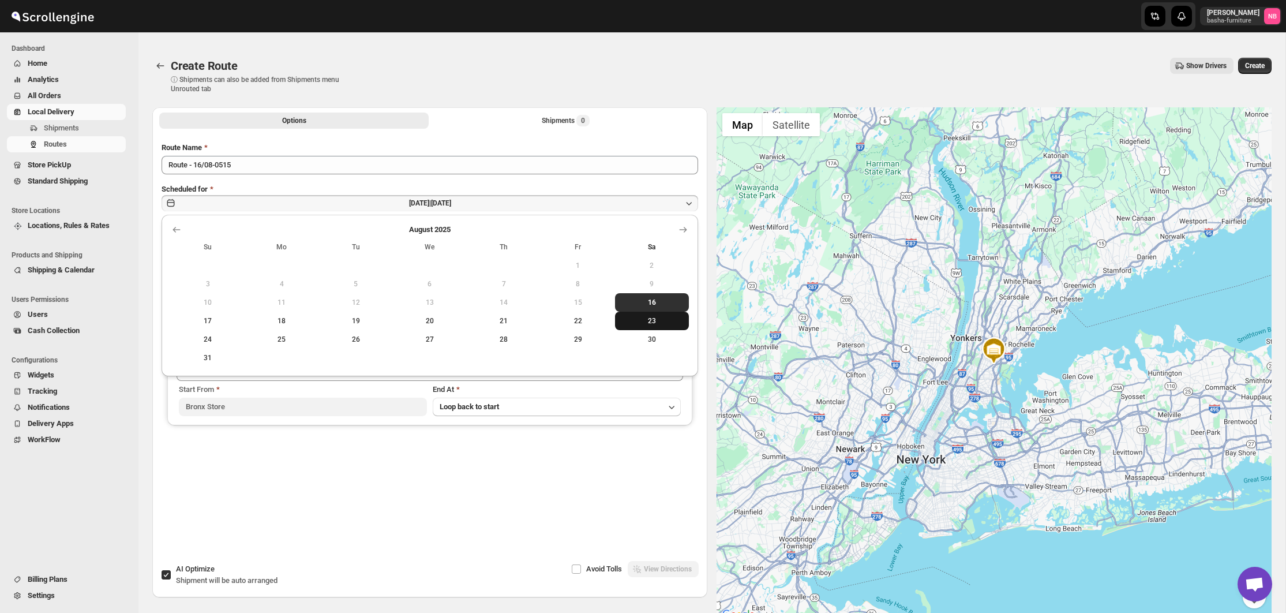
click at [651, 320] on span "23" at bounding box center [652, 320] width 65 height 9
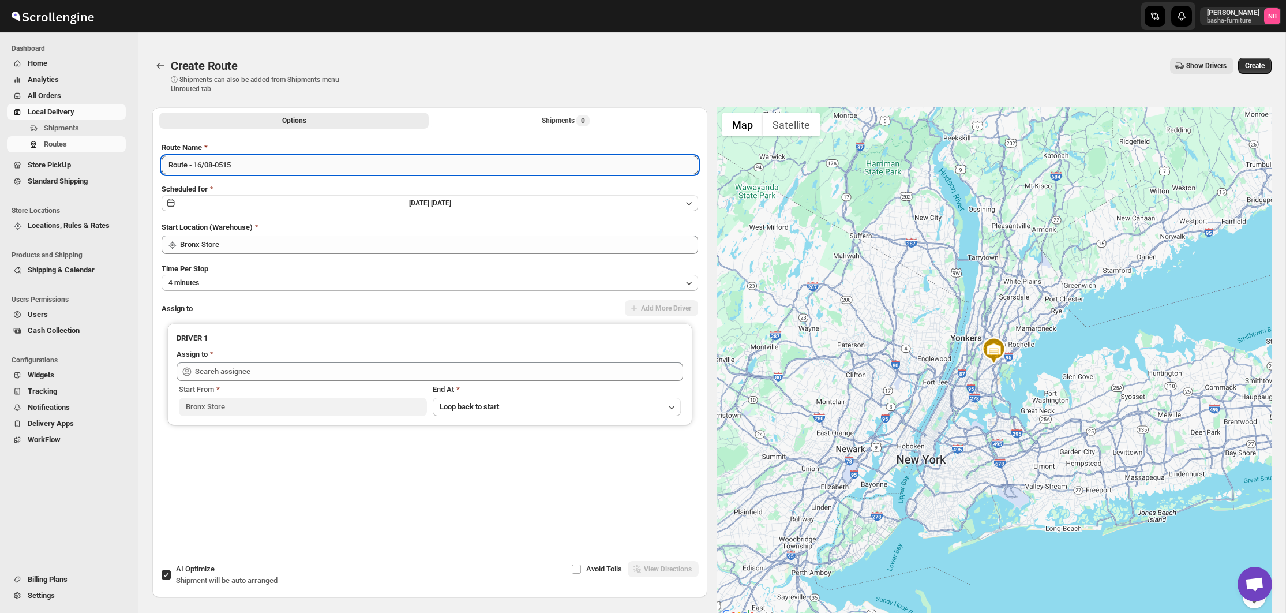
click at [311, 166] on input "Route - 16/08-0515" at bounding box center [430, 165] width 537 height 18
type input "([DATE]) [DATE]"
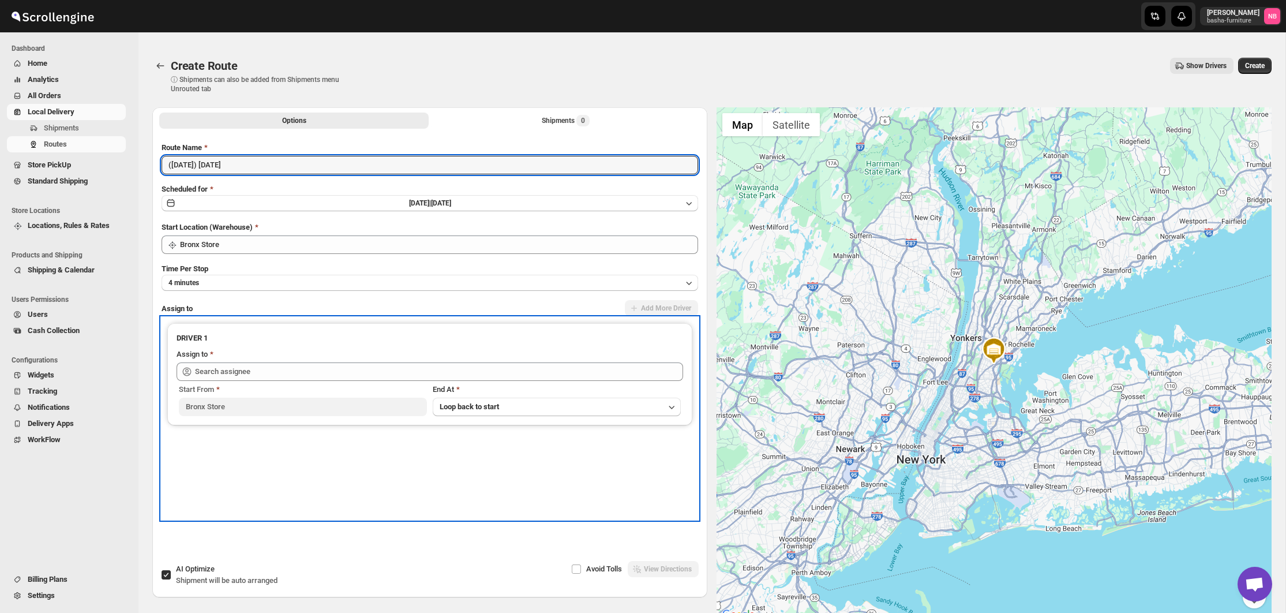
click at [252, 358] on div "Assign to" at bounding box center [430, 355] width 507 height 14
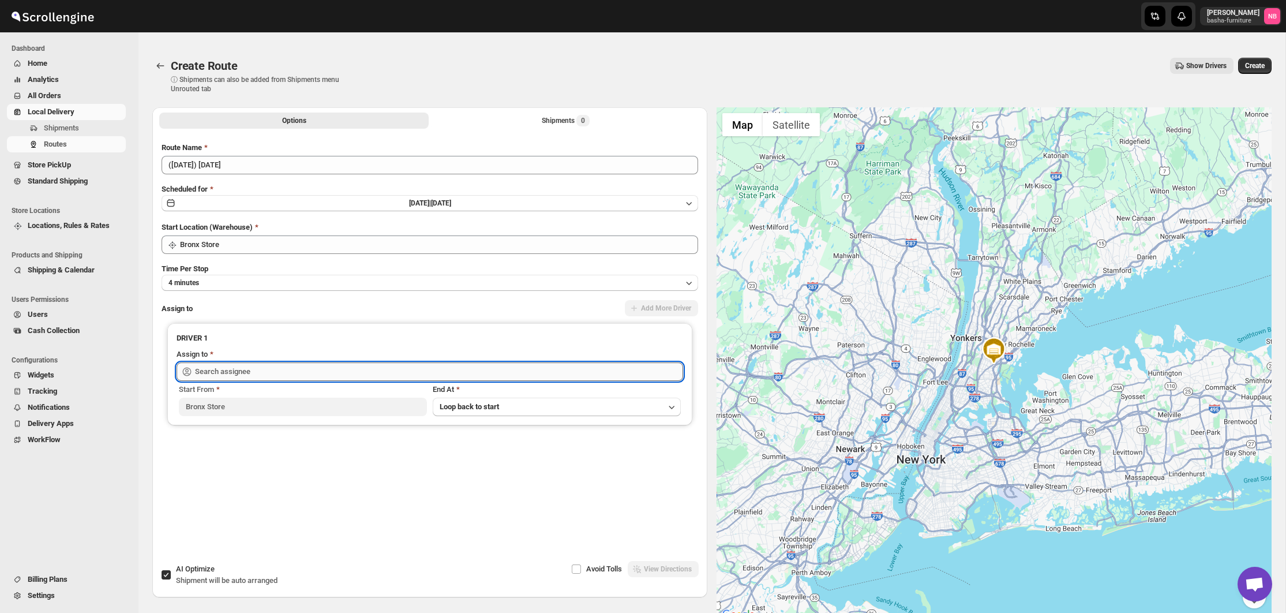
click at [247, 367] on input "text" at bounding box center [439, 371] width 488 height 18
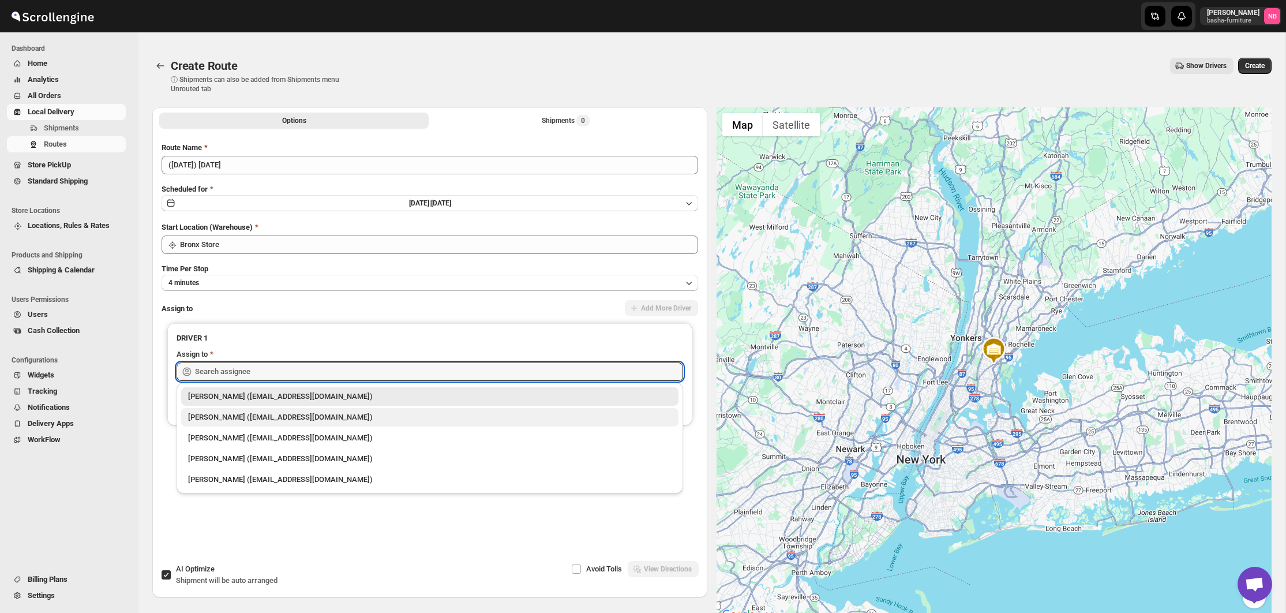
click at [245, 414] on div "[PERSON_NAME] ([EMAIL_ADDRESS][DOMAIN_NAME])" at bounding box center [429, 417] width 483 height 12
type input "[PERSON_NAME] ([EMAIL_ADDRESS][DOMAIN_NAME])"
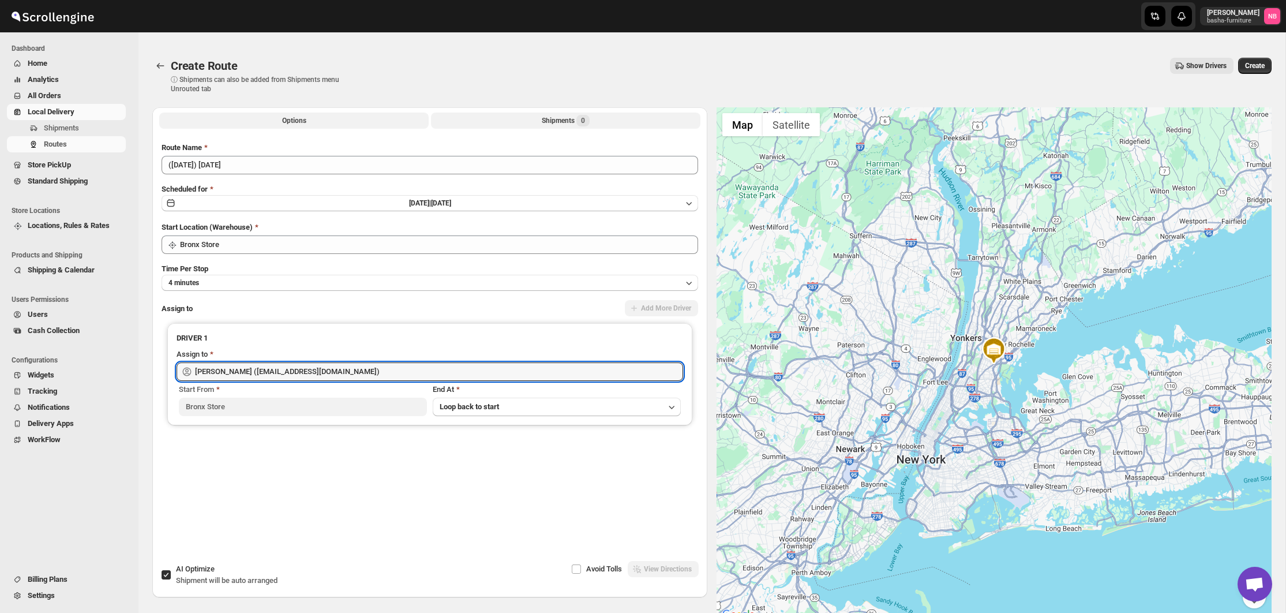
click at [524, 122] on button "Shipments 0" at bounding box center [565, 120] width 269 height 16
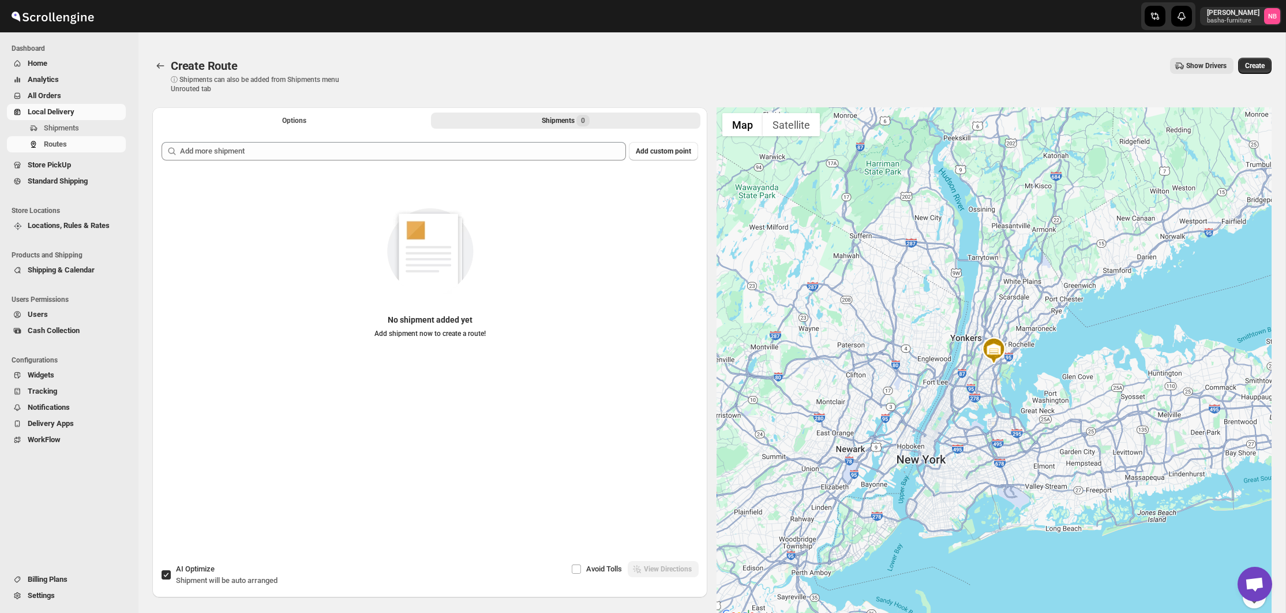
click at [493, 166] on div "Add custom point No shipment added yet Add shipment now to create a route!" at bounding box center [430, 334] width 537 height 385
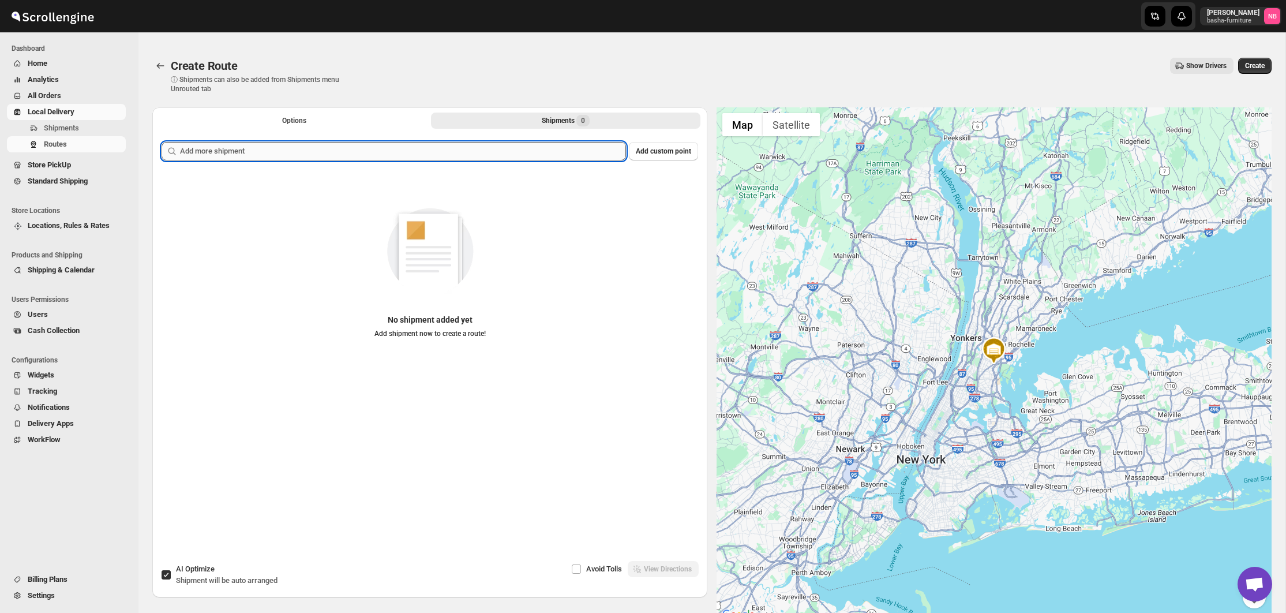
click at [492, 158] on input "text" at bounding box center [403, 151] width 446 height 18
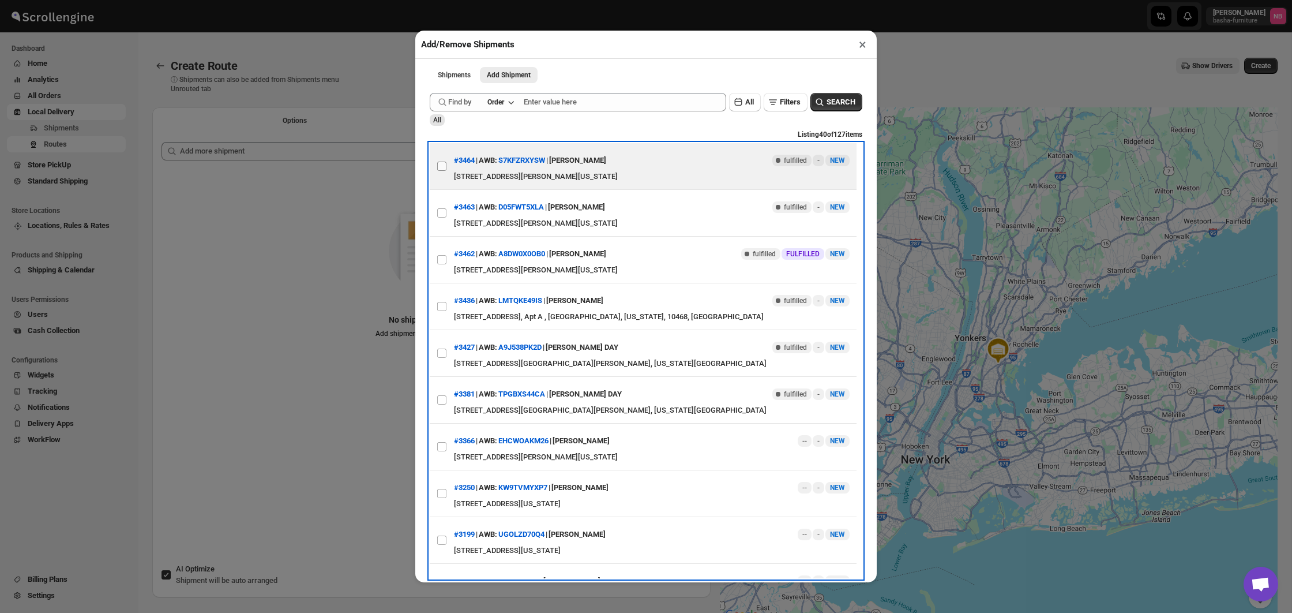
click at [443, 165] on input "View details for 68a0f420eb510359434f4504" at bounding box center [441, 166] width 9 height 9
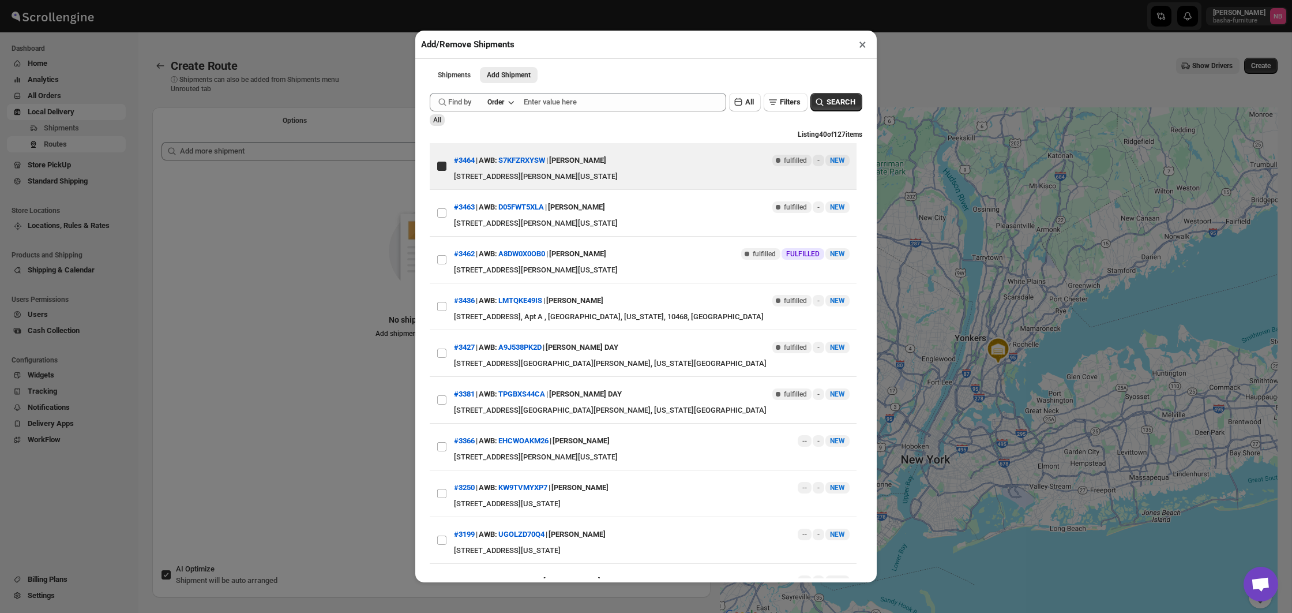
checkbox input "true"
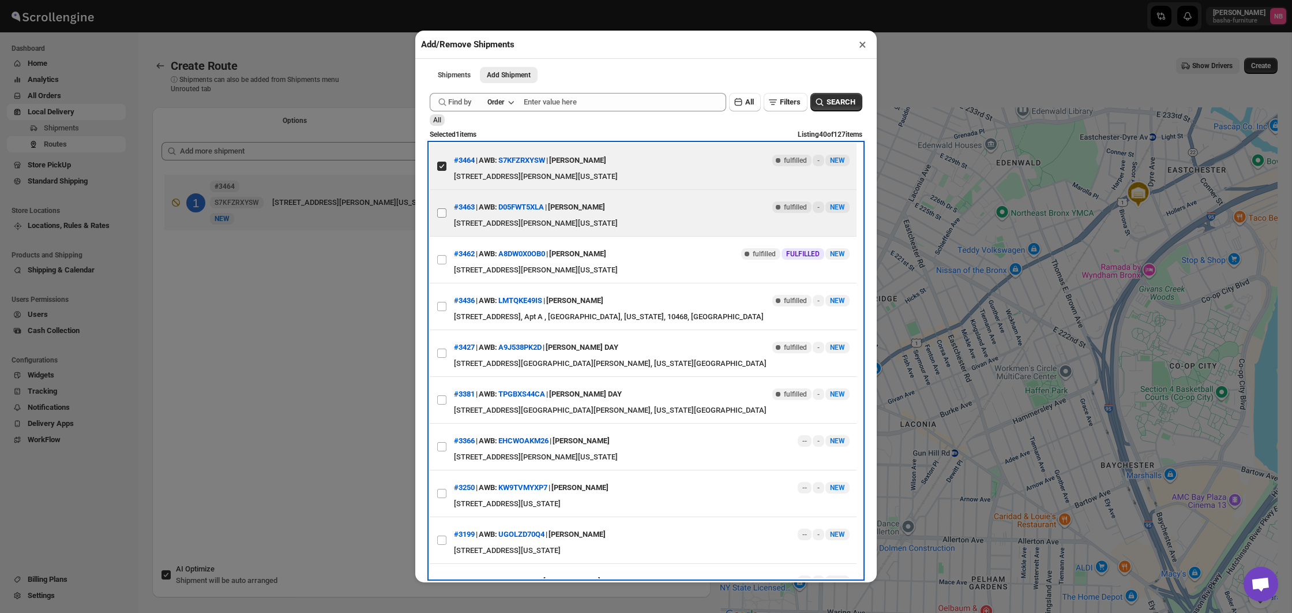
click at [445, 209] on input "View details for 68a0f4f1eb510359434f450b" at bounding box center [441, 212] width 9 height 9
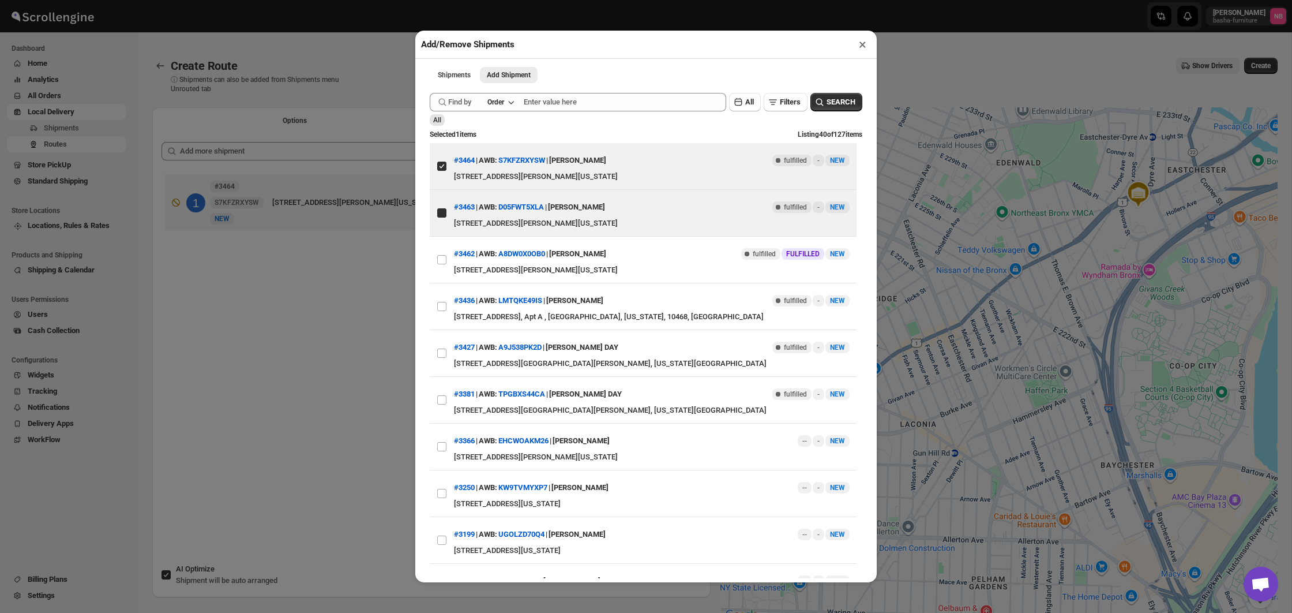
checkbox input "true"
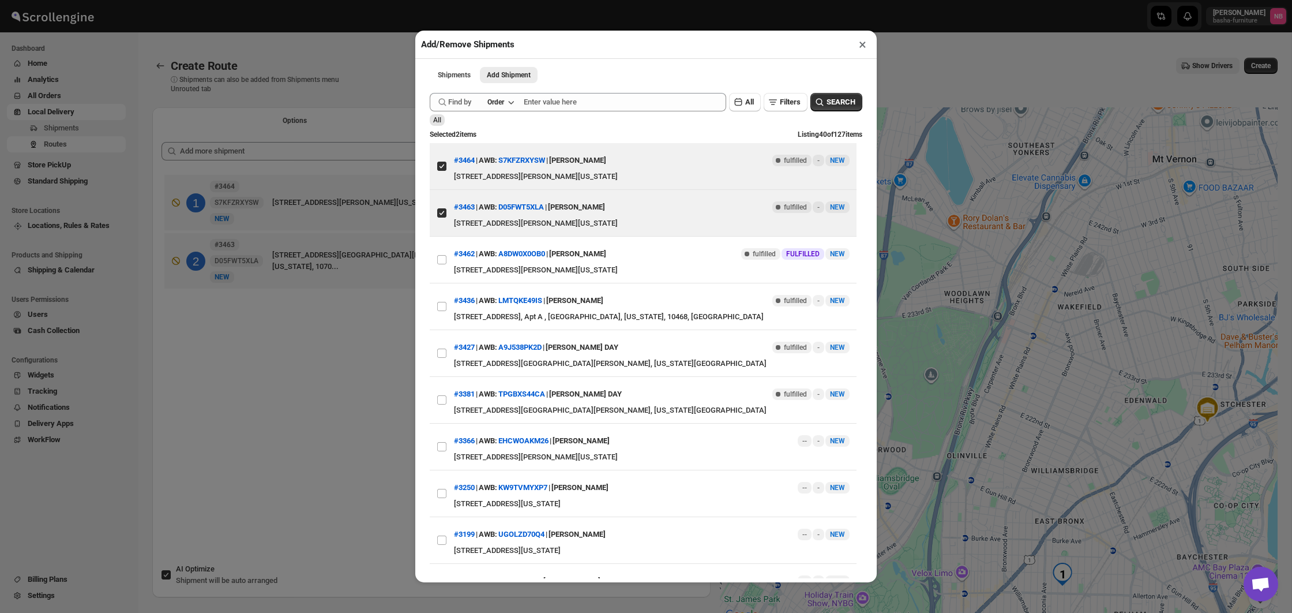
click at [314, 340] on div "Add/Remove Shipments × Shipments Add Shipment More views Shipments Add Shipment…" at bounding box center [646, 306] width 1292 height 613
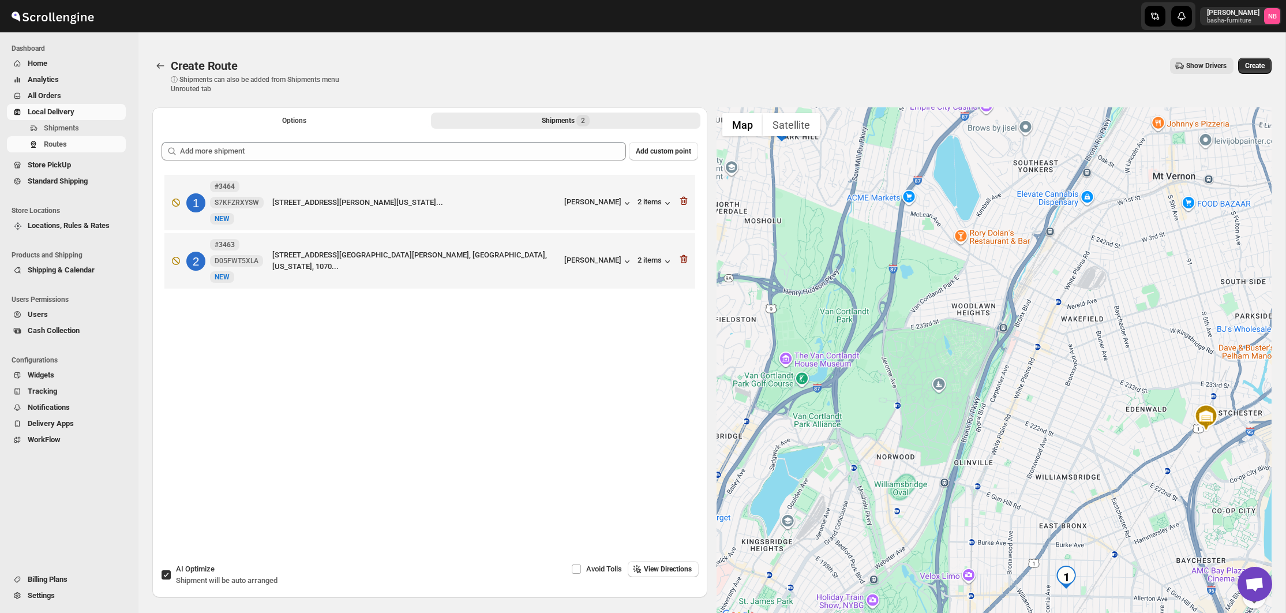
drag, startPoint x: 354, startPoint y: 258, endPoint x: 359, endPoint y: 220, distance: 38.5
click at [359, 220] on div "1 #3464 S7KFZRXYSW New NEW [STREET_ADDRESS][PERSON_NAME][US_STATE]... [PERSON_N…" at bounding box center [430, 233] width 537 height 122
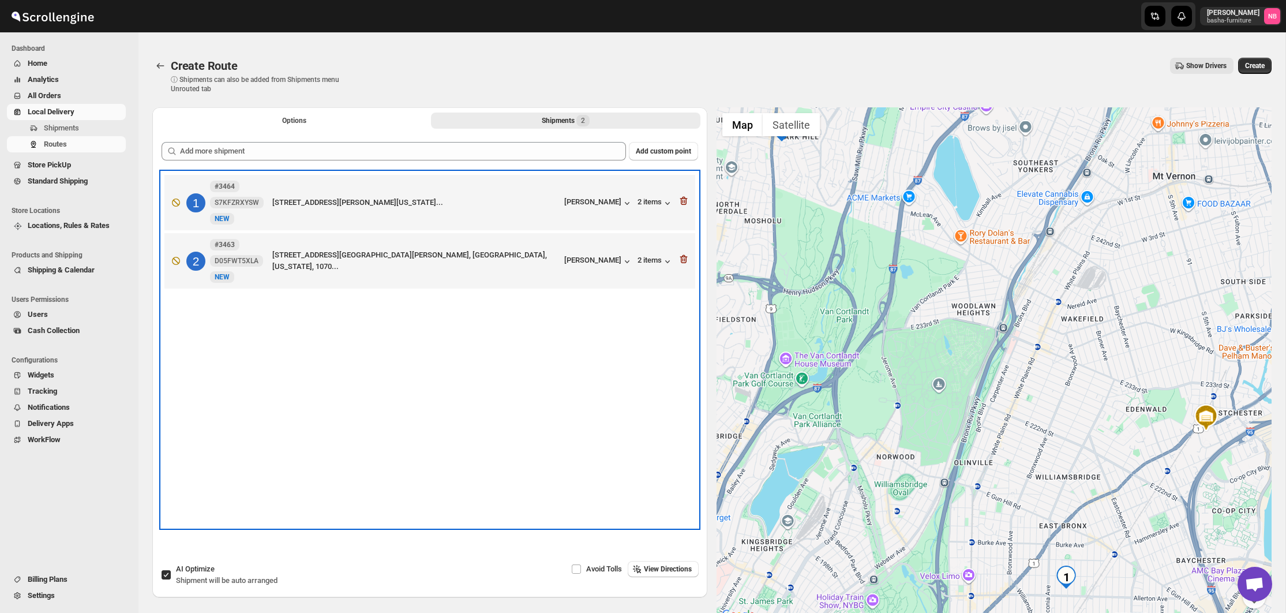
drag, startPoint x: 437, startPoint y: 343, endPoint x: 436, endPoint y: 326, distance: 16.8
click at [437, 340] on div "1 #3464 S7KFZRXYSW New NEW [STREET_ADDRESS][PERSON_NAME][US_STATE]... [PERSON_N…" at bounding box center [430, 349] width 537 height 355
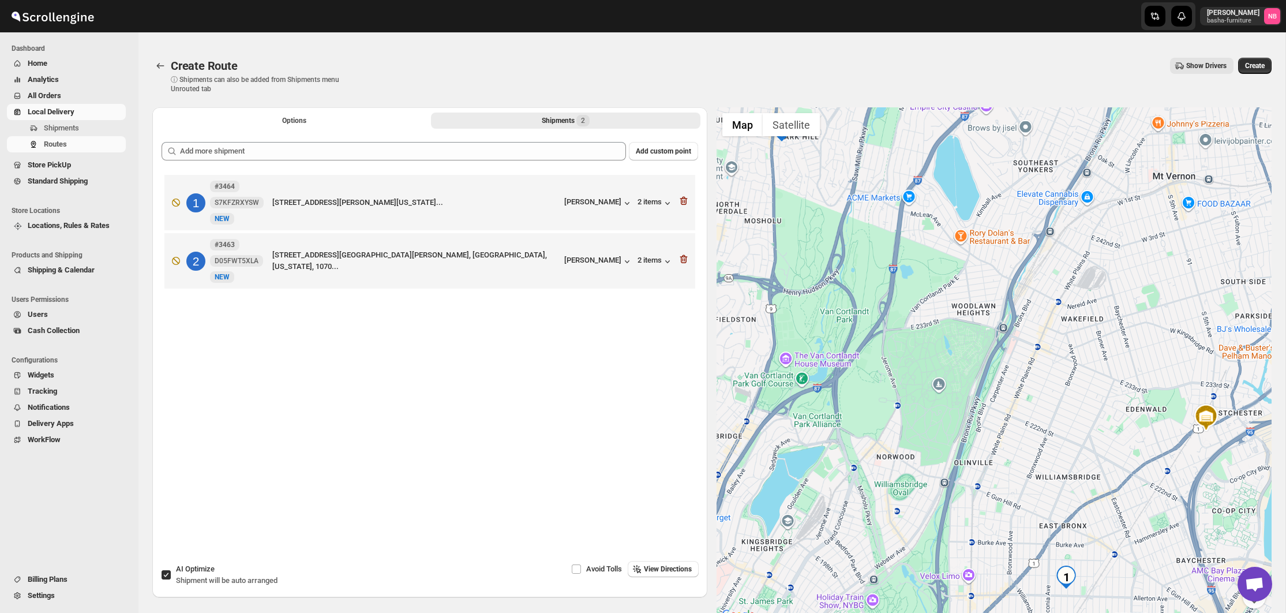
click at [170, 575] on input "AI Optimize Shipment will be auto arranged" at bounding box center [166, 574] width 9 height 9
checkbox input "false"
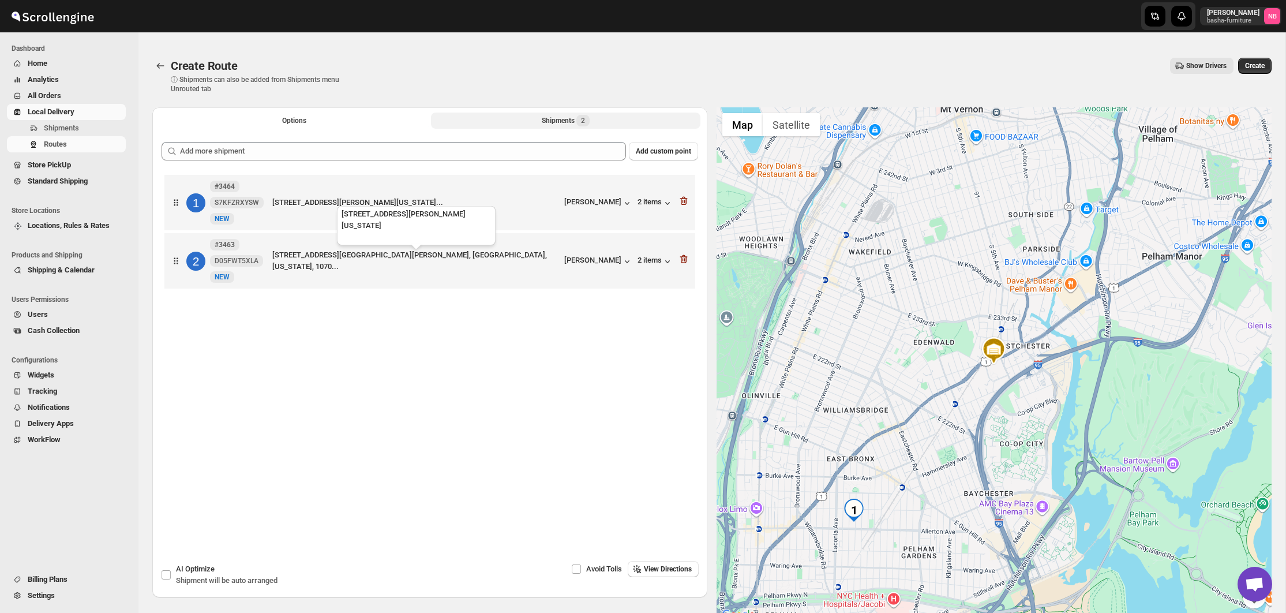
drag, startPoint x: 432, startPoint y: 271, endPoint x: 429, endPoint y: 204, distance: 67.0
click at [429, 204] on div "1 #3464 S7KFZRXYSW New NEW [STREET_ADDRESS][PERSON_NAME][US_STATE]... [PERSON_N…" at bounding box center [430, 233] width 537 height 122
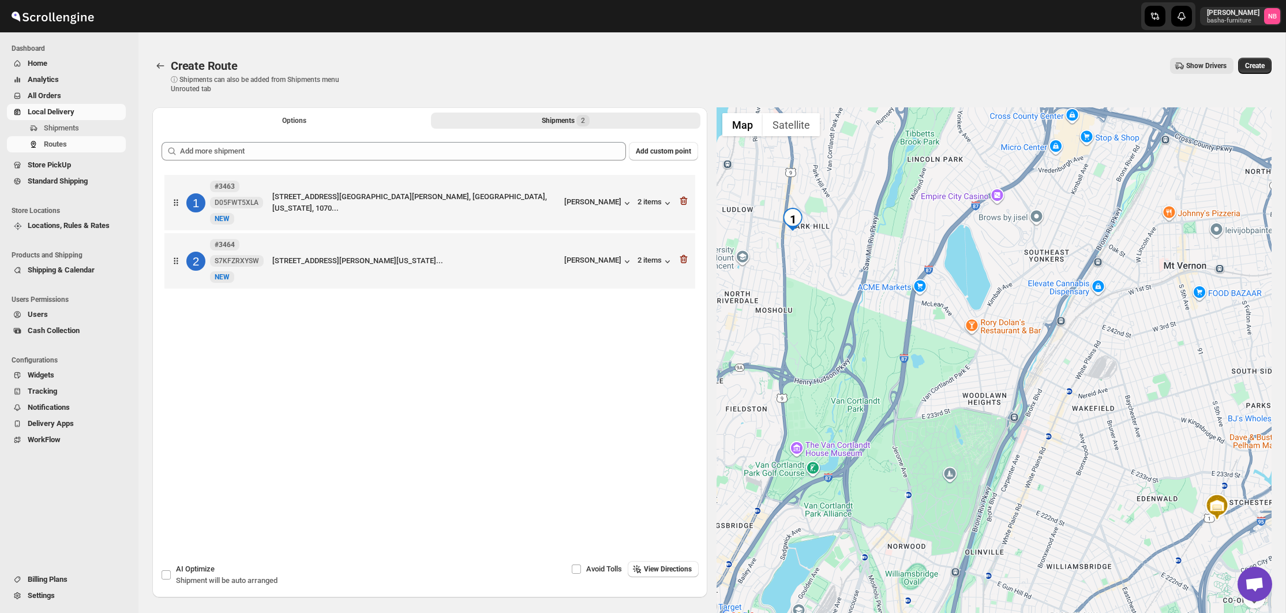
drag, startPoint x: 1142, startPoint y: 177, endPoint x: 1135, endPoint y: 178, distance: 7.1
click at [1132, 188] on div at bounding box center [994, 364] width 555 height 515
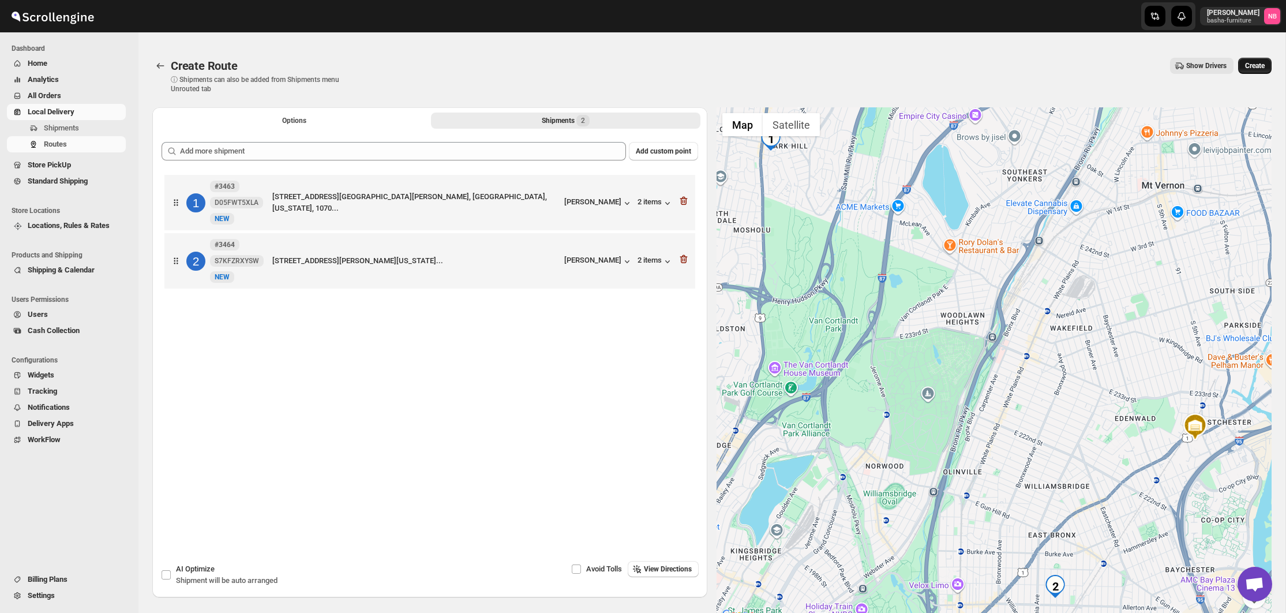
click at [1260, 72] on button "Create" at bounding box center [1254, 66] width 33 height 16
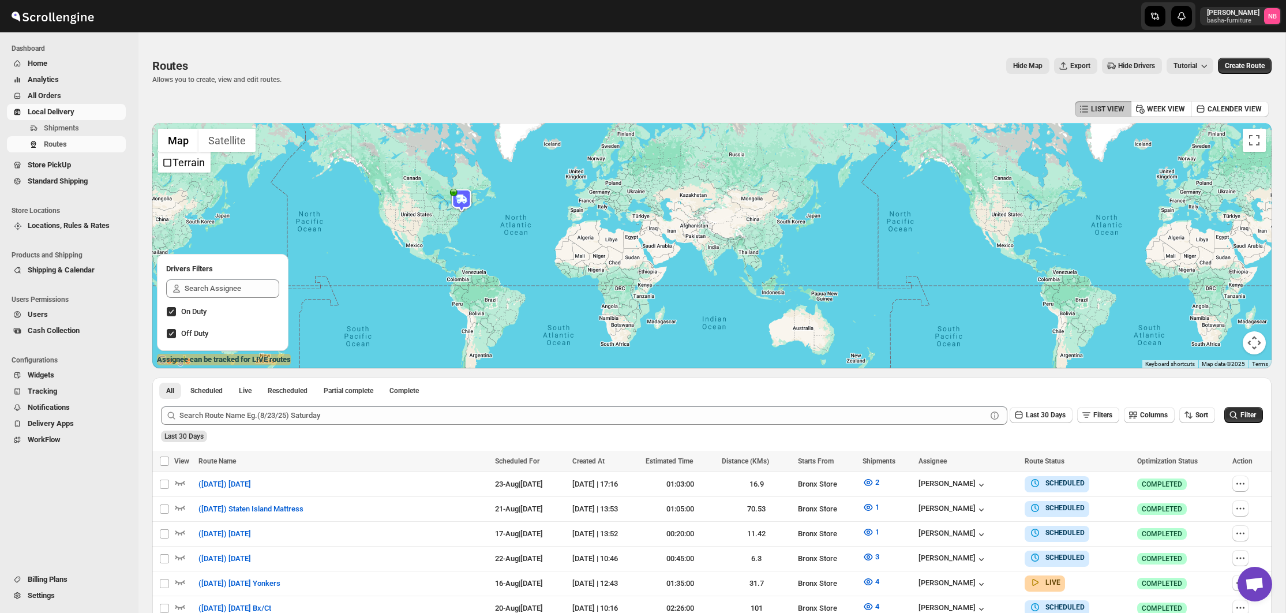
click at [74, 102] on button "All Orders" at bounding box center [66, 96] width 119 height 16
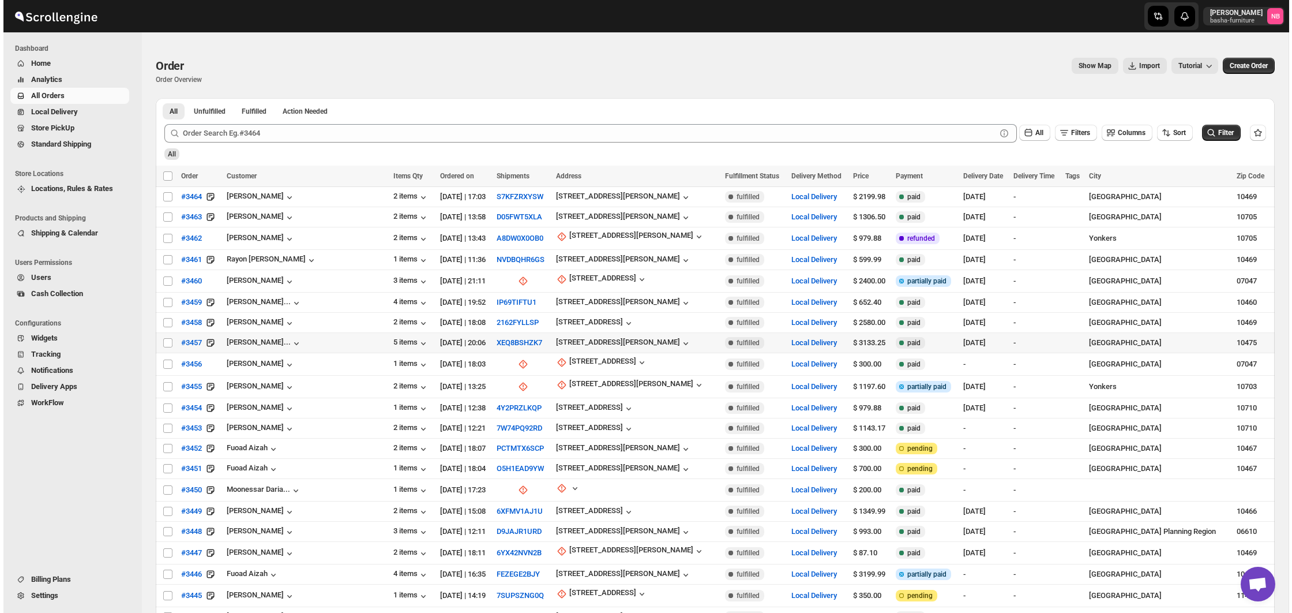
scroll to position [29, 0]
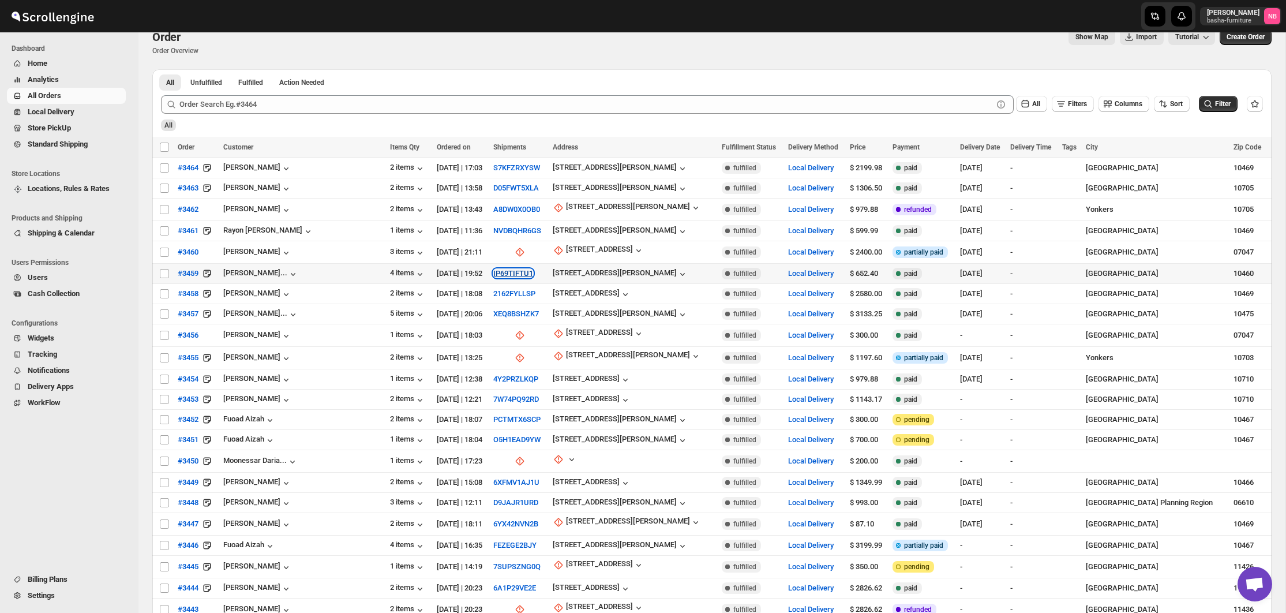
click at [493, 272] on button "IP69TIFTU1" at bounding box center [513, 273] width 40 height 9
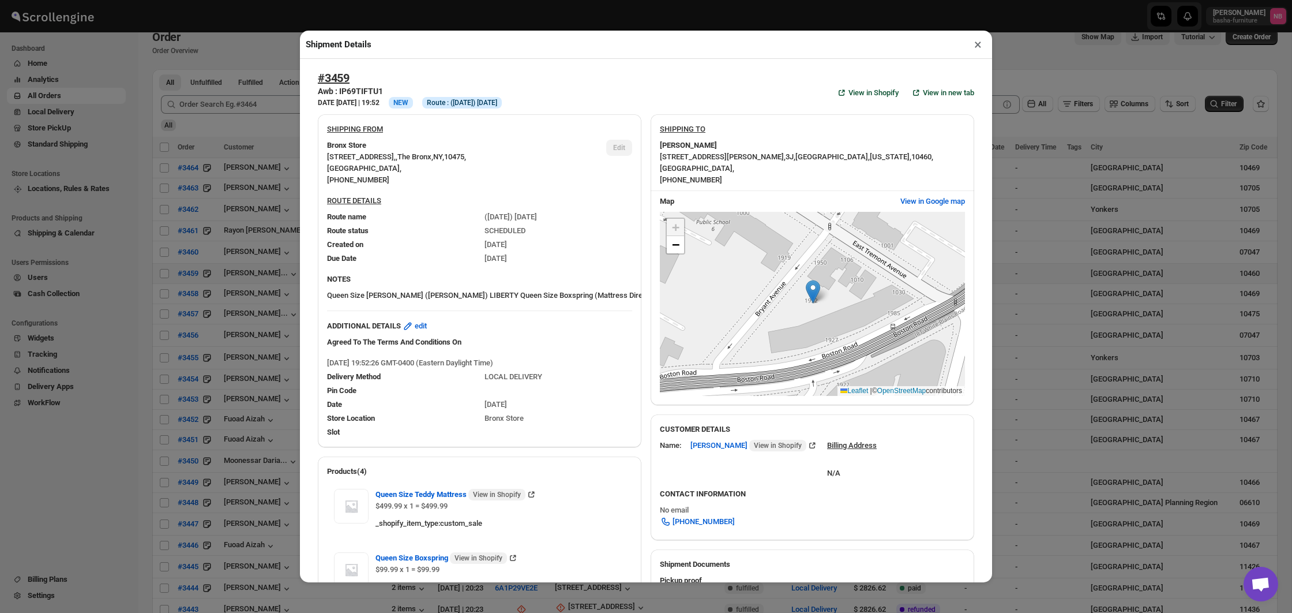
click at [258, 213] on div "Shipment Details × #3459 Awb : IP69TIFTU1 DATE [DATE] | 19:52 Info NEW Info Rou…" at bounding box center [646, 306] width 1292 height 613
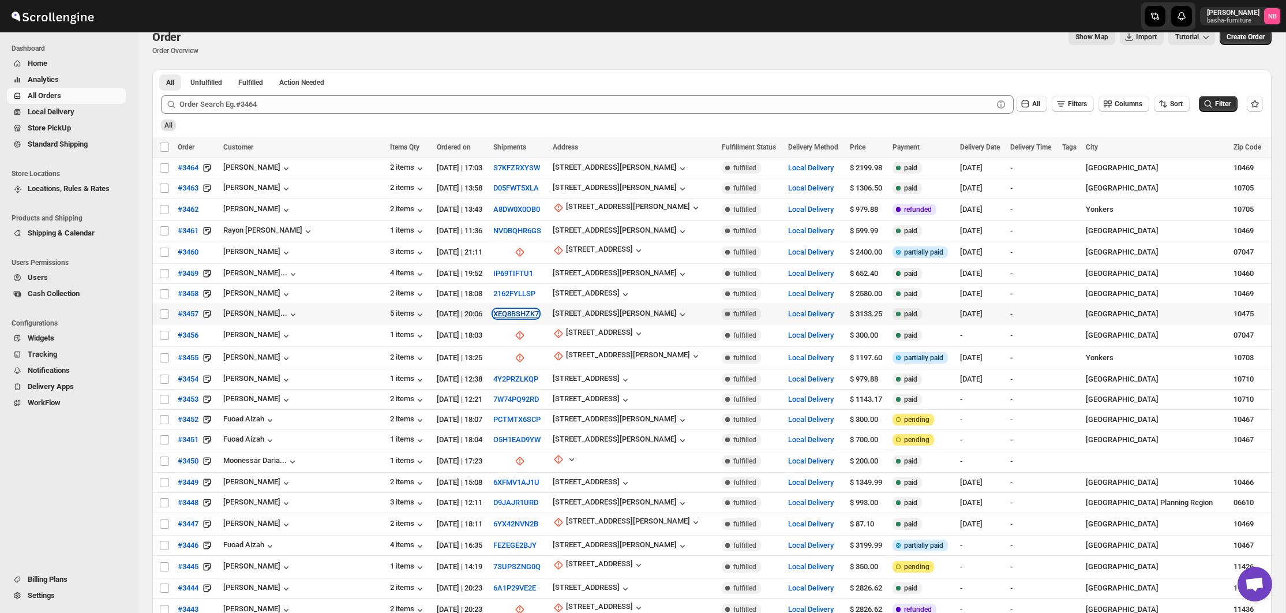
click at [493, 310] on button "XEQ8BSHZK7" at bounding box center [516, 313] width 46 height 9
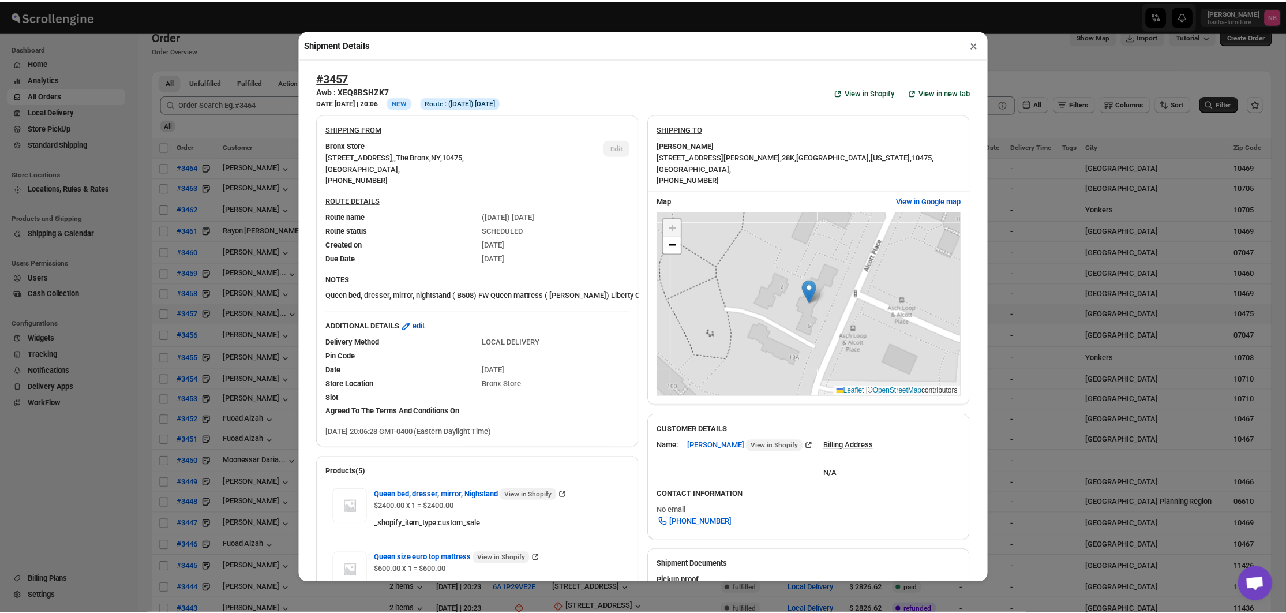
scroll to position [0, 0]
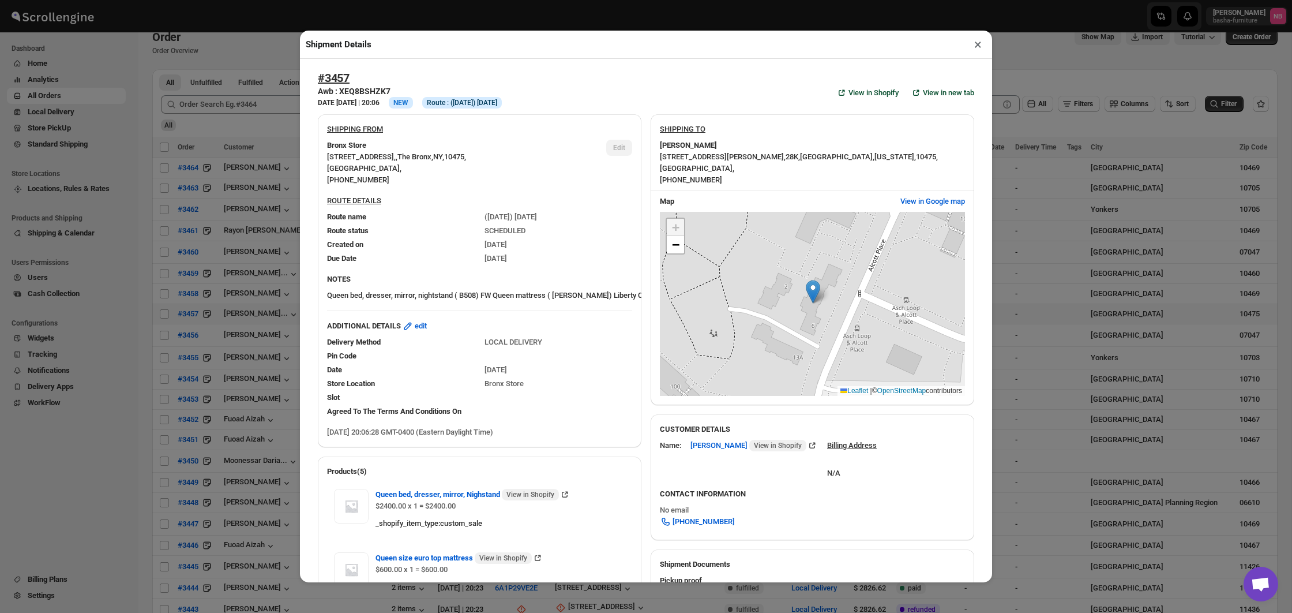
click at [973, 45] on button "×" at bounding box center [978, 44] width 17 height 16
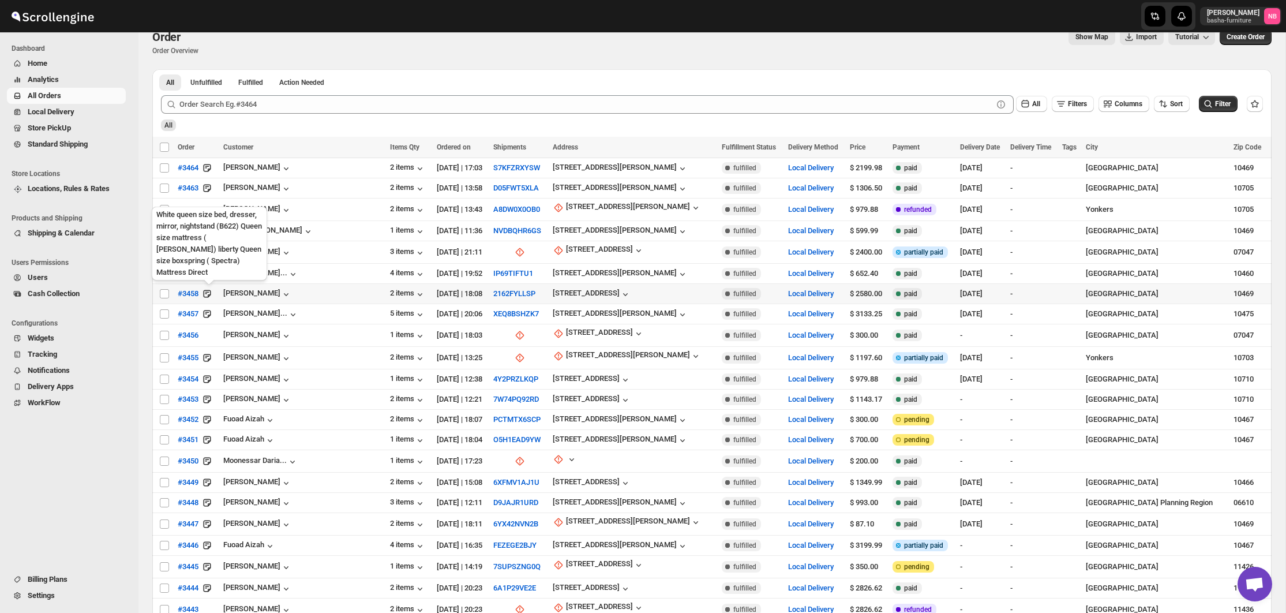
scroll to position [29, 0]
click at [493, 295] on button "2162FYLLSP" at bounding box center [514, 293] width 42 height 9
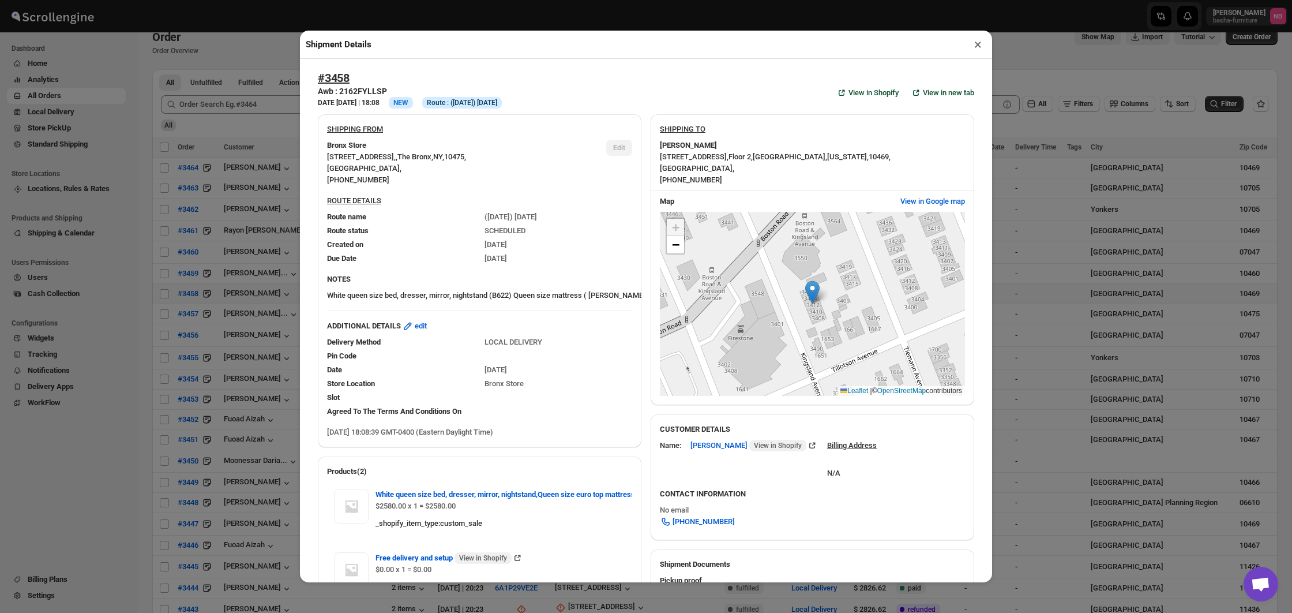
click at [975, 44] on button "×" at bounding box center [978, 44] width 17 height 16
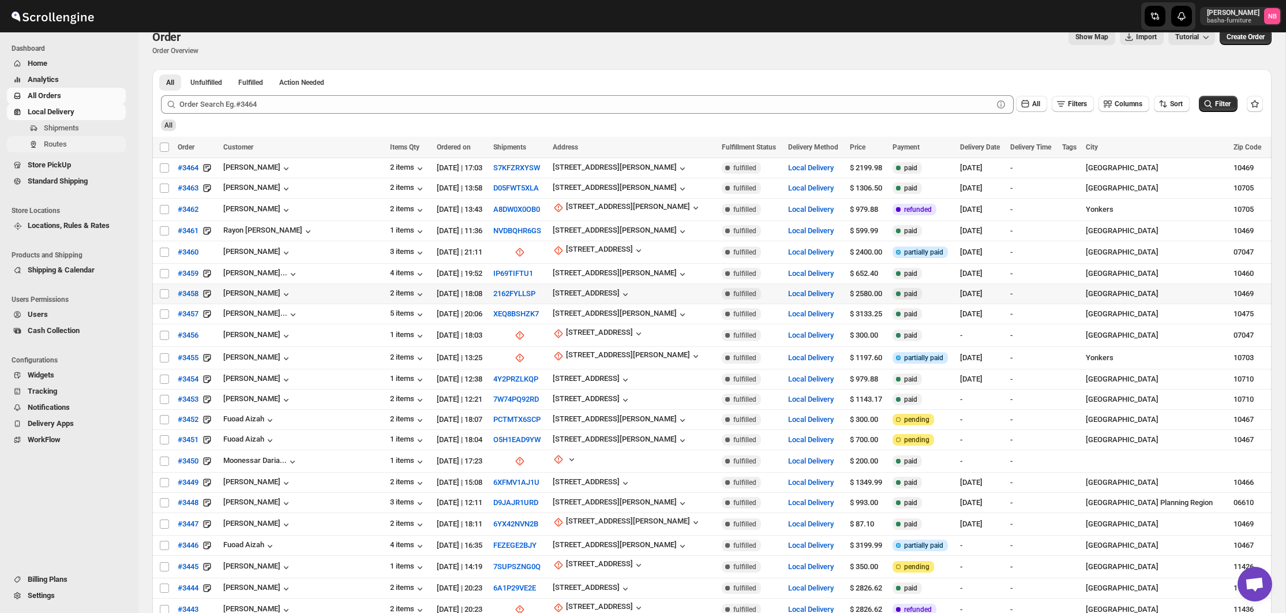
click at [63, 141] on span "Routes" at bounding box center [55, 144] width 23 height 9
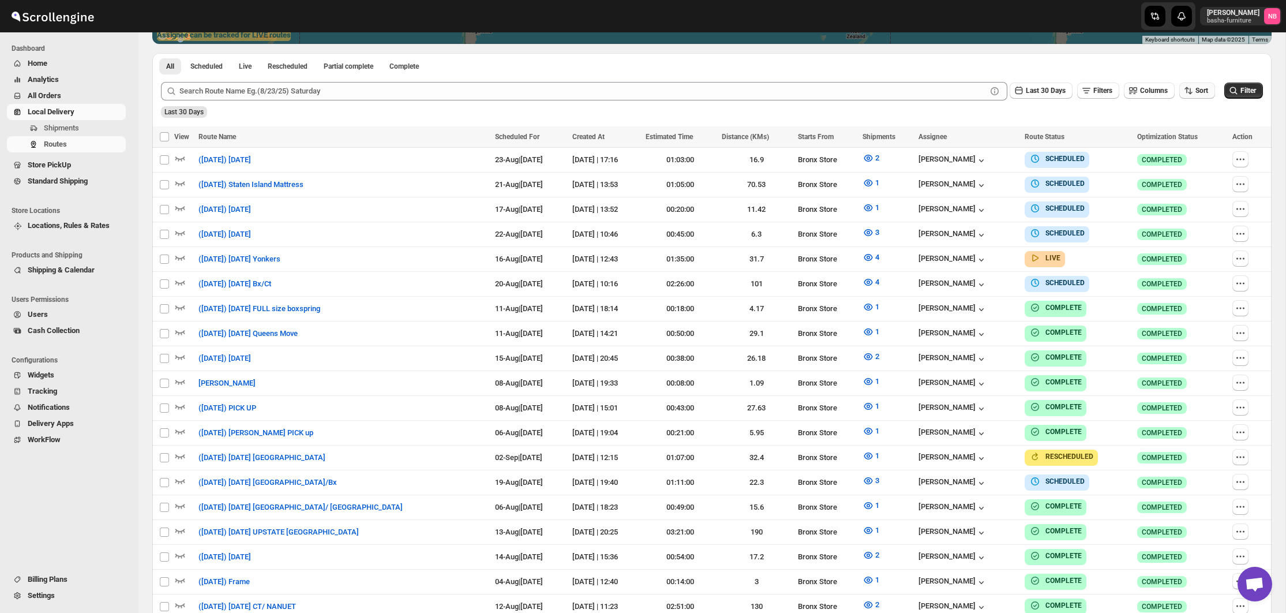
scroll to position [313, 0]
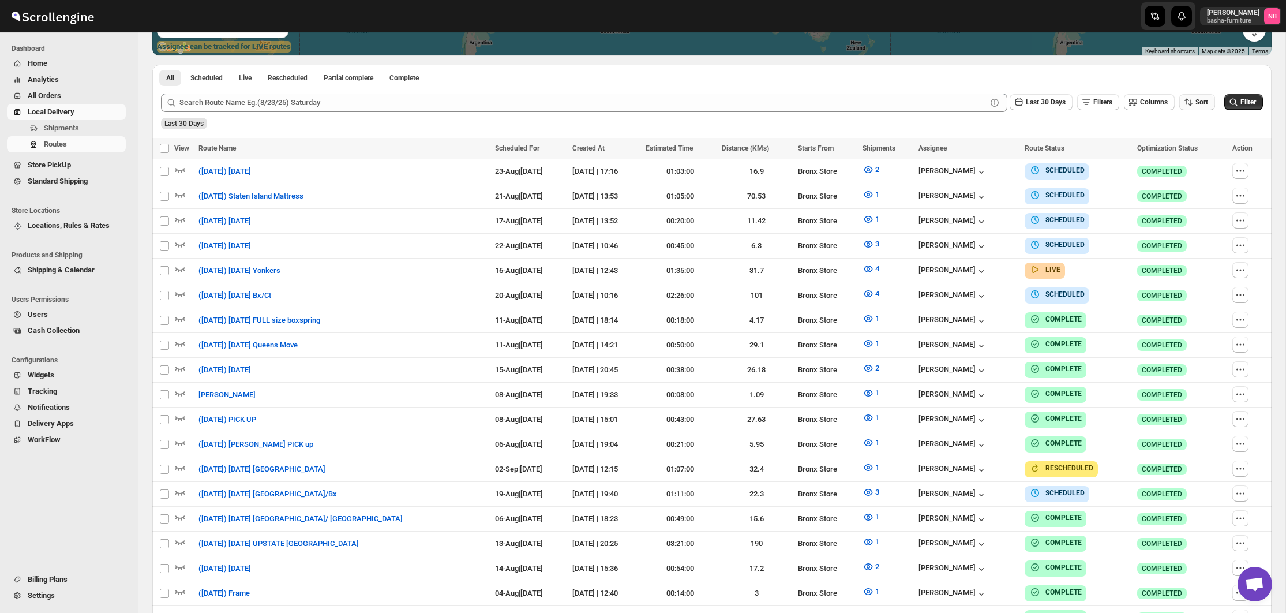
click at [1195, 103] on span "Sort" at bounding box center [1201, 102] width 13 height 8
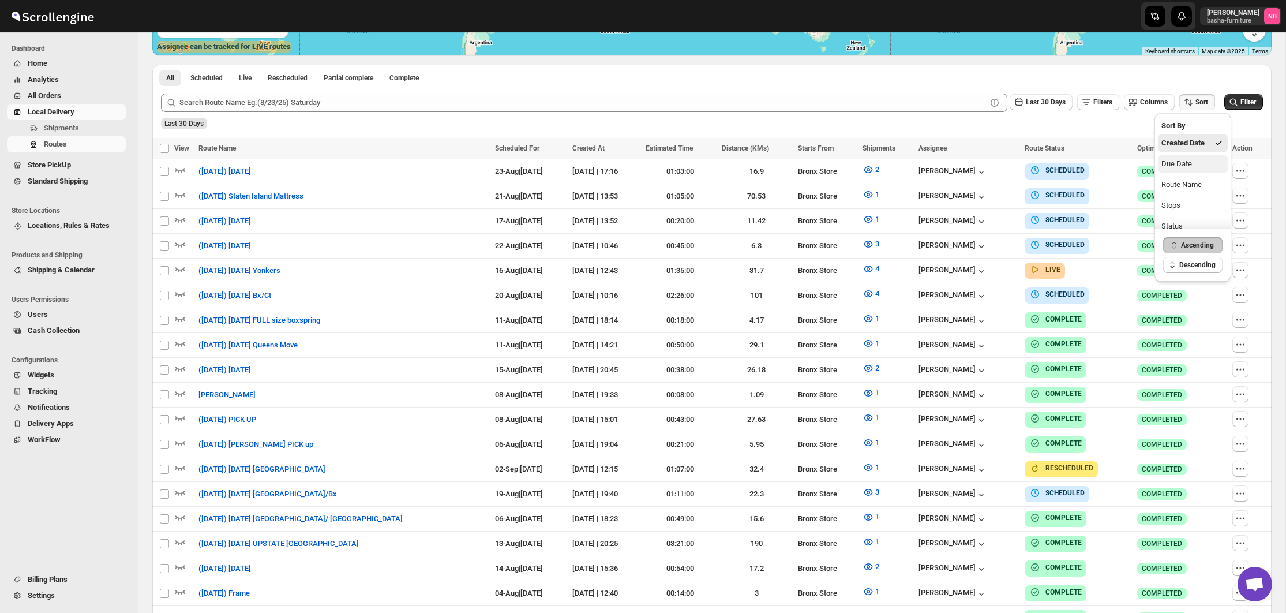
click at [1187, 160] on div "Due Date" at bounding box center [1176, 164] width 31 height 12
click at [1040, 93] on div "Last 30 Days Filters Columns Sort" at bounding box center [1110, 100] width 210 height 22
click at [1040, 100] on span "Last 30 Days" at bounding box center [1046, 102] width 40 height 8
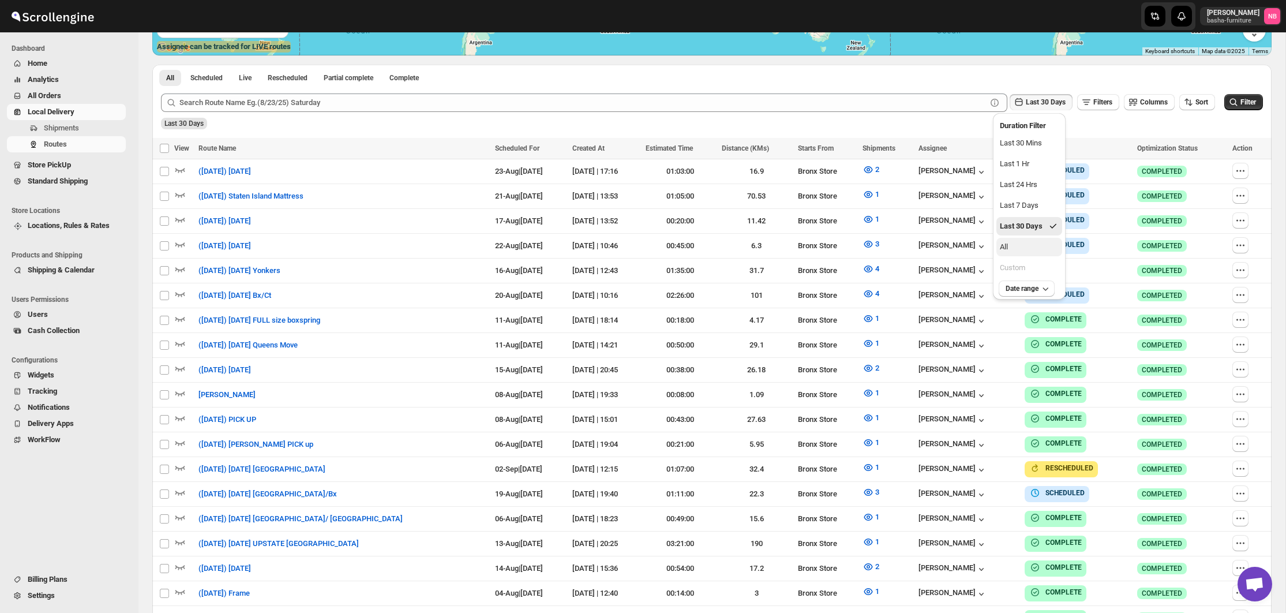
click at [1037, 239] on button "All" at bounding box center [1029, 247] width 66 height 18
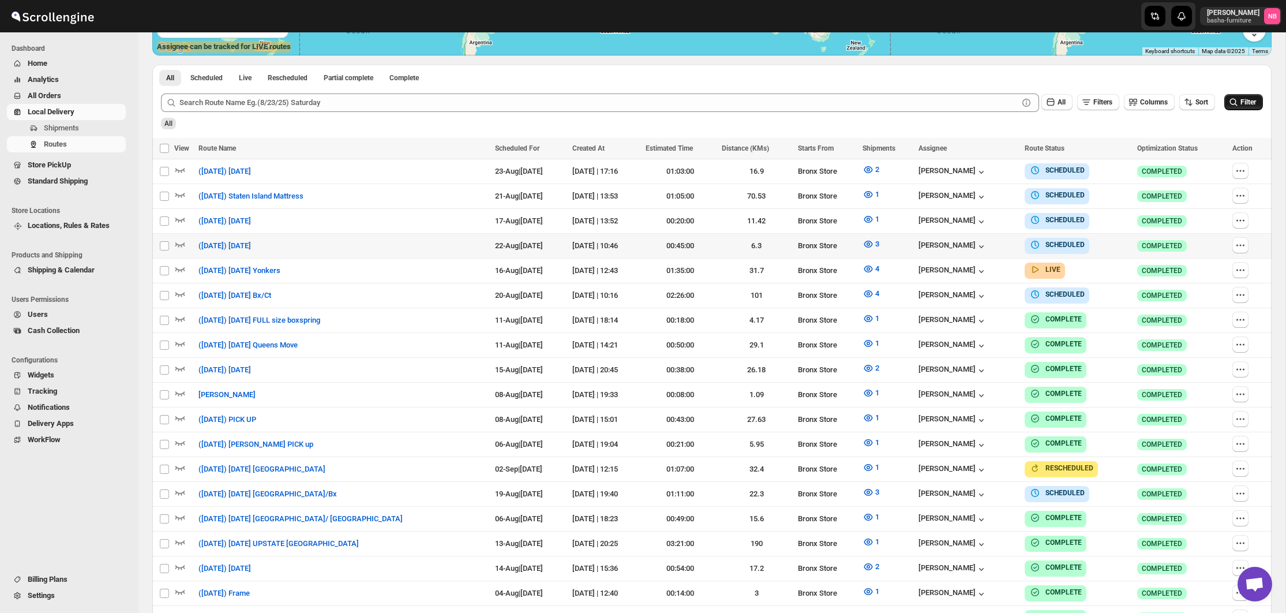
click at [1256, 97] on button "Filter" at bounding box center [1243, 102] width 39 height 16
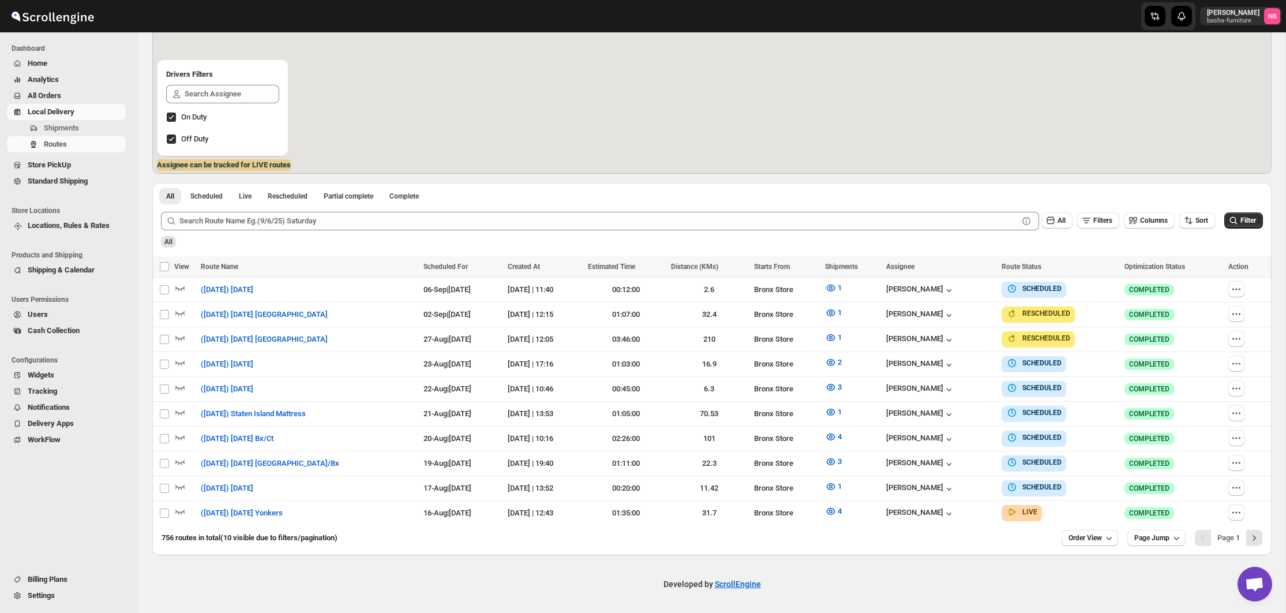
scroll to position [185, 0]
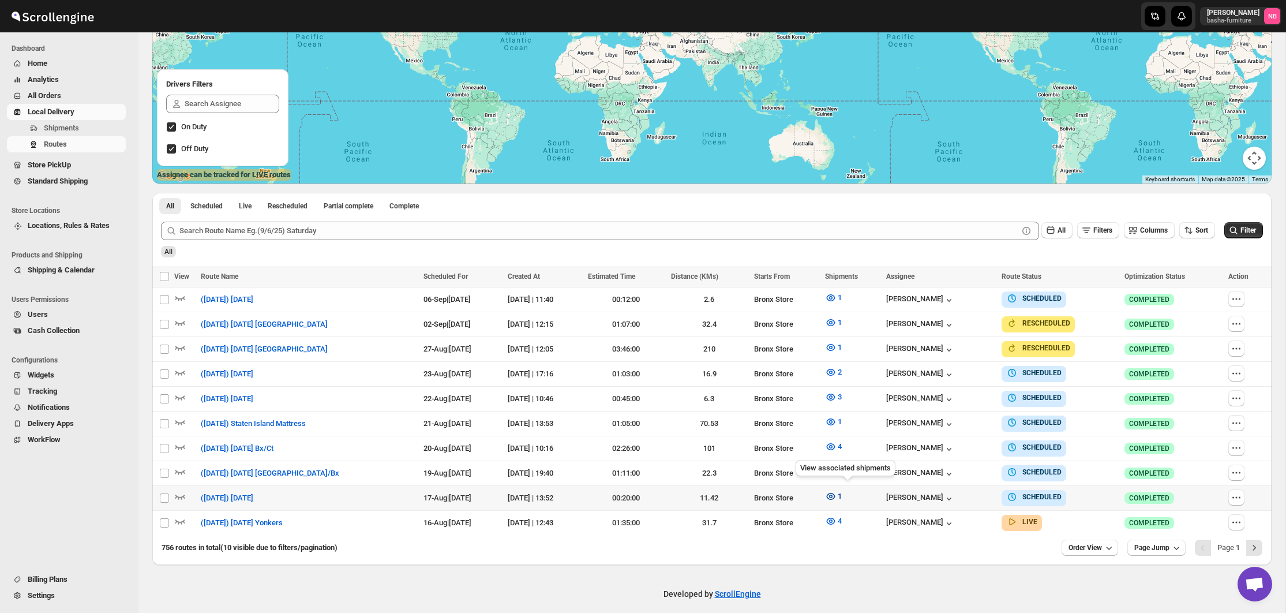
click at [832, 494] on icon "button" at bounding box center [830, 495] width 3 height 3
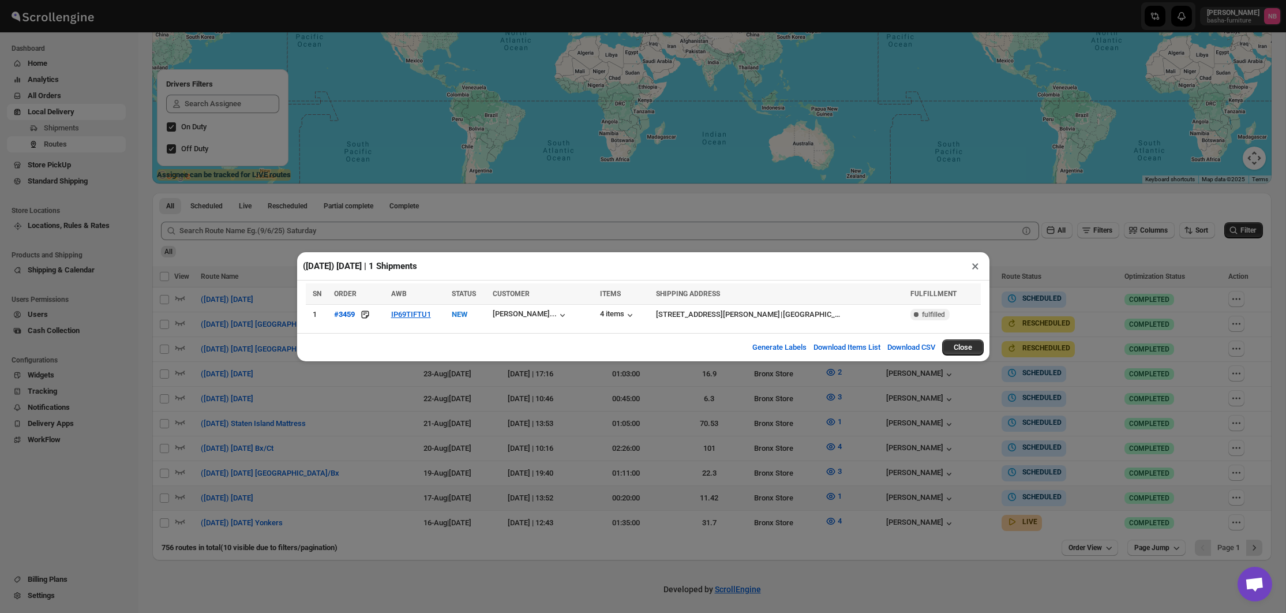
click at [478, 402] on div "([DATE]) [DATE] | 1 Shipments × SN ORDER AWB STATUS CUSTOMER ITEMS SHIPPING ADD…" at bounding box center [643, 306] width 1286 height 613
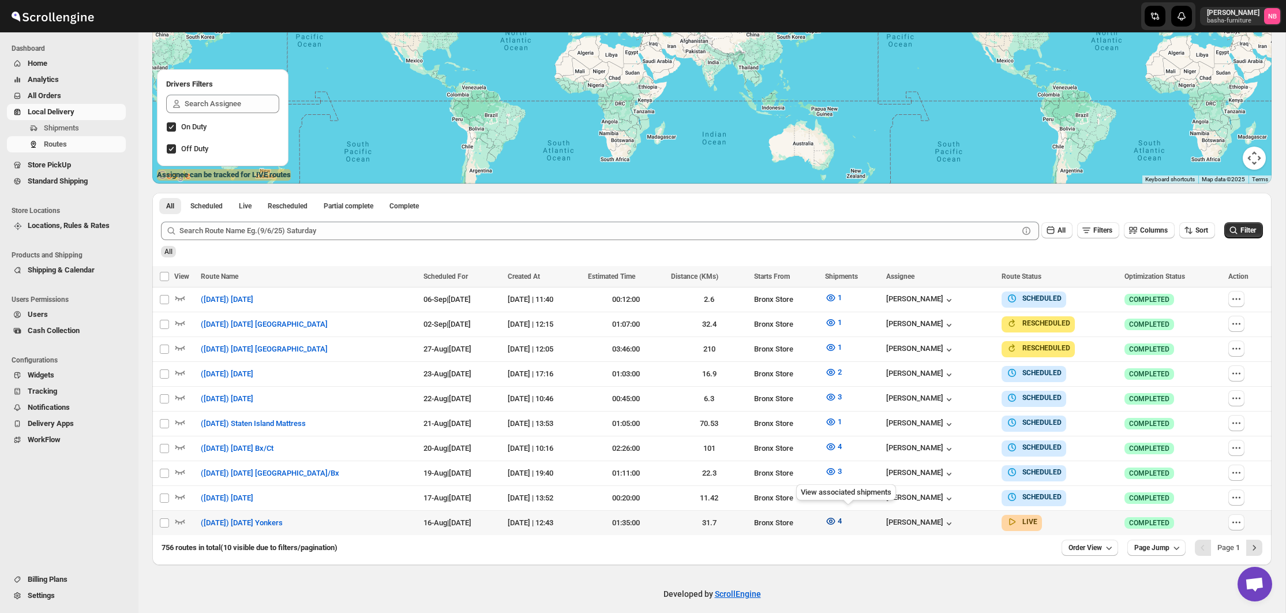
click at [837, 515] on icon "button" at bounding box center [831, 521] width 12 height 12
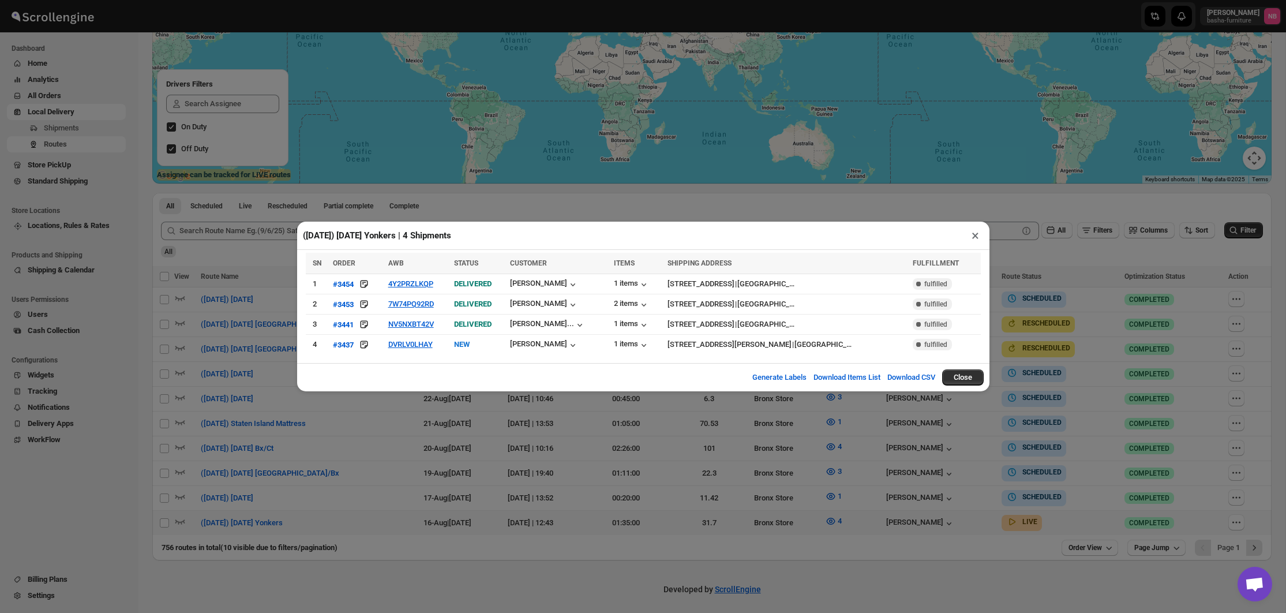
click at [509, 487] on div "([DATE]) [DATE] Yonkers | 4 Shipments × SN ORDER AWB STATUS CUSTOMER ITEMS SHIP…" at bounding box center [643, 306] width 1286 height 613
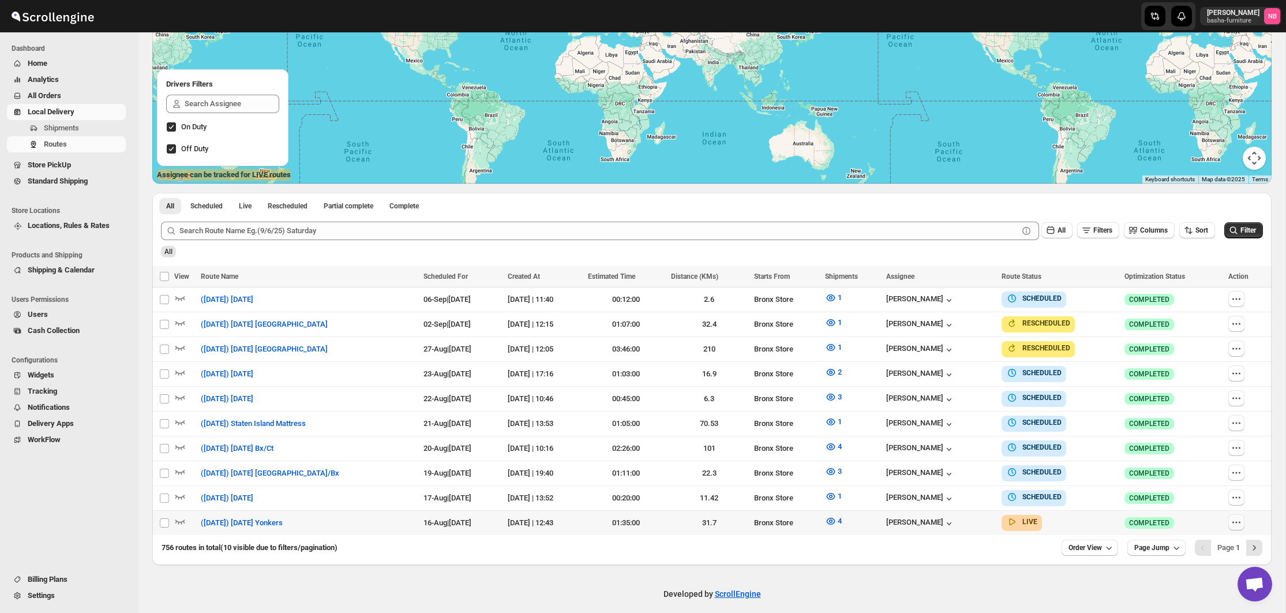
click at [1238, 523] on button "button" at bounding box center [1236, 522] width 16 height 16
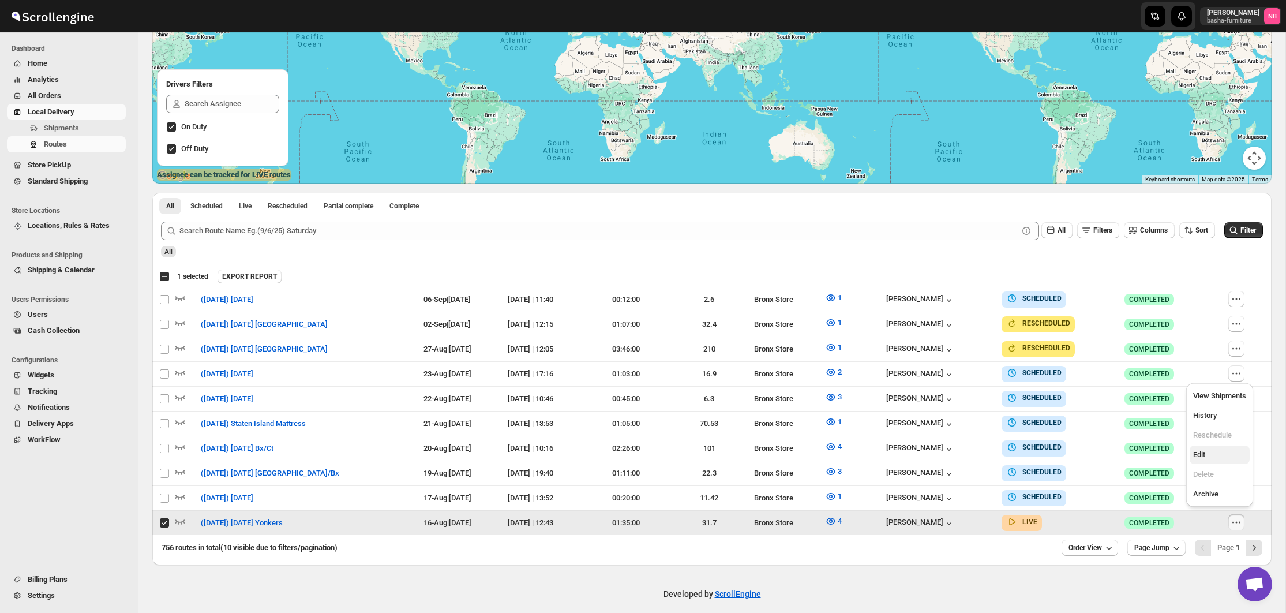
click at [1199, 457] on span "Edit" at bounding box center [1199, 454] width 12 height 9
checkbox input "false"
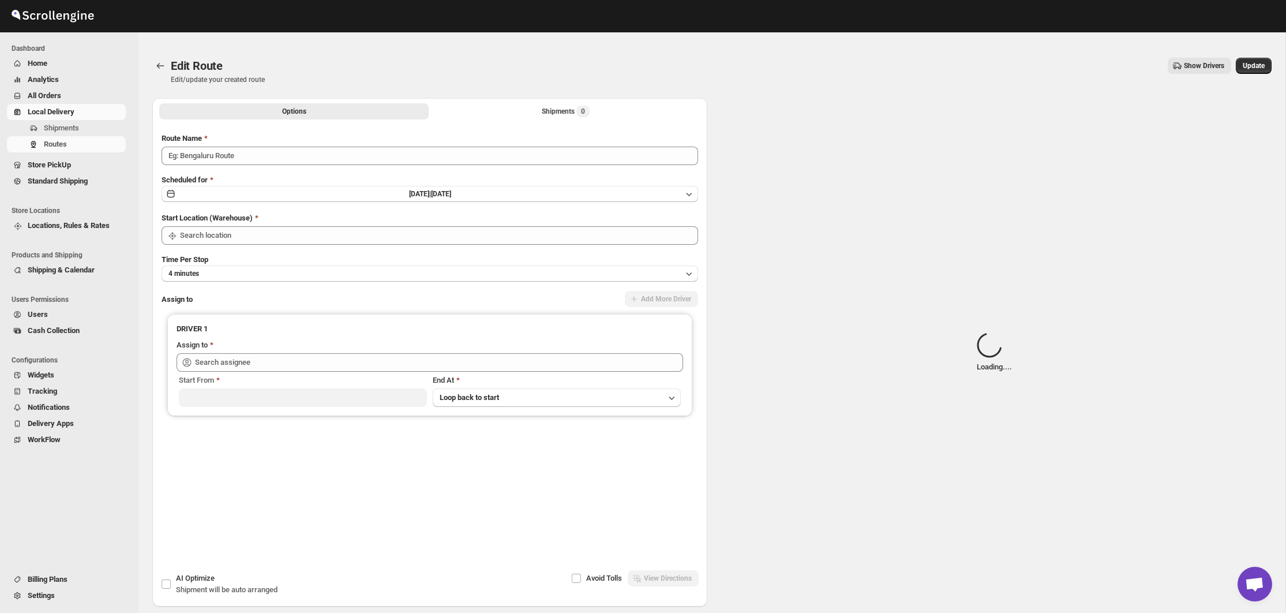
type input "([DATE]) [DATE] Yonkers"
type input "Bronx Store"
type input "[PERSON_NAME] ([EMAIL_ADDRESS][DOMAIN_NAME])"
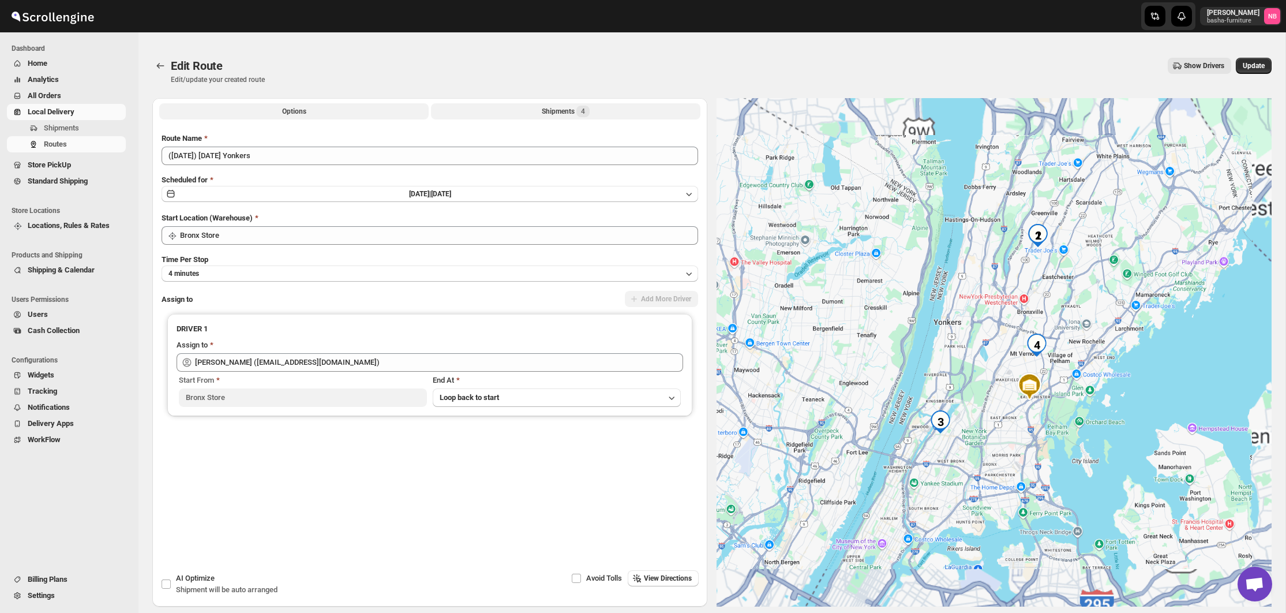
click at [538, 108] on button "Shipments 4" at bounding box center [565, 111] width 269 height 16
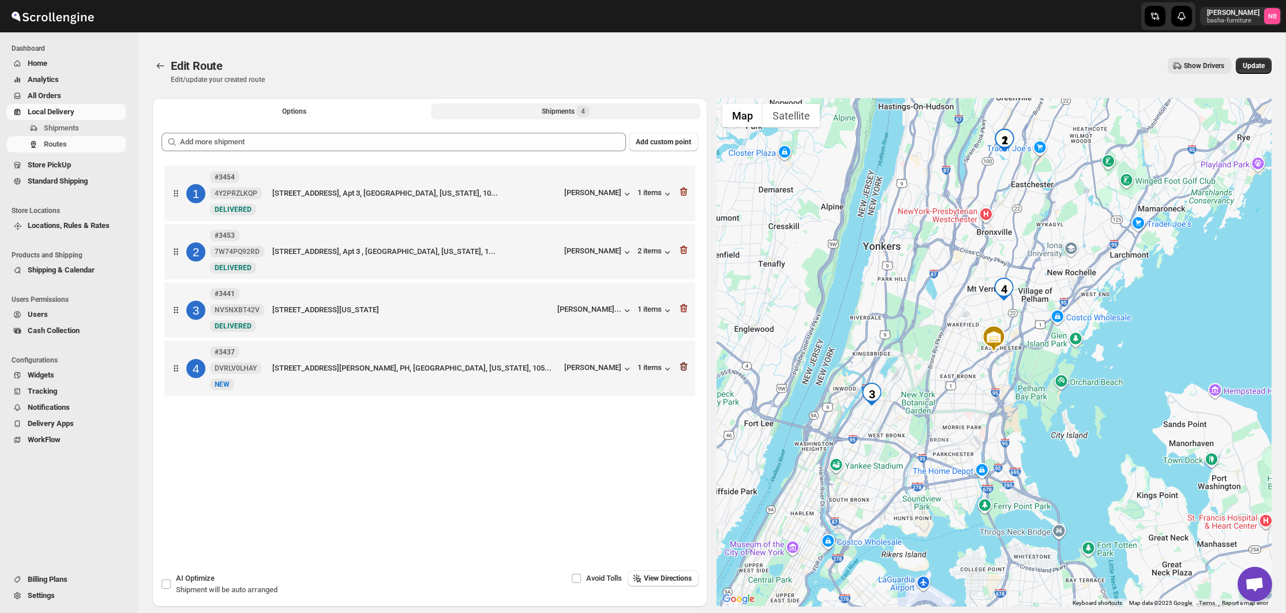
click at [683, 369] on icon "button" at bounding box center [682, 366] width 1 height 3
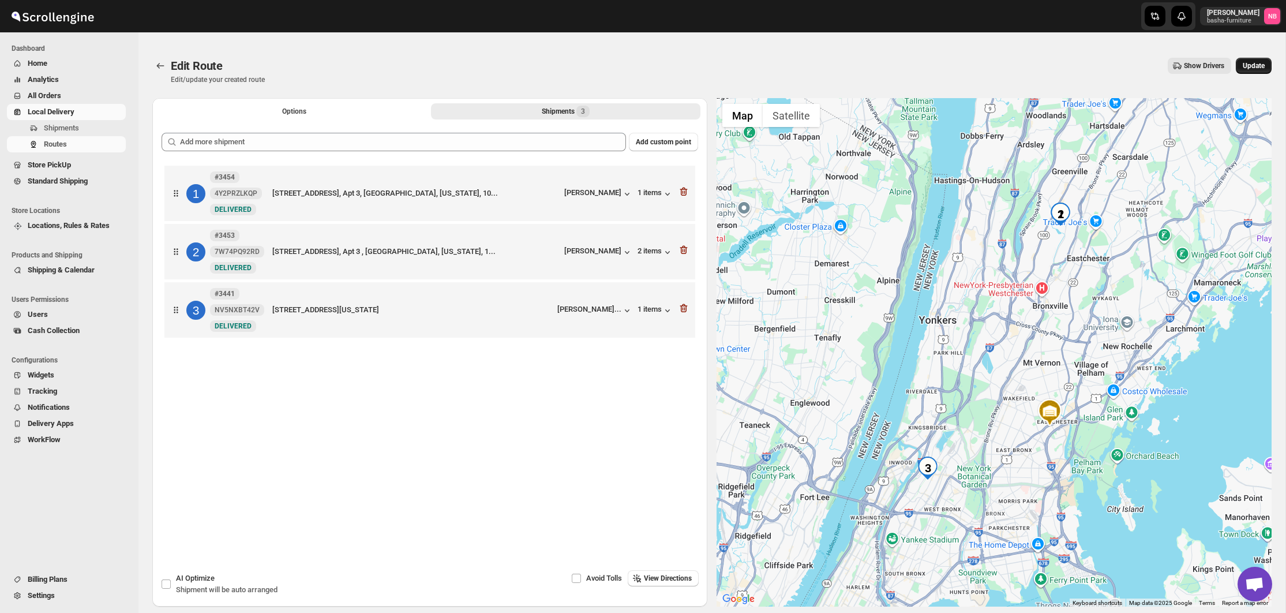
click at [1256, 67] on span "Update" at bounding box center [1254, 65] width 22 height 9
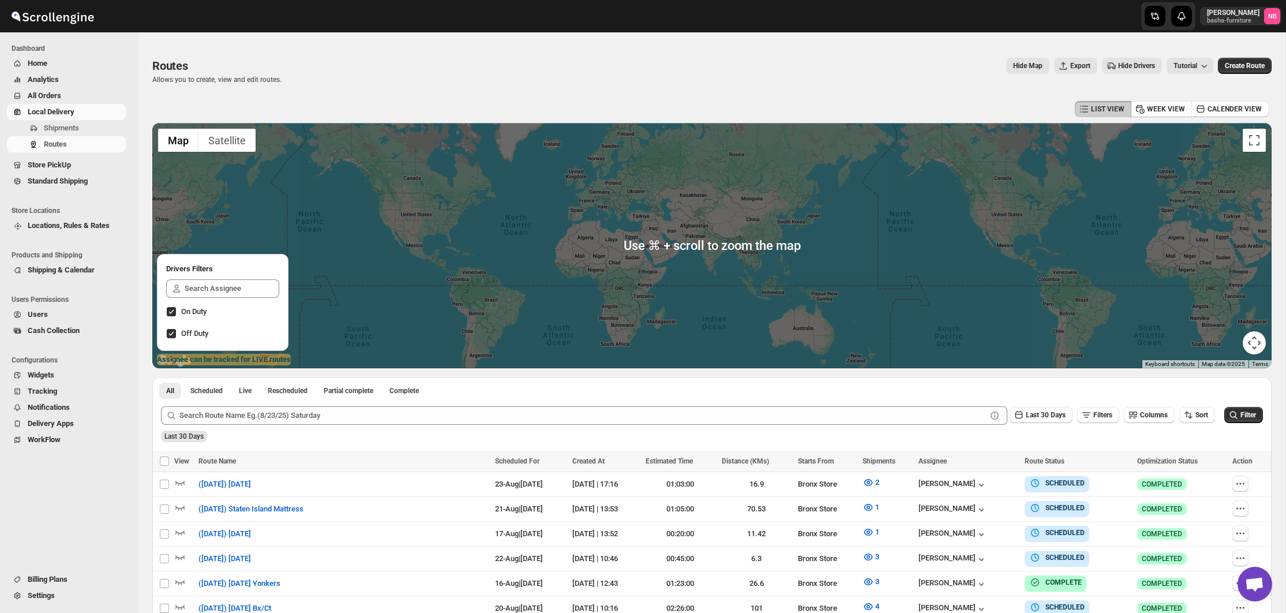
scroll to position [125, 0]
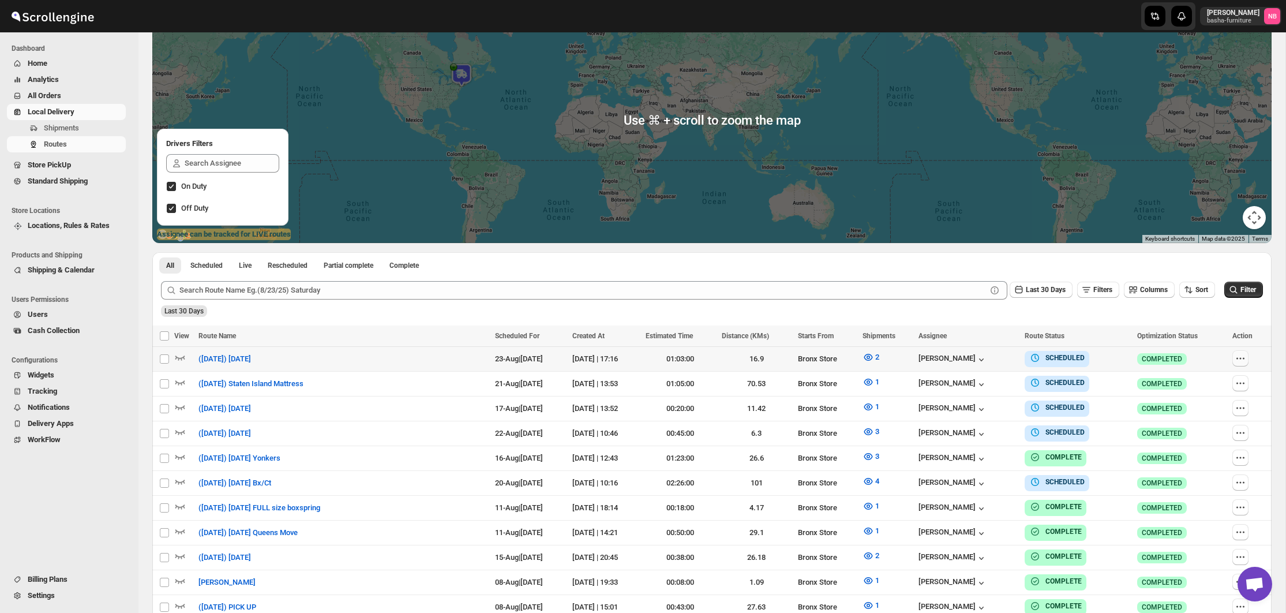
drag, startPoint x: 1247, startPoint y: 359, endPoint x: 1243, endPoint y: 365, distance: 6.6
click at [1246, 359] on icon "button" at bounding box center [1241, 358] width 12 height 12
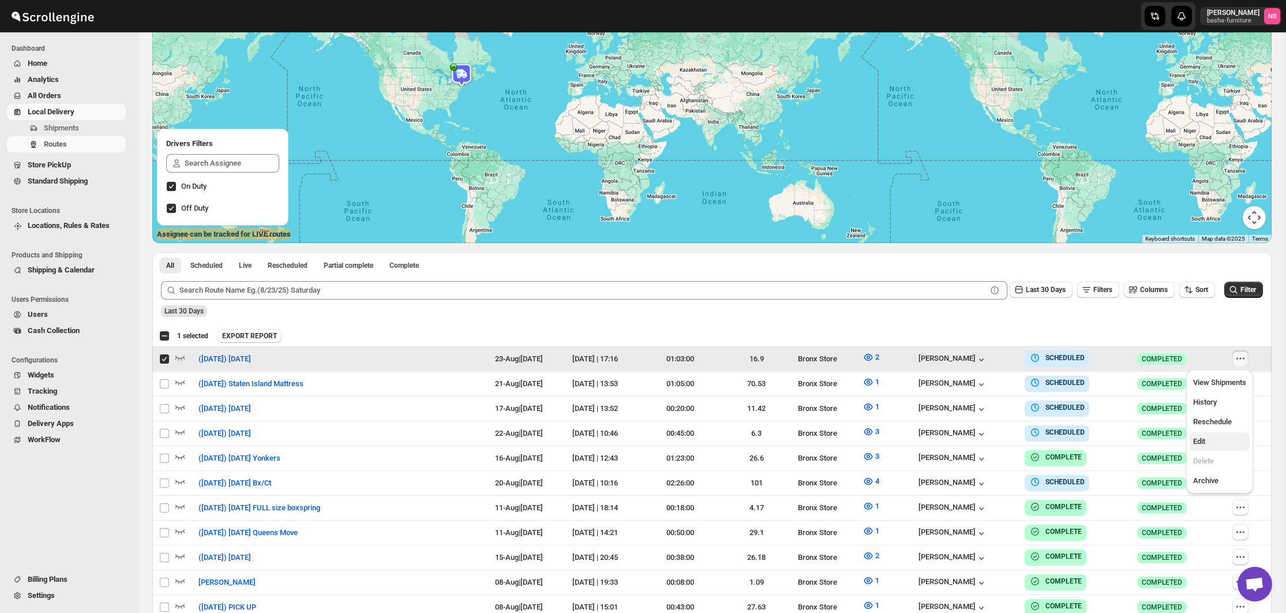
click at [1217, 444] on span "Edit" at bounding box center [1219, 442] width 53 height 12
checkbox input "false"
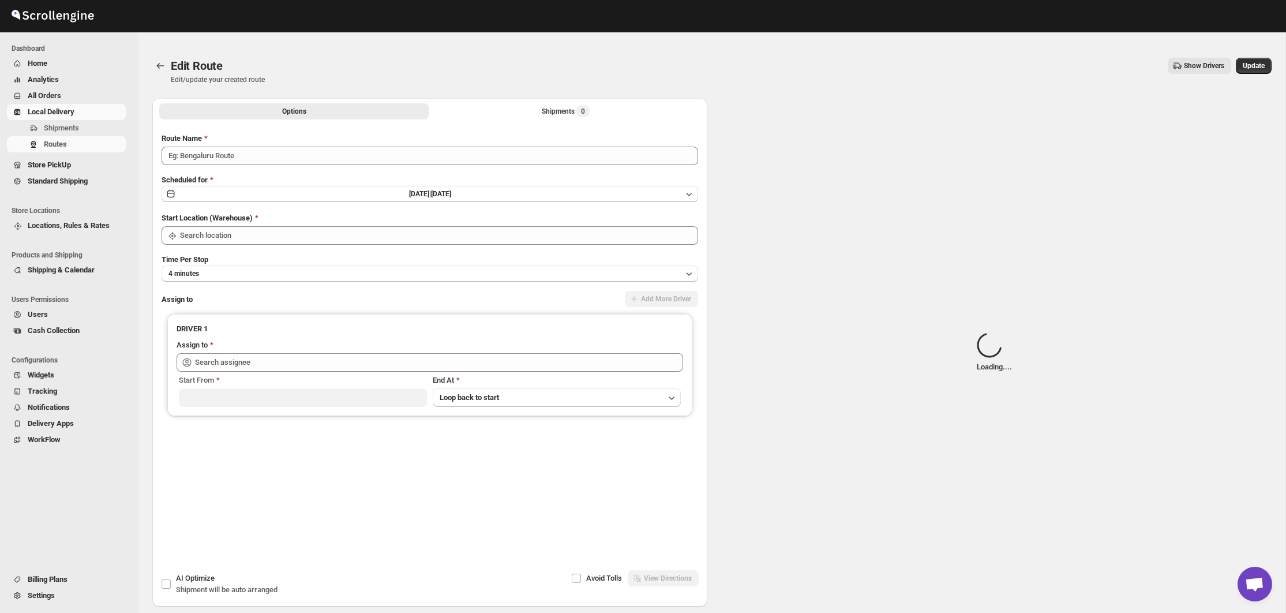
type input "([DATE]) [DATE]"
type input "Bronx Store"
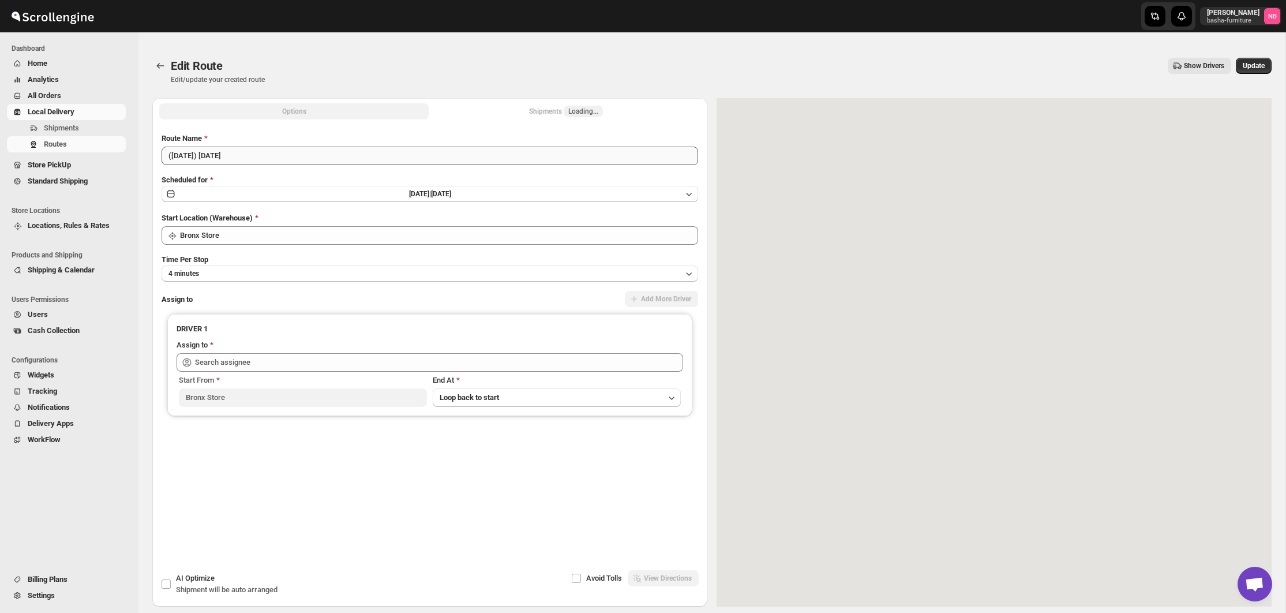
type input "[PERSON_NAME] ([EMAIL_ADDRESS][DOMAIN_NAME])"
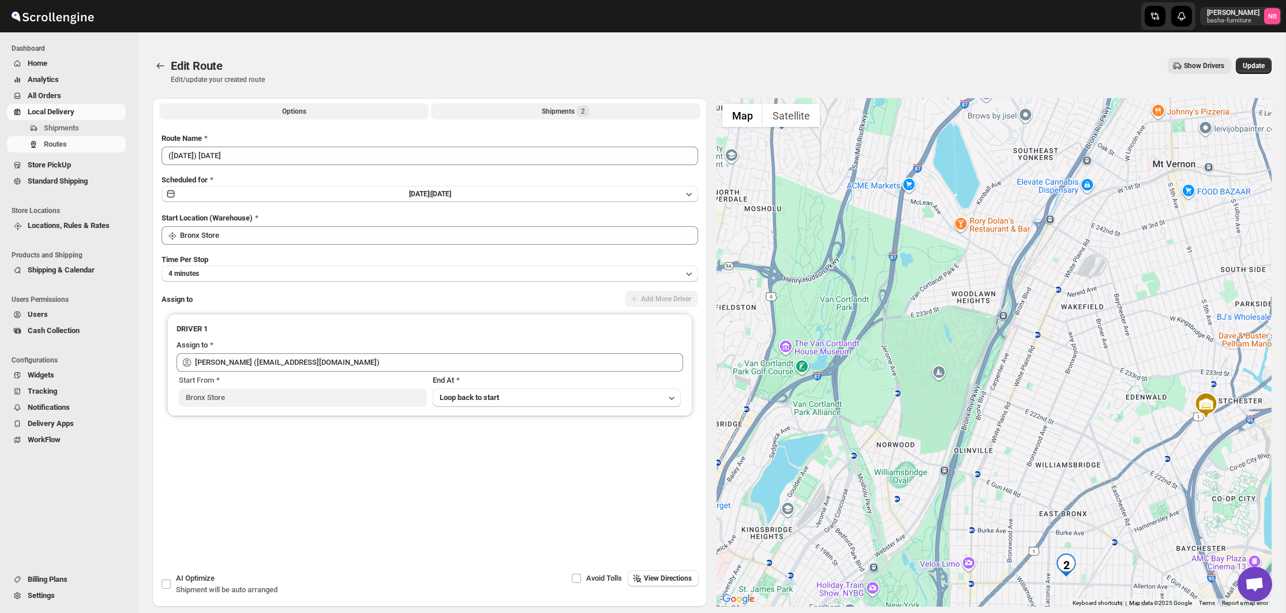
click at [547, 112] on div "Shipments 2" at bounding box center [566, 112] width 48 height 12
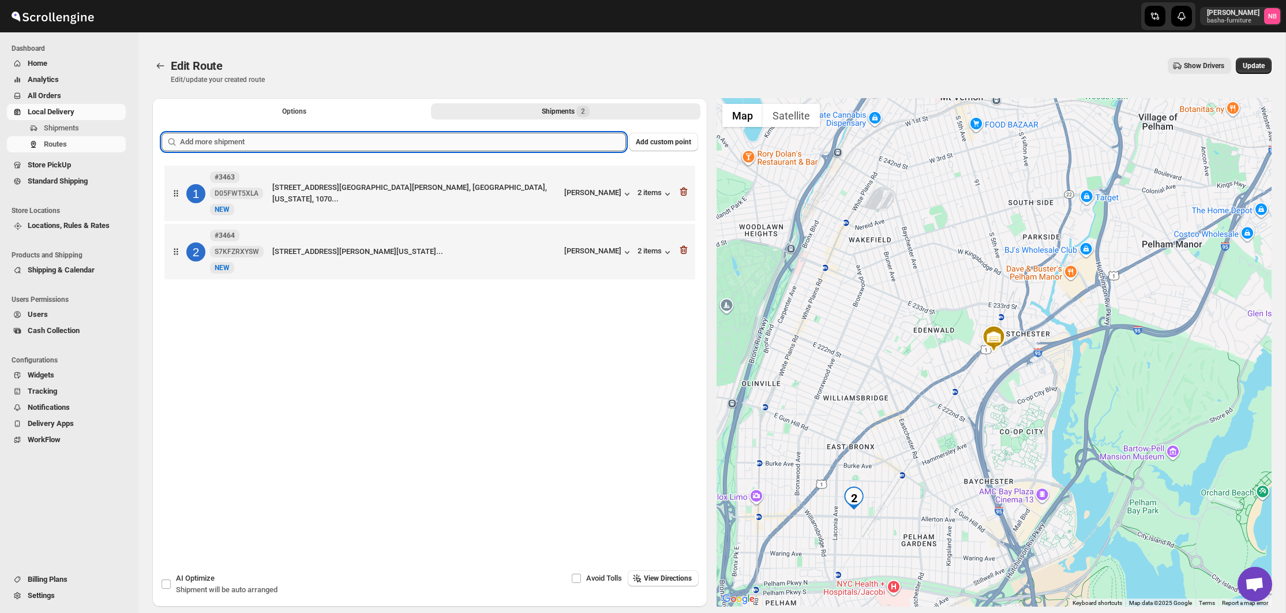
click at [504, 145] on input "text" at bounding box center [403, 142] width 446 height 18
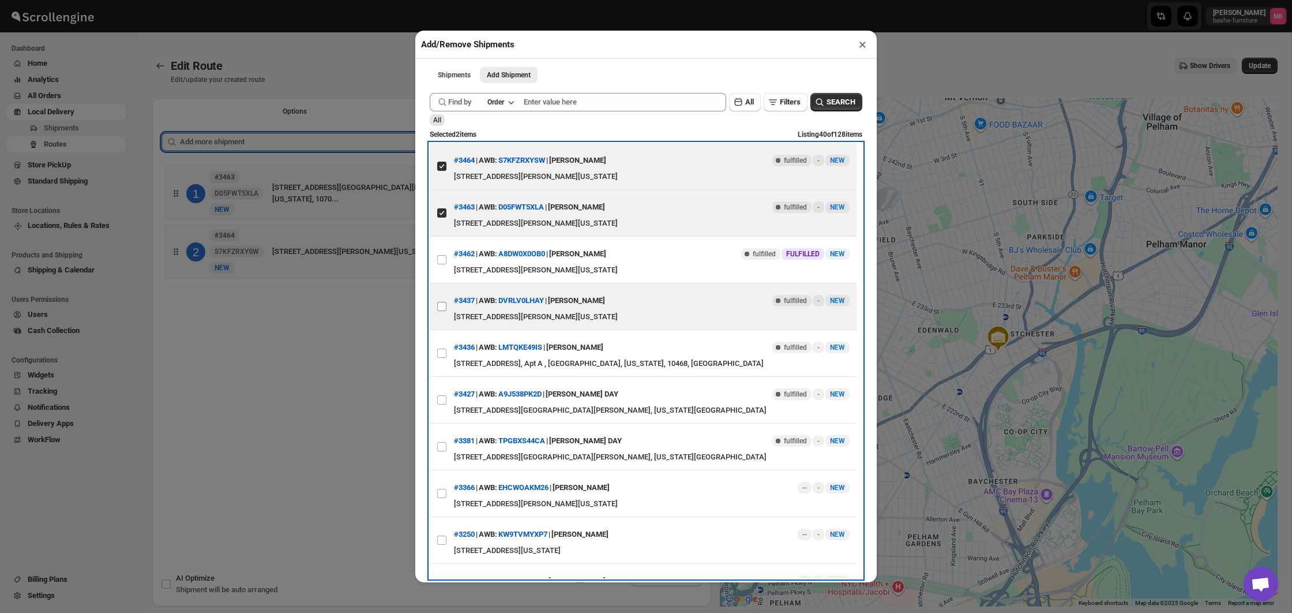
click at [442, 309] on input "View details for 68961da1f7cd3703b5a94d4e" at bounding box center [441, 306] width 9 height 9
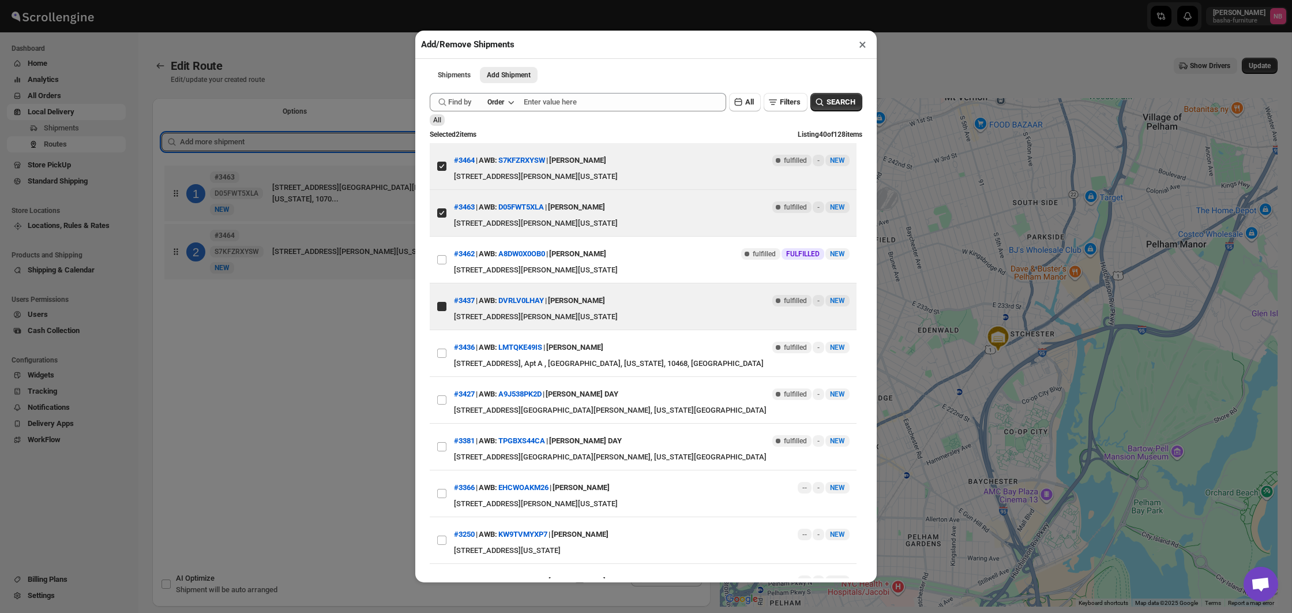
checkbox input "true"
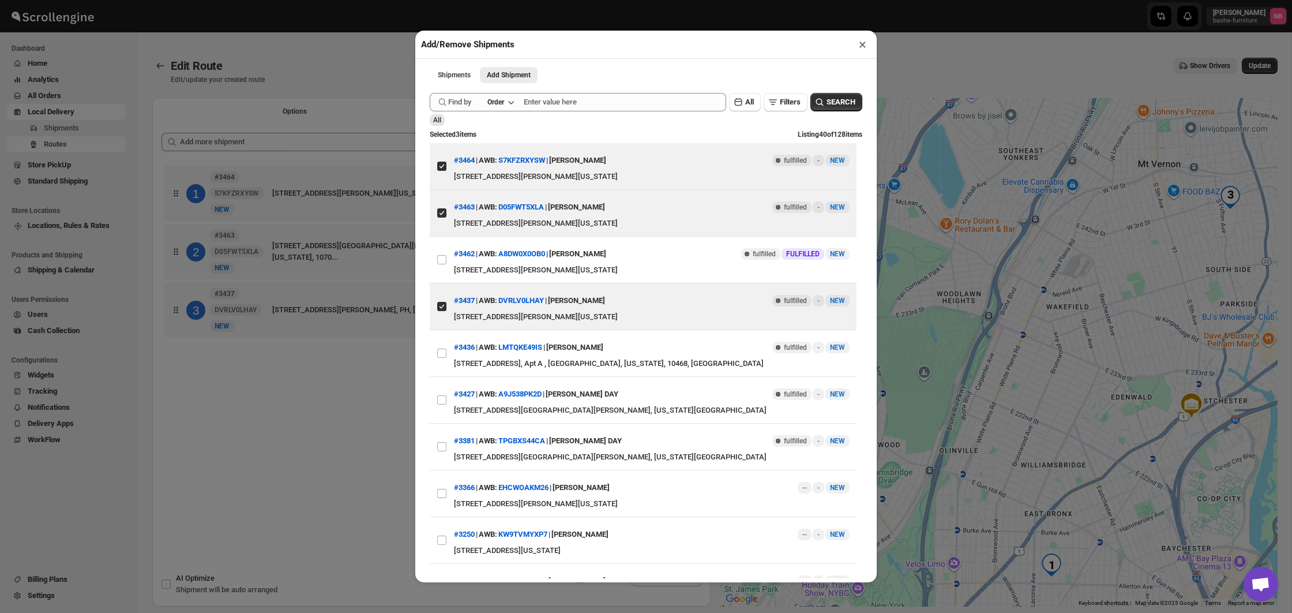
click at [344, 411] on div "Add/Remove Shipments × Shipments Add Shipment More views Shipments Add Shipment…" at bounding box center [646, 306] width 1292 height 613
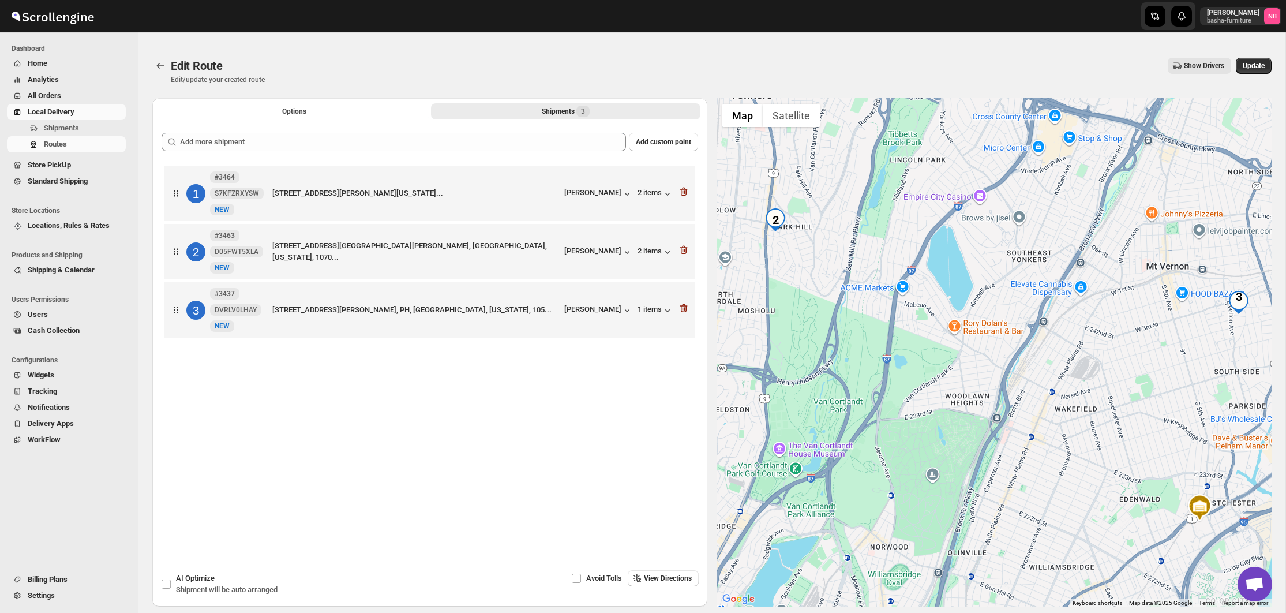
drag, startPoint x: 970, startPoint y: 332, endPoint x: 976, endPoint y: 387, distance: 55.7
click at [976, 387] on div at bounding box center [994, 352] width 555 height 508
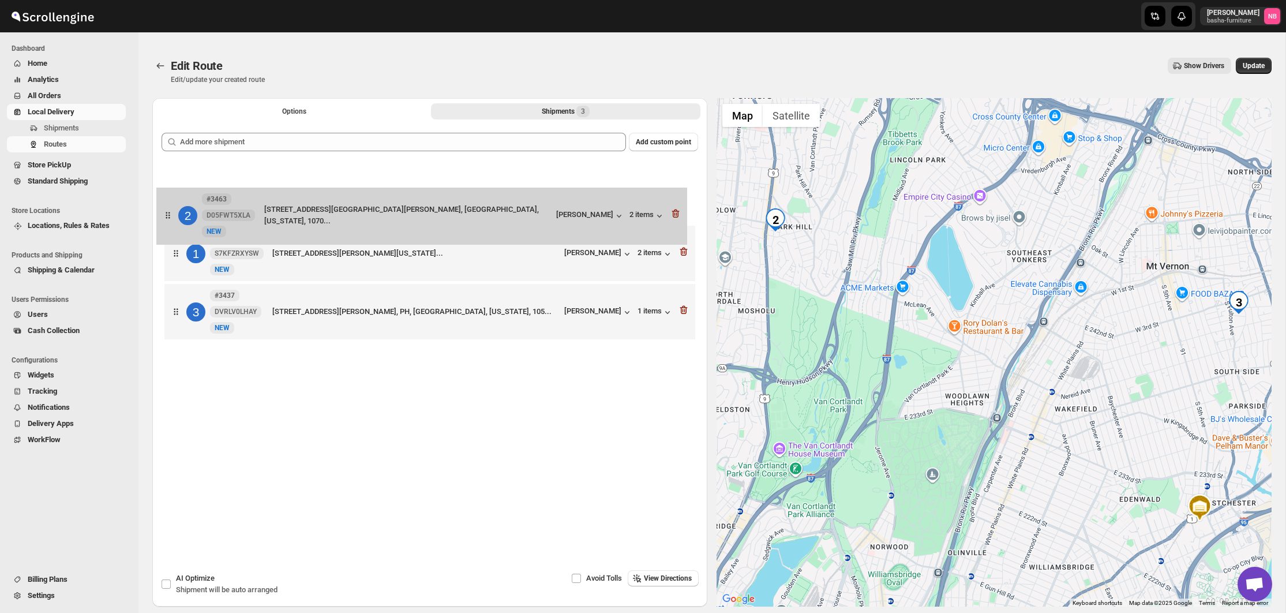
drag, startPoint x: 421, startPoint y: 260, endPoint x: 411, endPoint y: 206, distance: 55.1
click at [411, 206] on div "1 #3464 S7KFZRXYSW New NEW [STREET_ADDRESS][PERSON_NAME][US_STATE]... [PERSON_N…" at bounding box center [430, 254] width 537 height 182
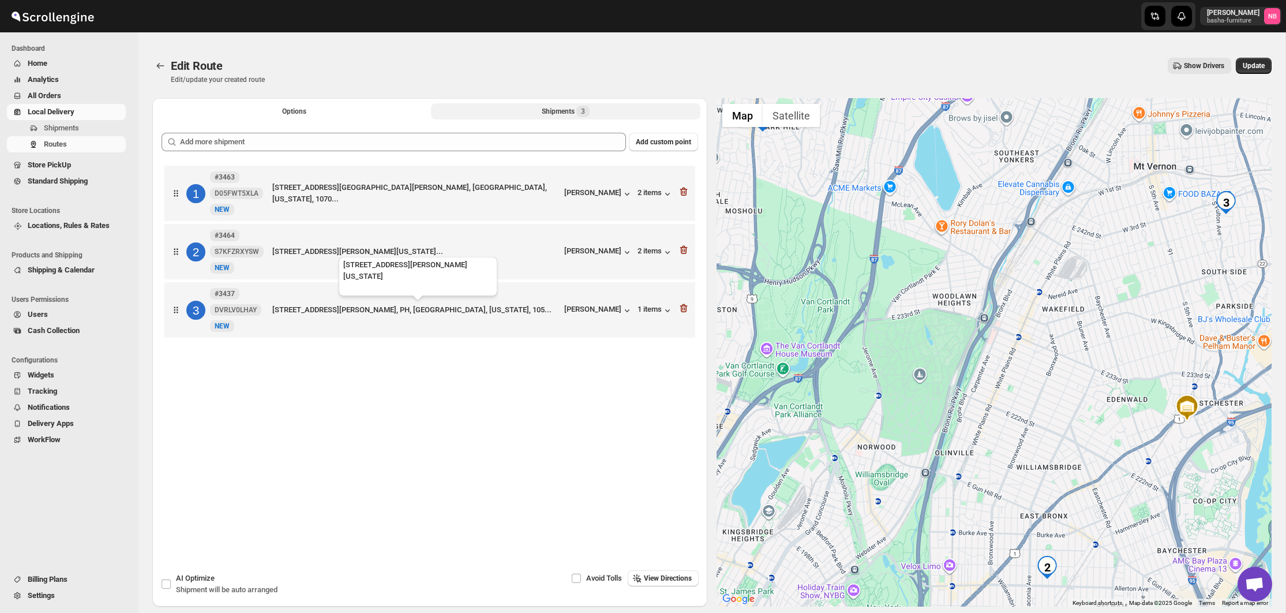
click at [455, 325] on div "3 #3437 DVRLV0LHAY [GEOGRAPHIC_DATA][STREET_ADDRESS][PERSON_NAME][GEOGRAPHIC_DA…" at bounding box center [428, 307] width 524 height 48
click at [1246, 67] on span "Update" at bounding box center [1254, 65] width 22 height 9
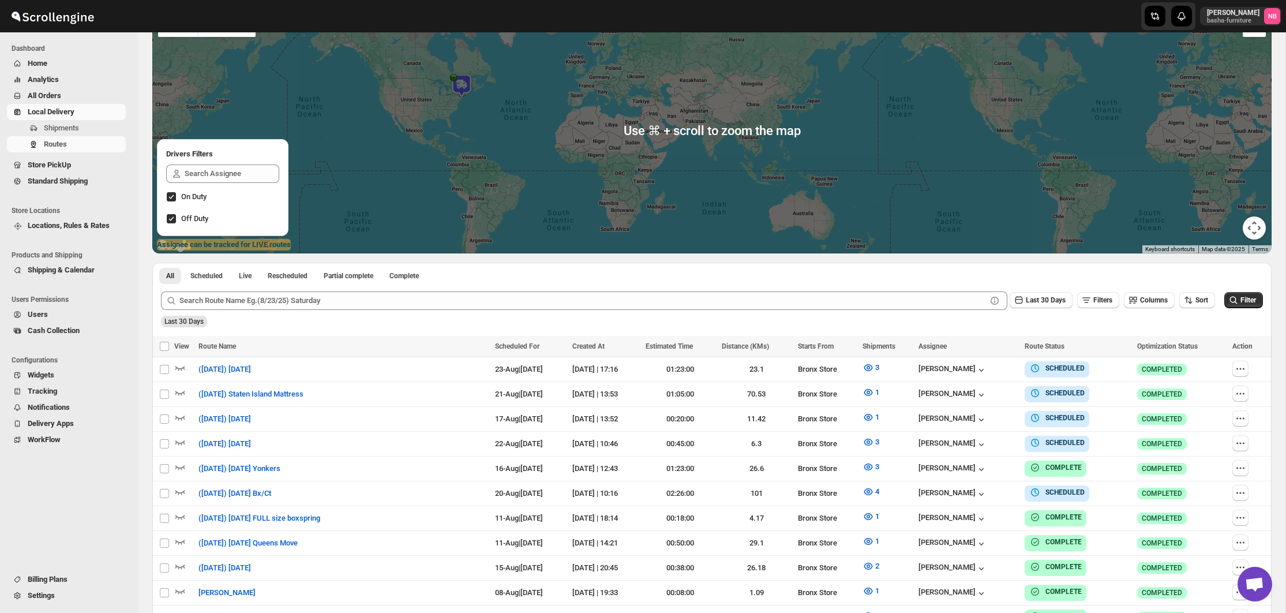
scroll to position [208, 0]
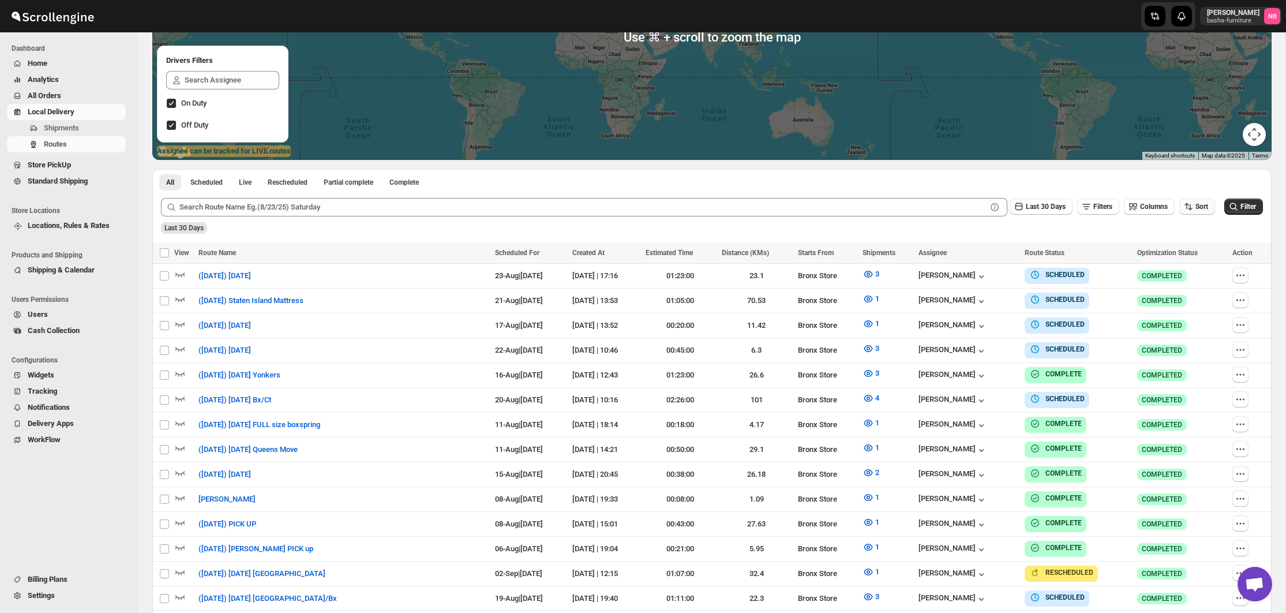
click at [1183, 208] on icon "button" at bounding box center [1189, 207] width 12 height 12
click at [1171, 267] on div "Due Date" at bounding box center [1176, 268] width 31 height 12
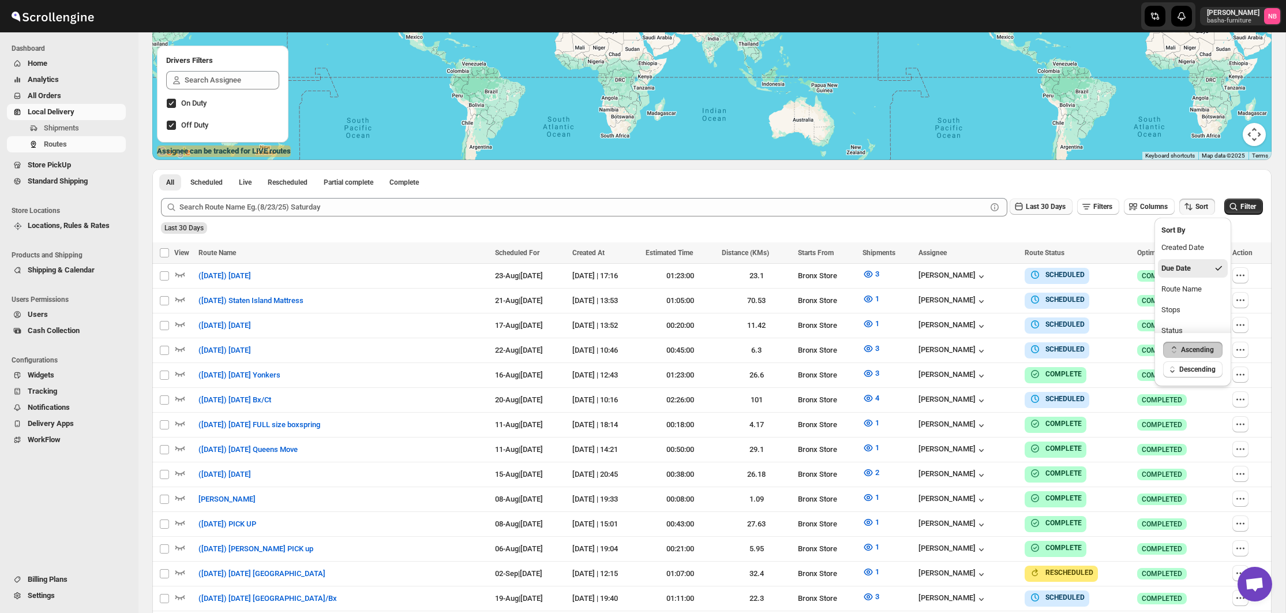
click at [1045, 211] on span "Last 30 Days" at bounding box center [1046, 206] width 40 height 8
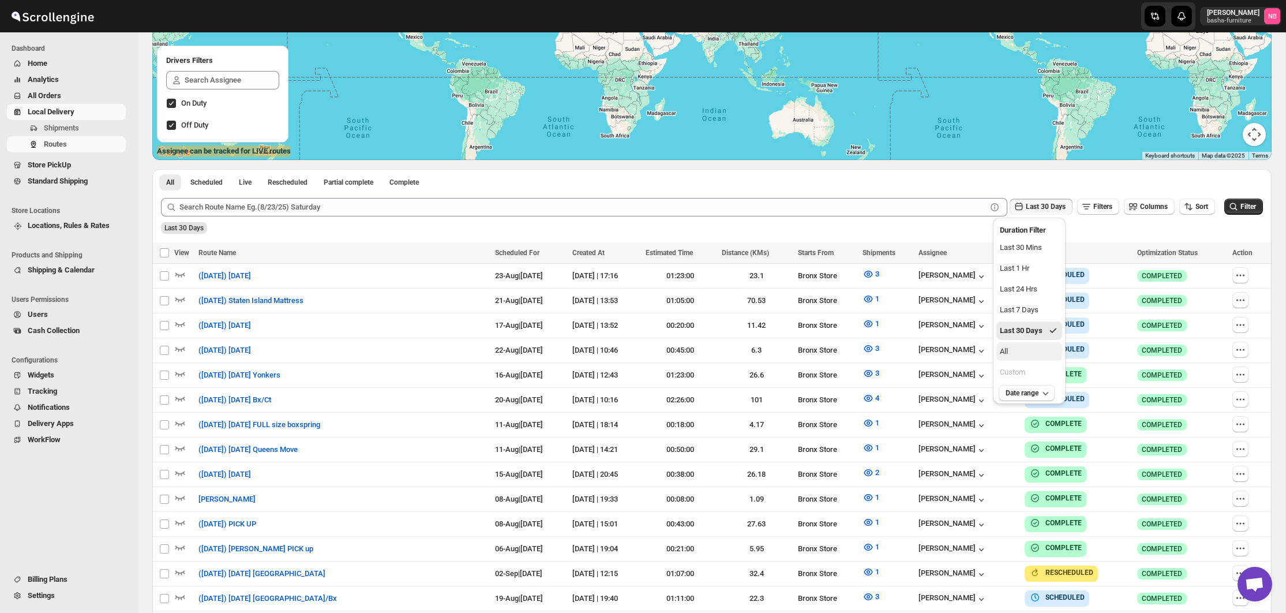
click at [1032, 355] on button "All" at bounding box center [1029, 351] width 66 height 18
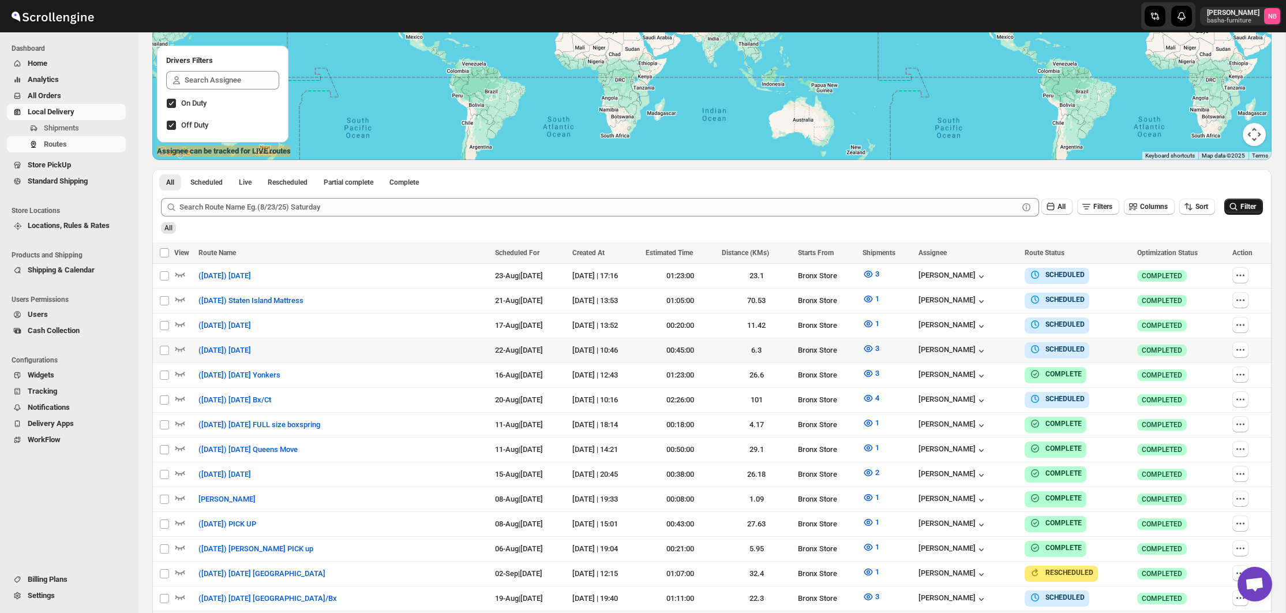
click at [1241, 206] on span "Filter" at bounding box center [1248, 206] width 16 height 8
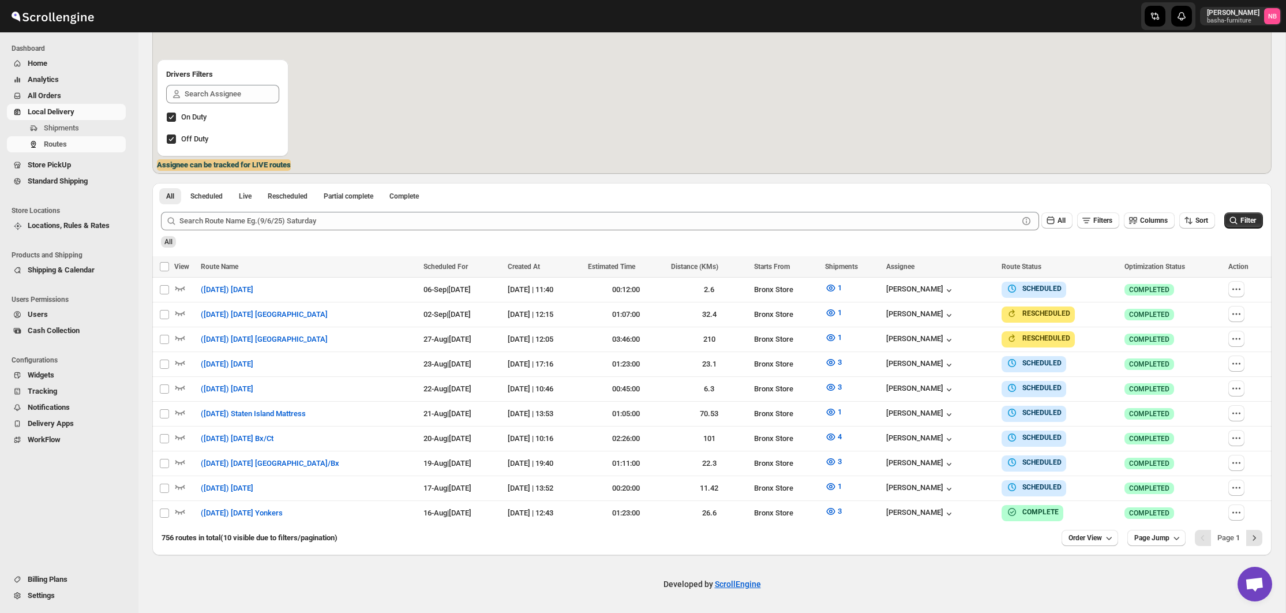
scroll to position [185, 0]
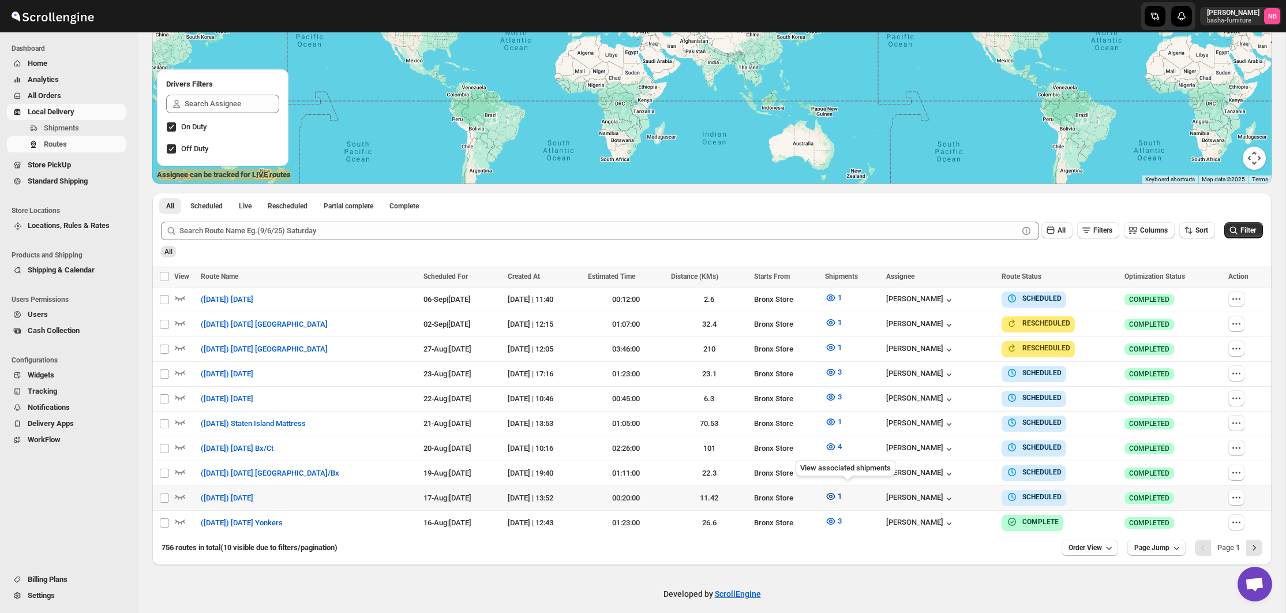
click at [837, 494] on icon "button" at bounding box center [831, 496] width 12 height 12
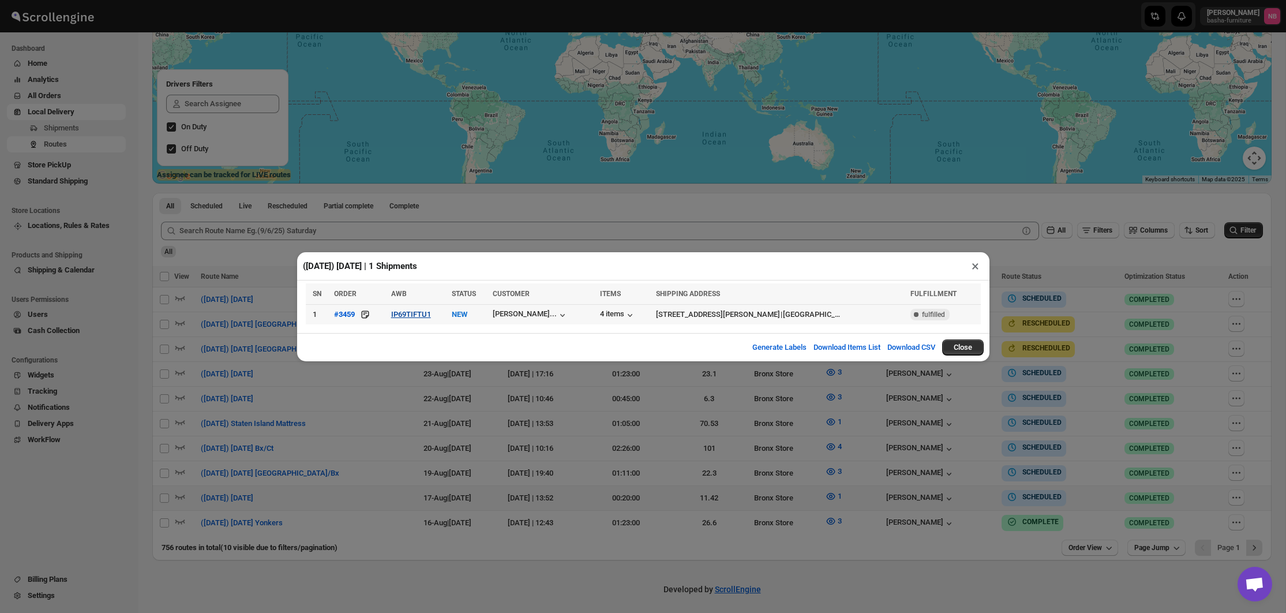
click at [414, 312] on button "IP69TIFTU1" at bounding box center [411, 314] width 40 height 9
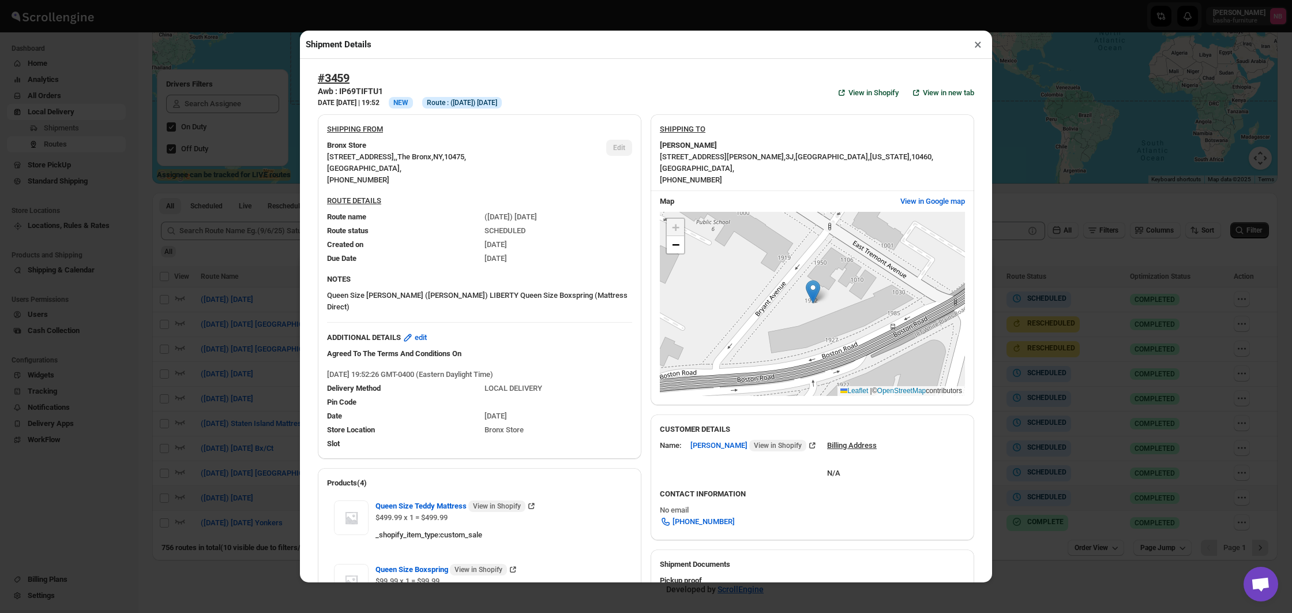
click at [234, 325] on div "Shipment Details × #3459 Awb : IP69TIFTU1 DATE [DATE] | 19:52 Info NEW Info Rou…" at bounding box center [646, 306] width 1292 height 613
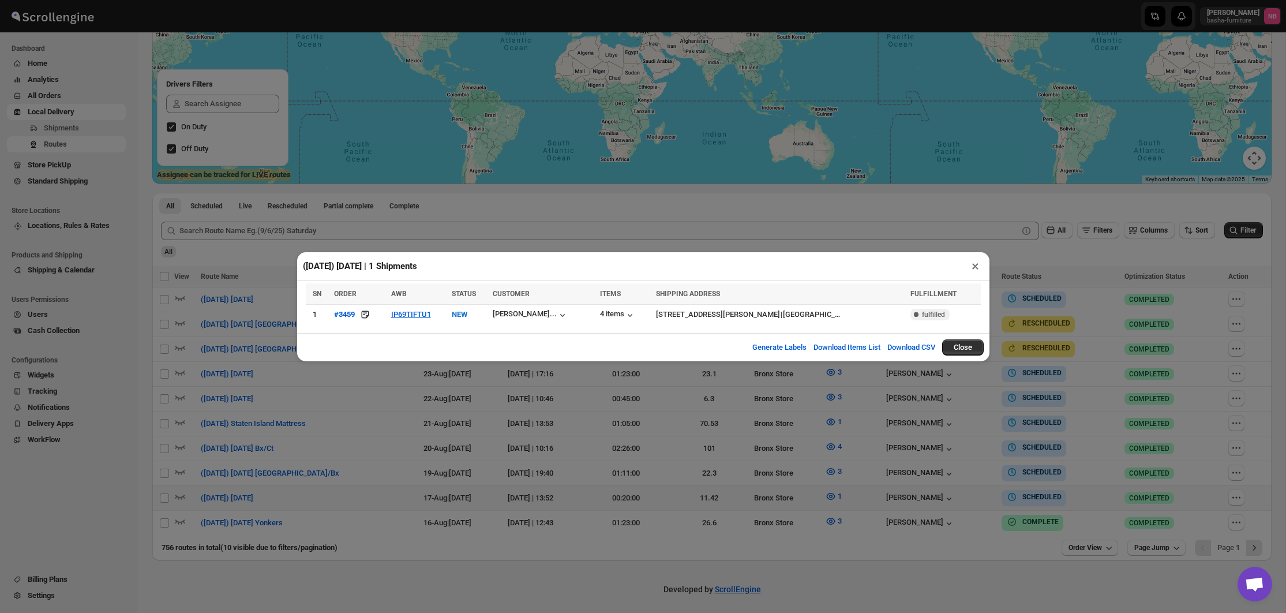
click at [633, 427] on div "([DATE]) [DATE] | 1 Shipments × SN ORDER AWB STATUS CUSTOMER ITEMS SHIPPING ADD…" at bounding box center [643, 306] width 1286 height 613
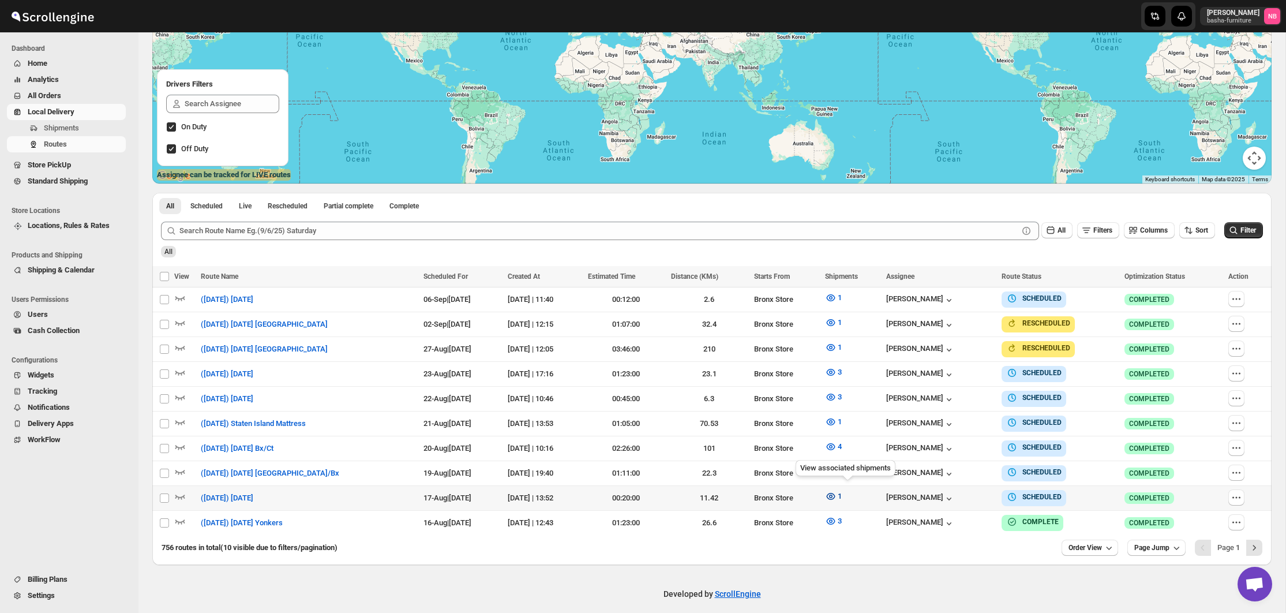
click at [837, 491] on icon "button" at bounding box center [831, 496] width 12 height 12
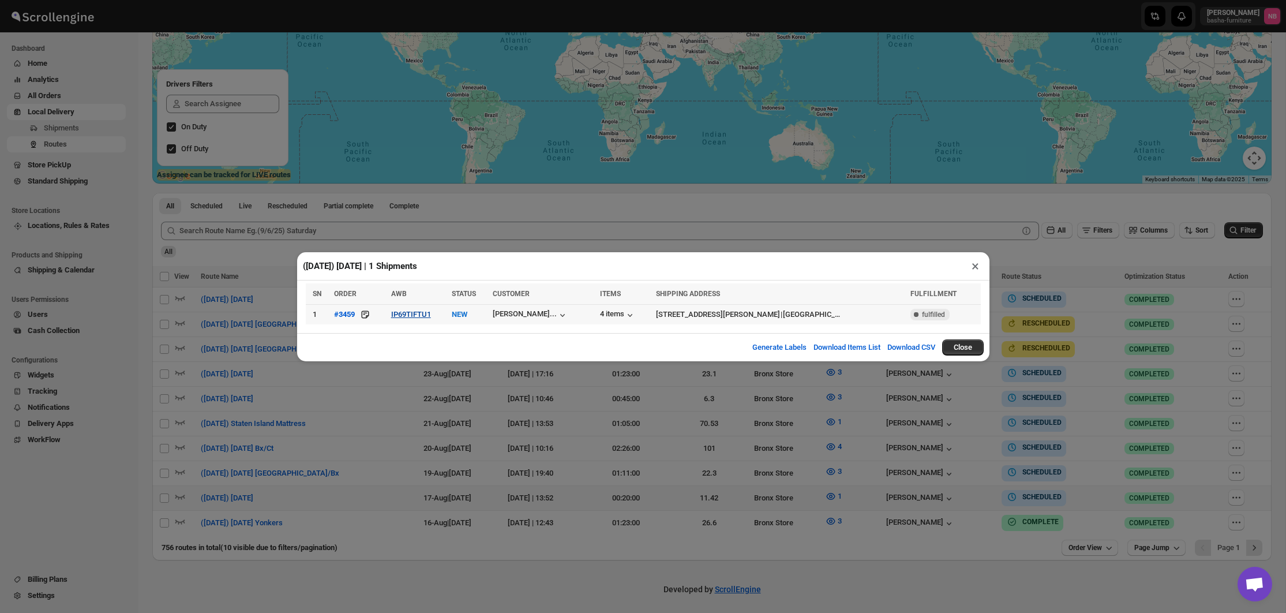
click at [408, 318] on button "IP69TIFTU1" at bounding box center [411, 314] width 40 height 9
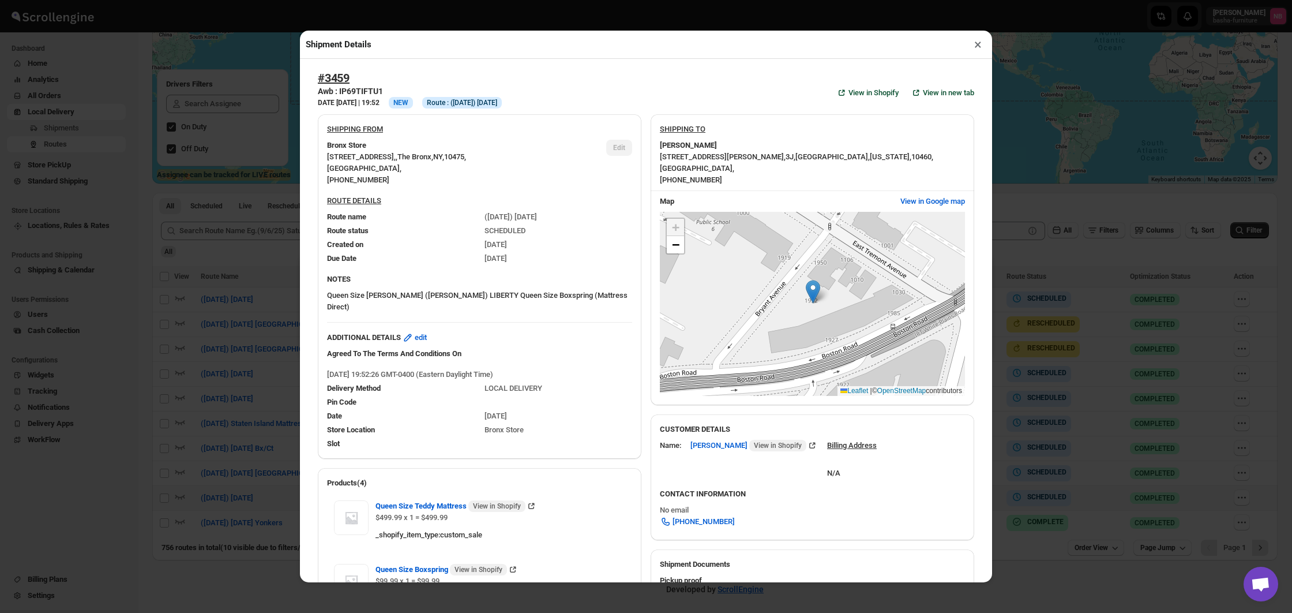
drag, startPoint x: 279, startPoint y: 264, endPoint x: 325, endPoint y: 274, distance: 47.7
click at [279, 264] on div "Shipment Details × #3459 Awb : IP69TIFTU1 DATE [DATE] | 19:52 Info NEW Info Rou…" at bounding box center [646, 306] width 1292 height 613
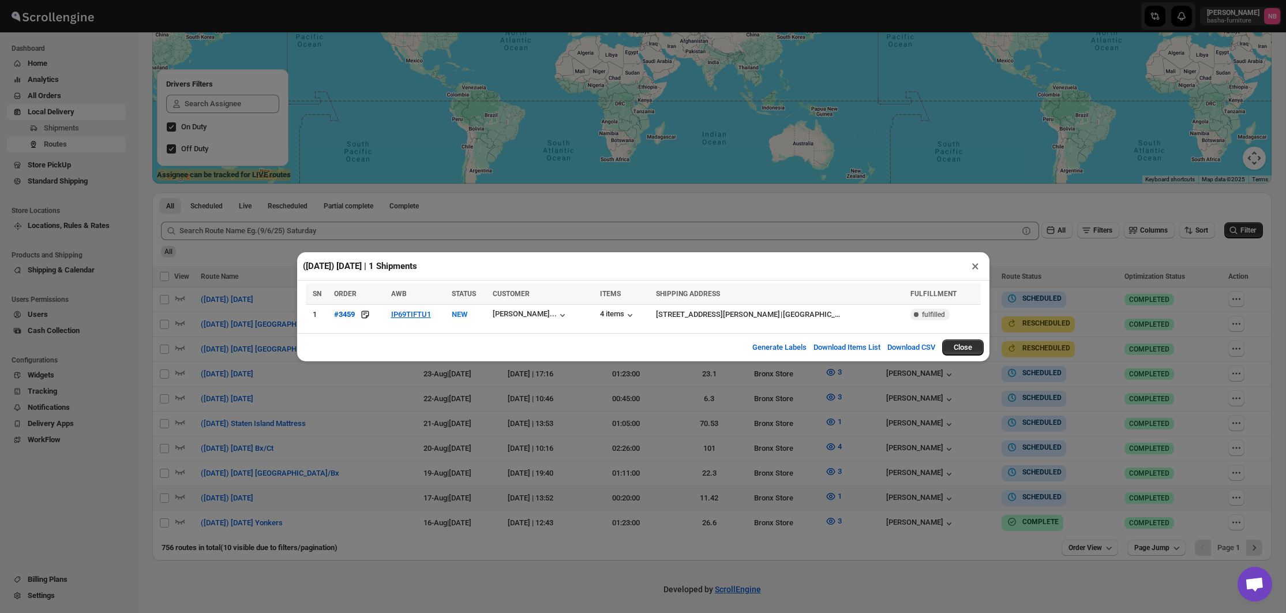
click at [512, 182] on div "([DATE]) [DATE] | 1 Shipments × SN ORDER AWB STATUS CUSTOMER ITEMS SHIPPING ADD…" at bounding box center [643, 306] width 1286 height 613
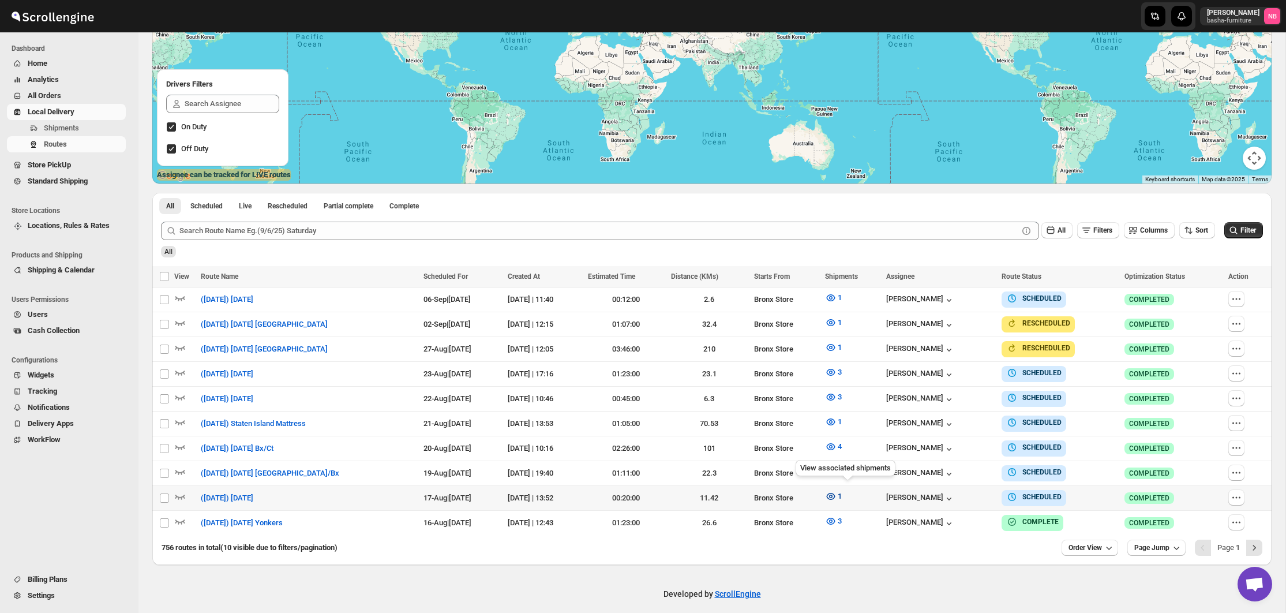
click at [837, 491] on icon "button" at bounding box center [831, 496] width 12 height 12
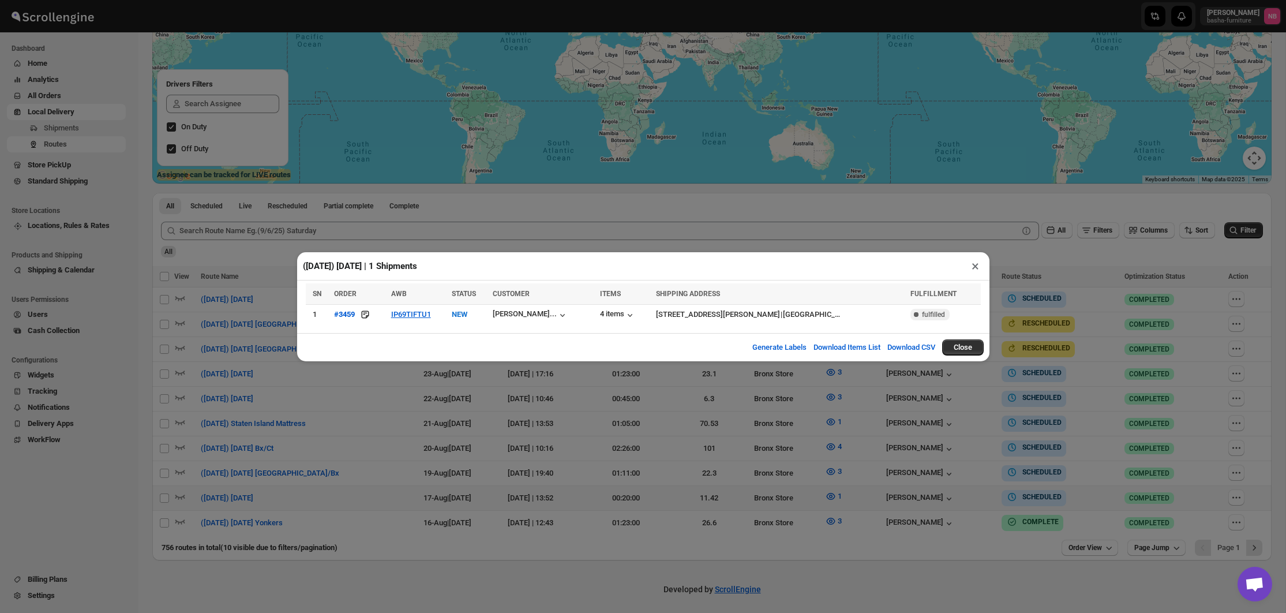
click at [825, 485] on div "([DATE]) [DATE] | 1 Shipments × SN ORDER AWB STATUS CUSTOMER ITEMS SHIPPING ADD…" at bounding box center [643, 306] width 1286 height 613
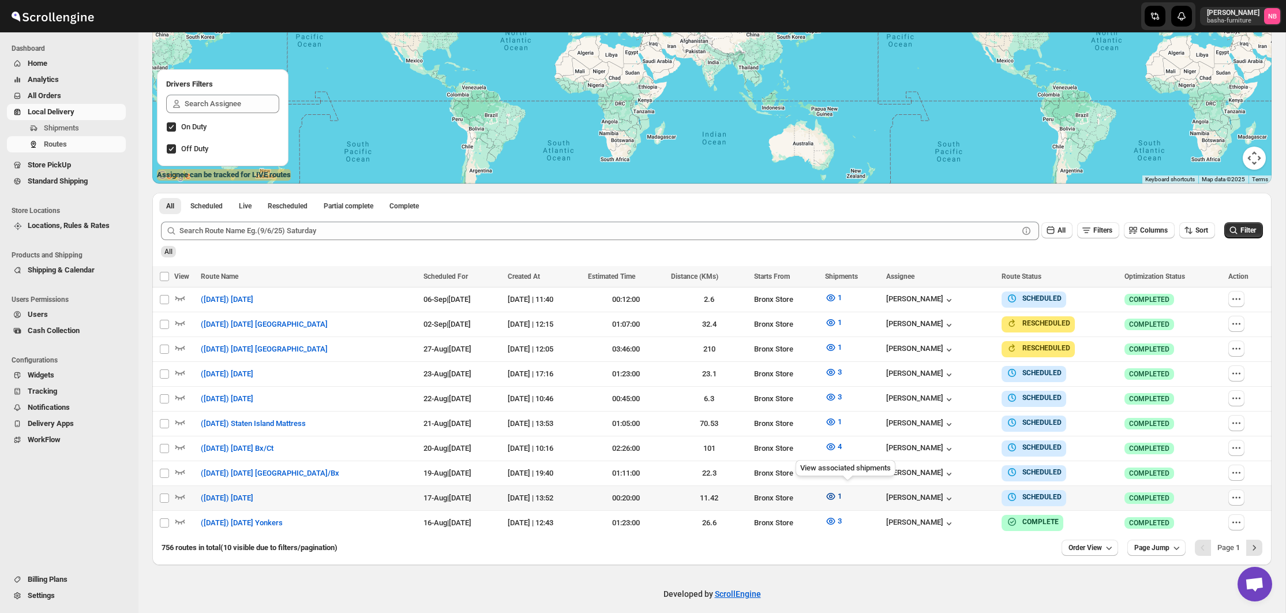
click at [838, 490] on button "1" at bounding box center [833, 496] width 31 height 18
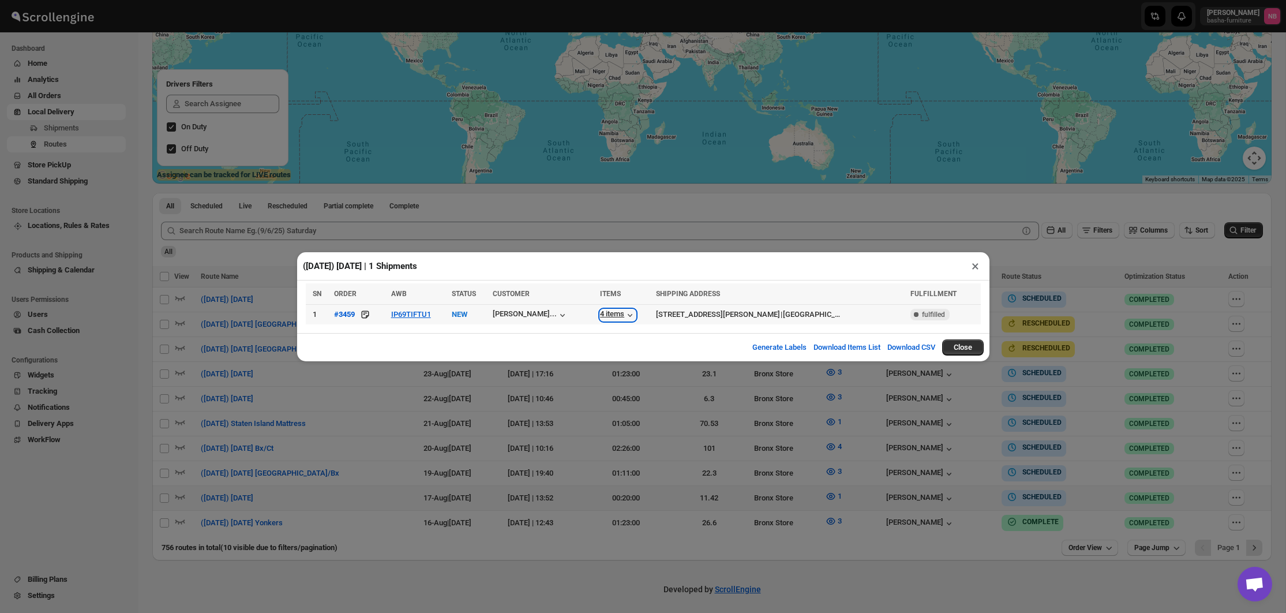
click at [625, 316] on div "4 items" at bounding box center [618, 315] width 36 height 12
click at [687, 421] on div "([DATE]) [DATE] | 1 Shipments × SN ORDER AWB STATUS CUSTOMER ITEMS SHIPPING ADD…" at bounding box center [643, 306] width 1286 height 613
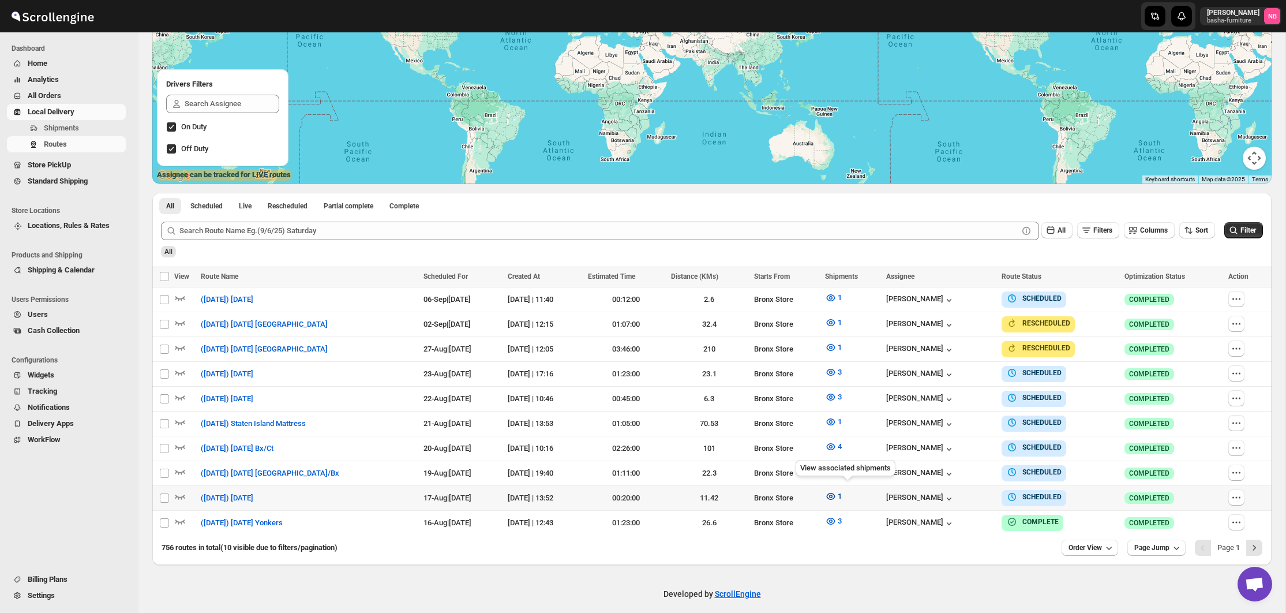
click at [837, 496] on icon "button" at bounding box center [831, 496] width 12 height 12
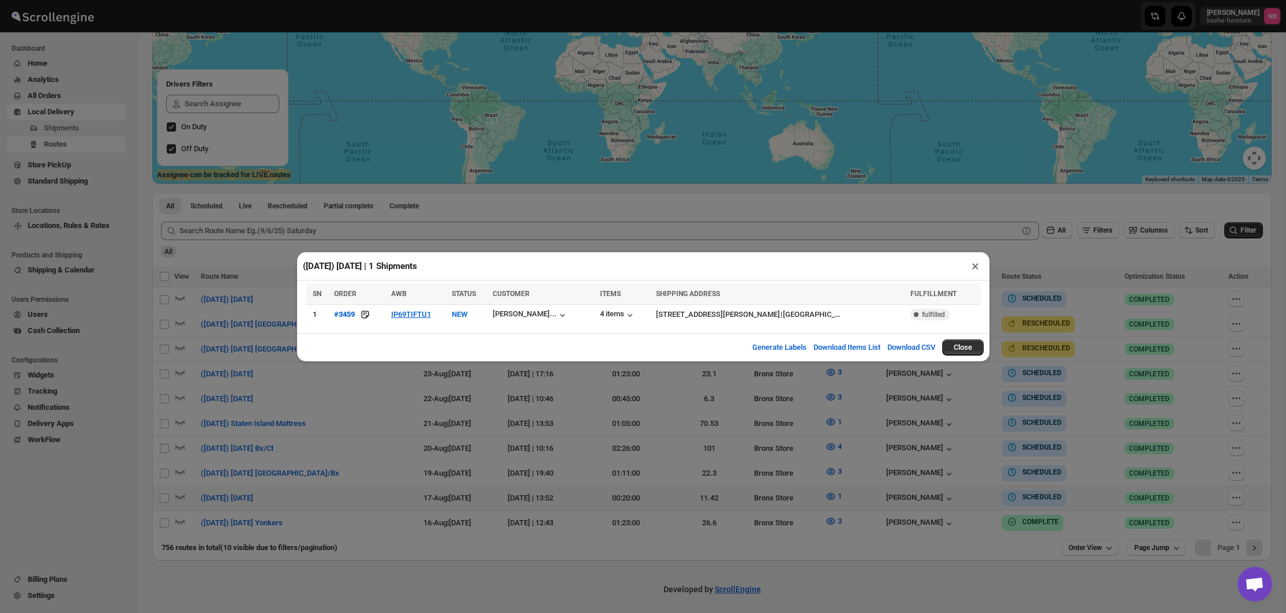
drag, startPoint x: 535, startPoint y: 420, endPoint x: 505, endPoint y: 339, distance: 86.7
click at [506, 339] on div "([DATE]) [DATE] | 1 Shipments × SN ORDER AWB STATUS CUSTOMER ITEMS SHIPPING ADD…" at bounding box center [643, 306] width 1286 height 613
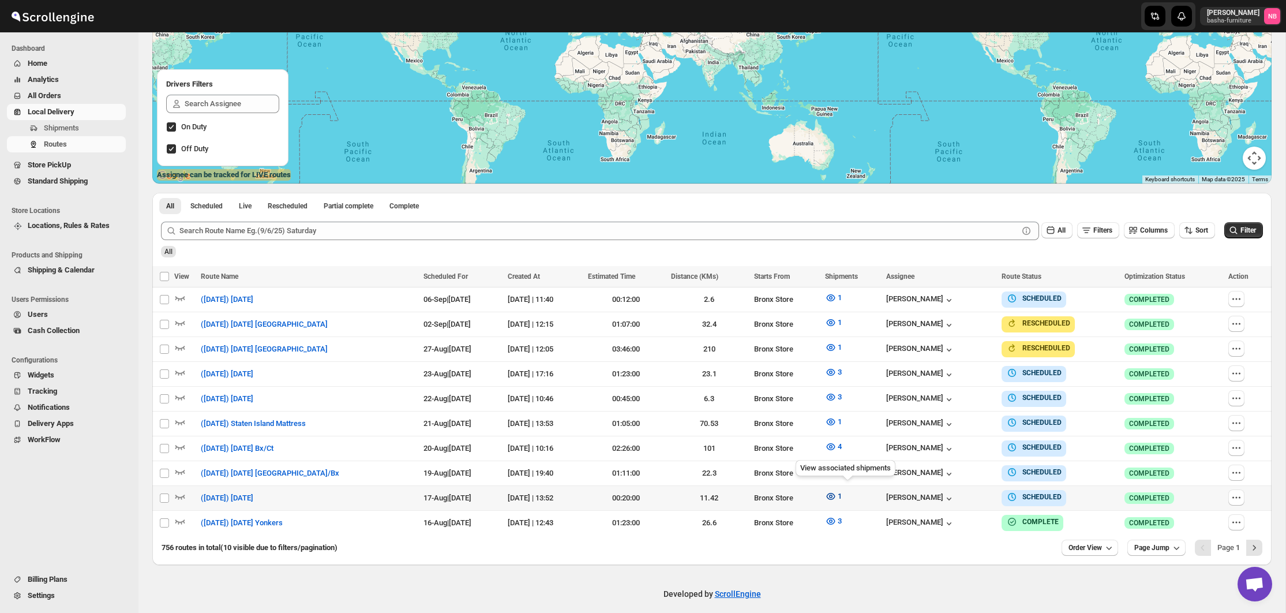
click at [837, 490] on icon "button" at bounding box center [831, 496] width 12 height 12
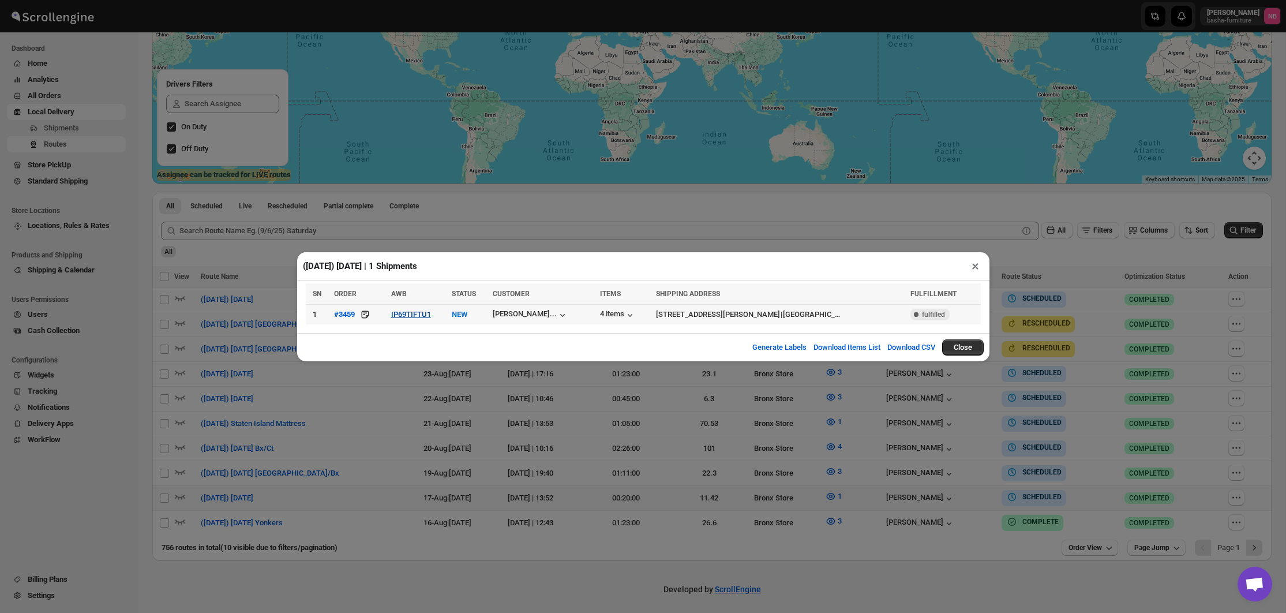
click at [396, 311] on button "IP69TIFTU1" at bounding box center [411, 314] width 40 height 9
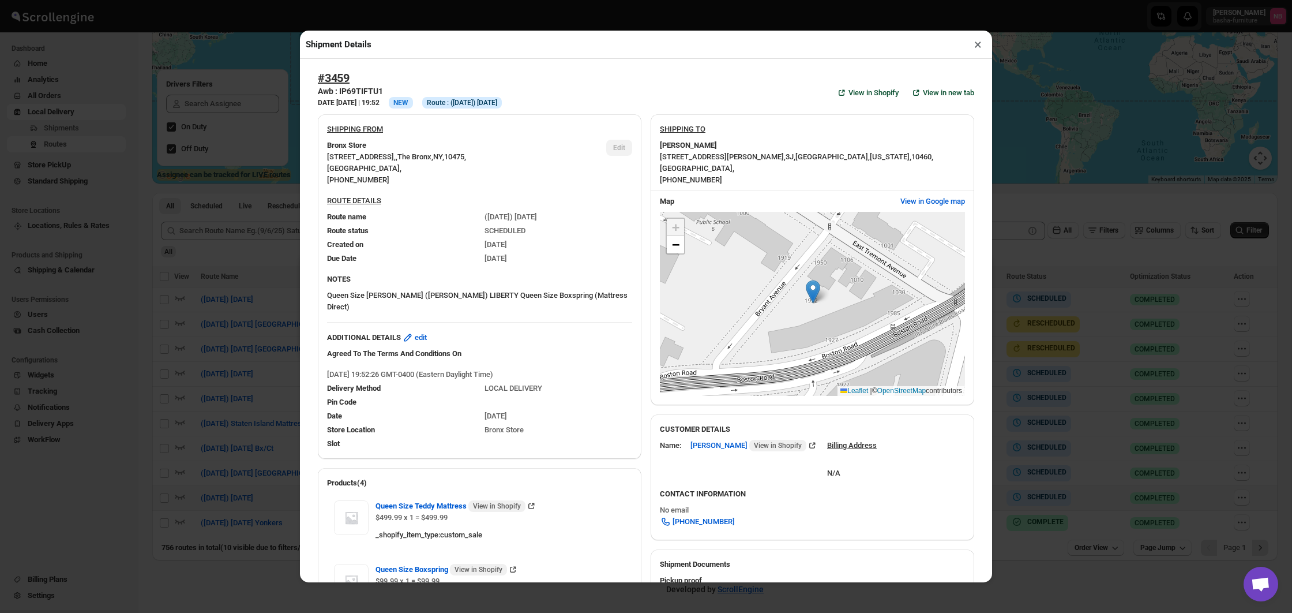
click at [240, 274] on div "Shipment Details × #3459 Awb : IP69TIFTU1 DATE [DATE] | 19:52 Info NEW Info Rou…" at bounding box center [646, 306] width 1292 height 613
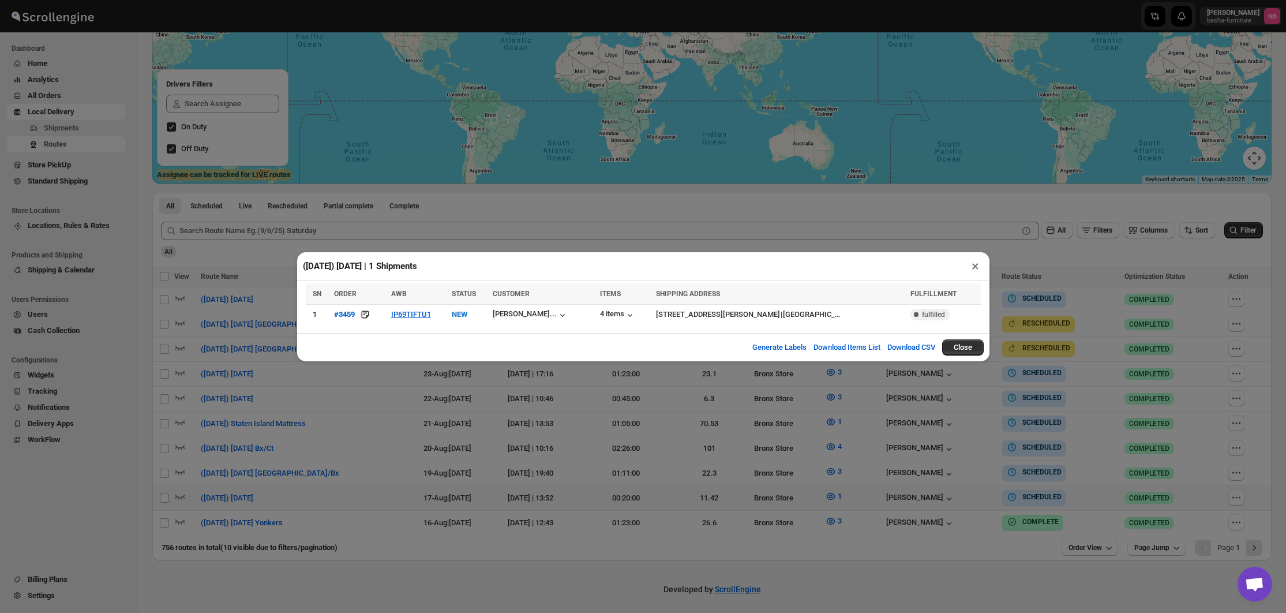
click at [440, 472] on div "([DATE]) [DATE] | 1 Shipments × SN ORDER AWB STATUS CUSTOMER ITEMS SHIPPING ADD…" at bounding box center [643, 306] width 1286 height 613
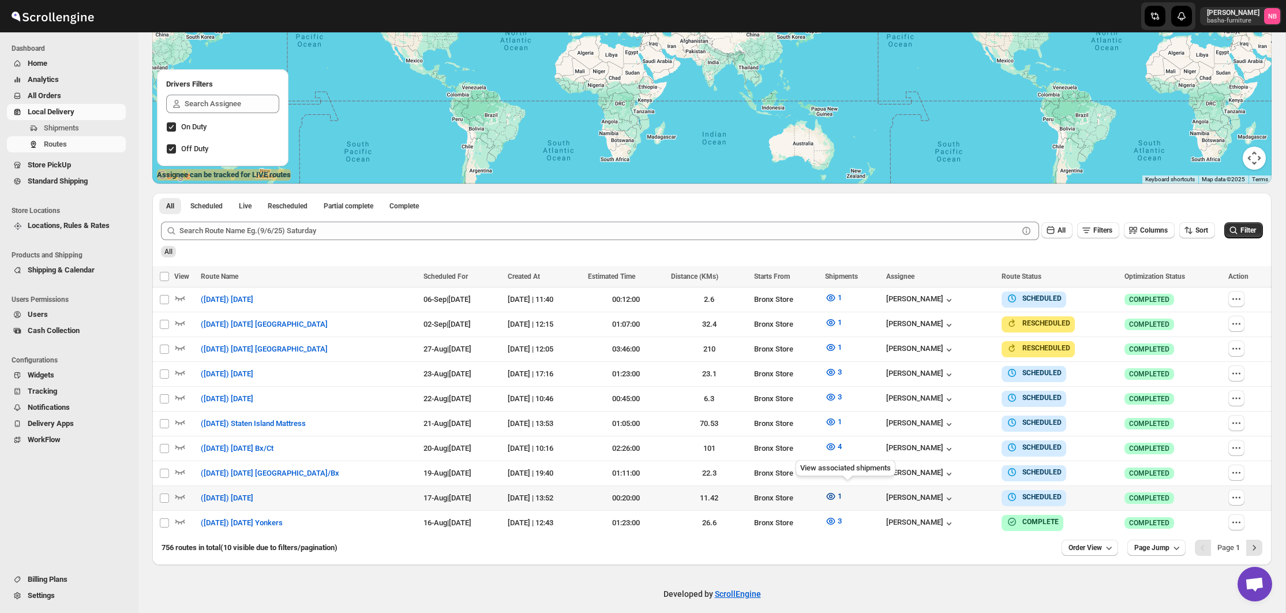
click at [832, 494] on icon "button" at bounding box center [830, 495] width 3 height 3
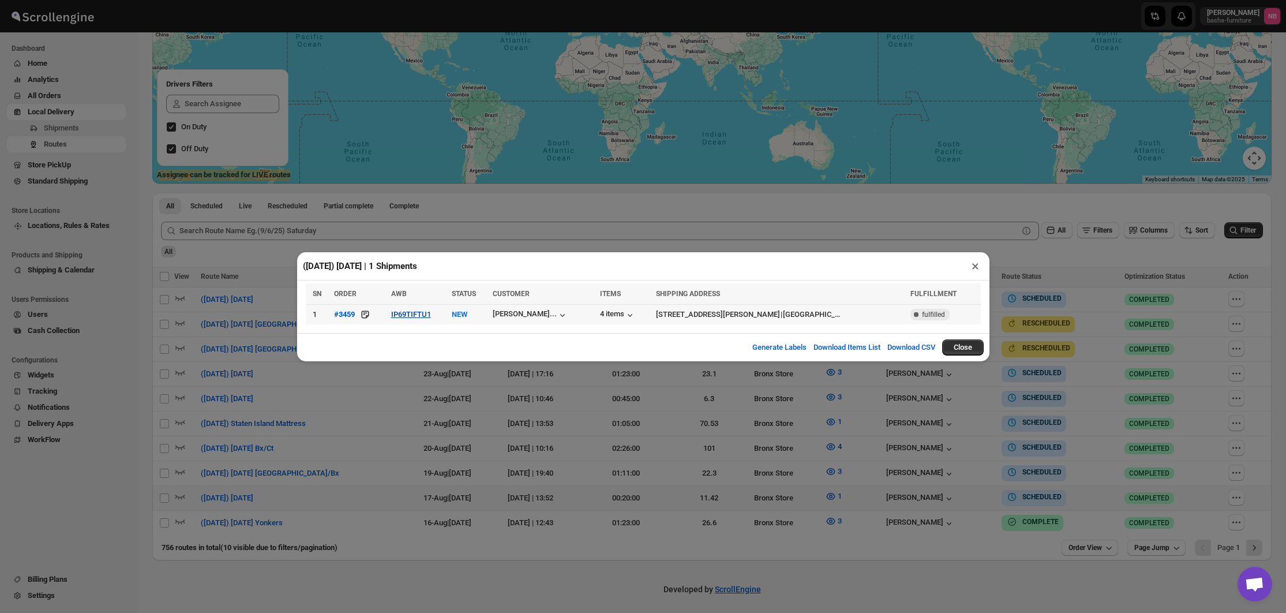
click at [402, 318] on button "IP69TIFTU1" at bounding box center [411, 314] width 40 height 9
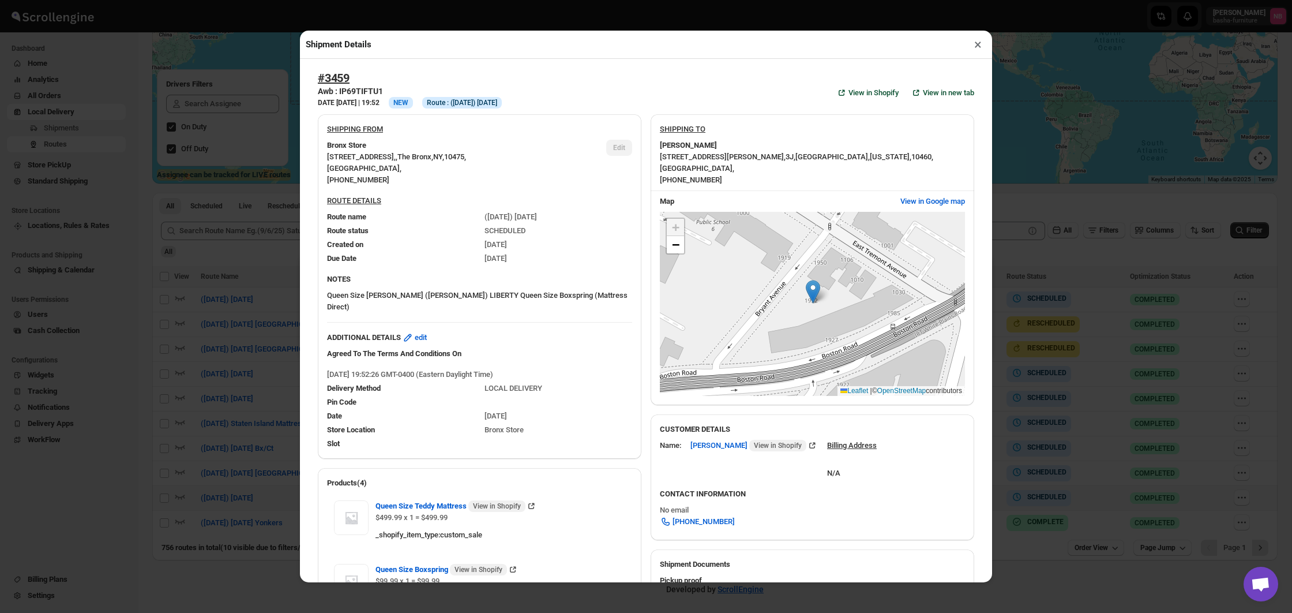
click at [152, 272] on div "Shipment Details × #3459 Awb : IP69TIFTU1 DATE [DATE] | 19:52 Info NEW Info Rou…" at bounding box center [646, 306] width 1292 height 613
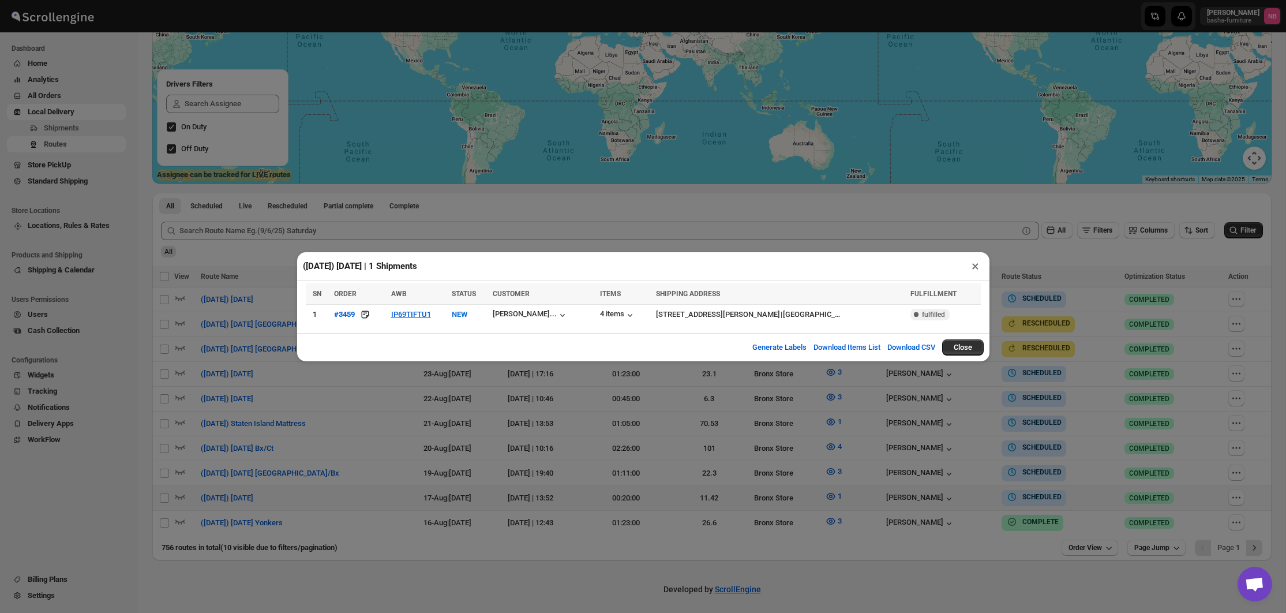
click at [275, 271] on div "([DATE]) [DATE] | 1 Shipments × SN ORDER AWB STATUS CUSTOMER ITEMS SHIPPING ADD…" at bounding box center [643, 306] width 1286 height 613
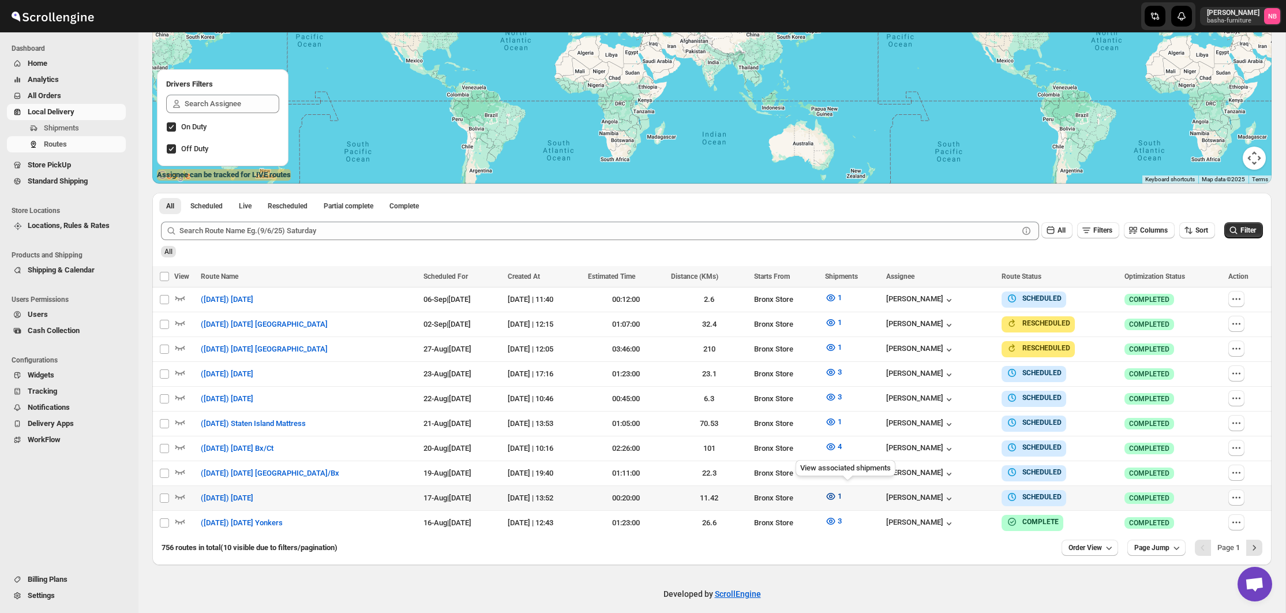
click at [835, 493] on icon "button" at bounding box center [830, 496] width 9 height 7
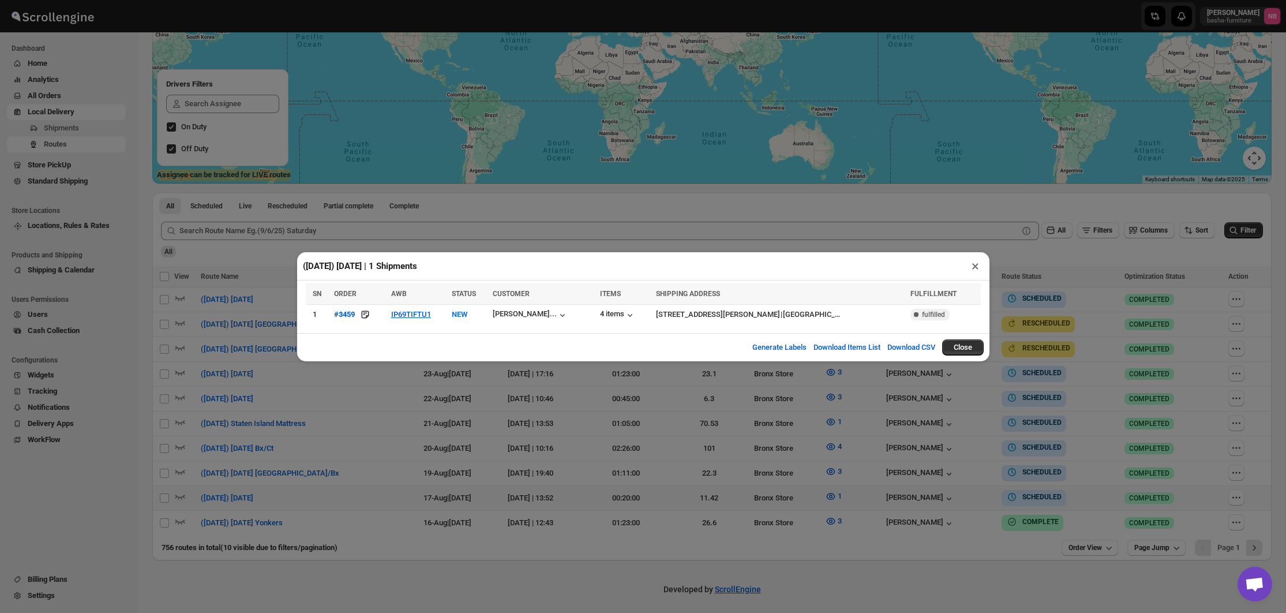
click at [648, 452] on div "([DATE]) [DATE] | 1 Shipments × SN ORDER AWB STATUS CUSTOMER ITEMS SHIPPING ADD…" at bounding box center [643, 306] width 1286 height 613
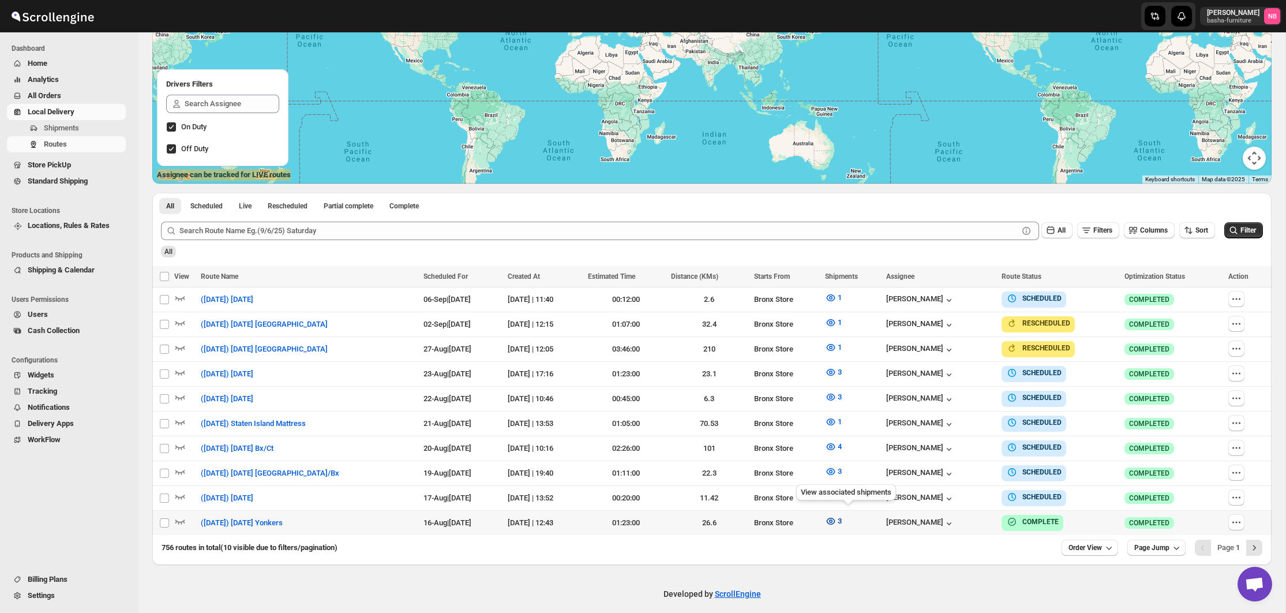
click at [837, 521] on icon "button" at bounding box center [831, 521] width 12 height 12
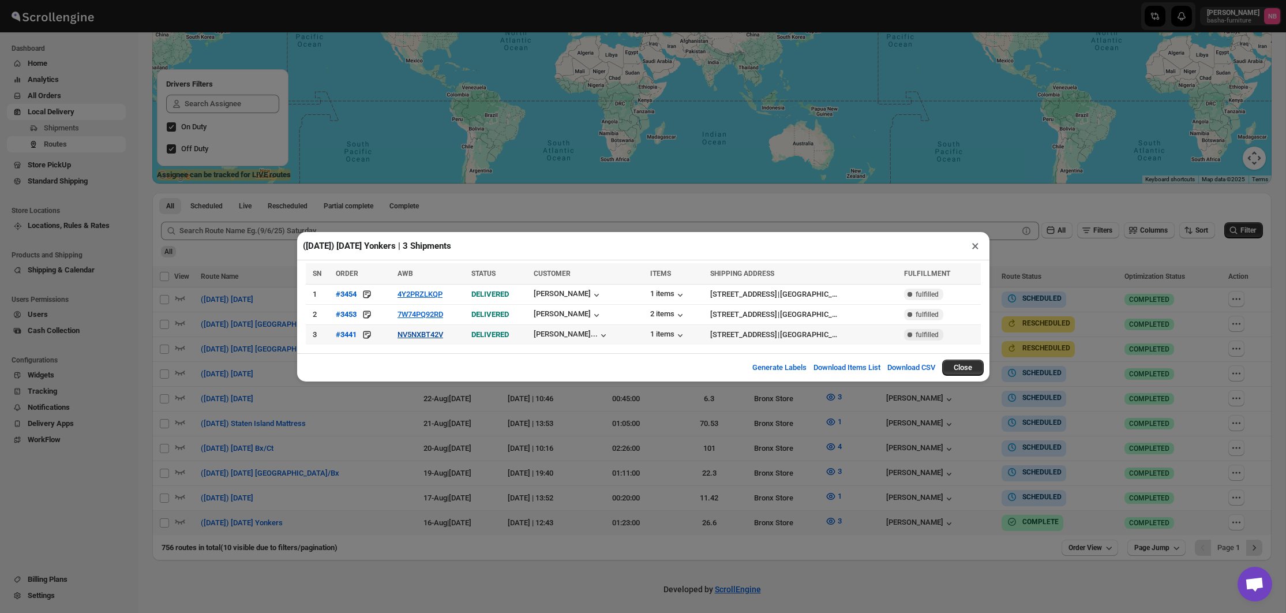
click at [417, 334] on button "NV5NXBT42V" at bounding box center [420, 334] width 46 height 9
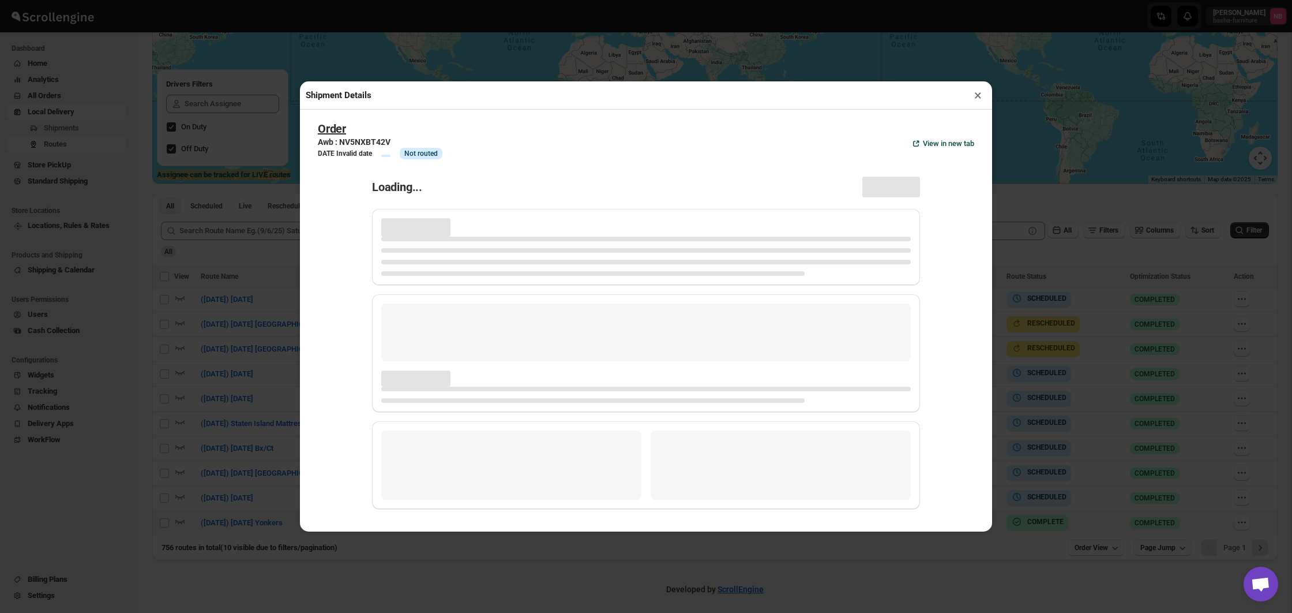
click at [284, 309] on div "Shipment Details × Order Awb : NV5NXBT42V DATE Invalid date Info Info Not route…" at bounding box center [646, 306] width 1292 height 613
